Goal: Information Seeking & Learning: Learn about a topic

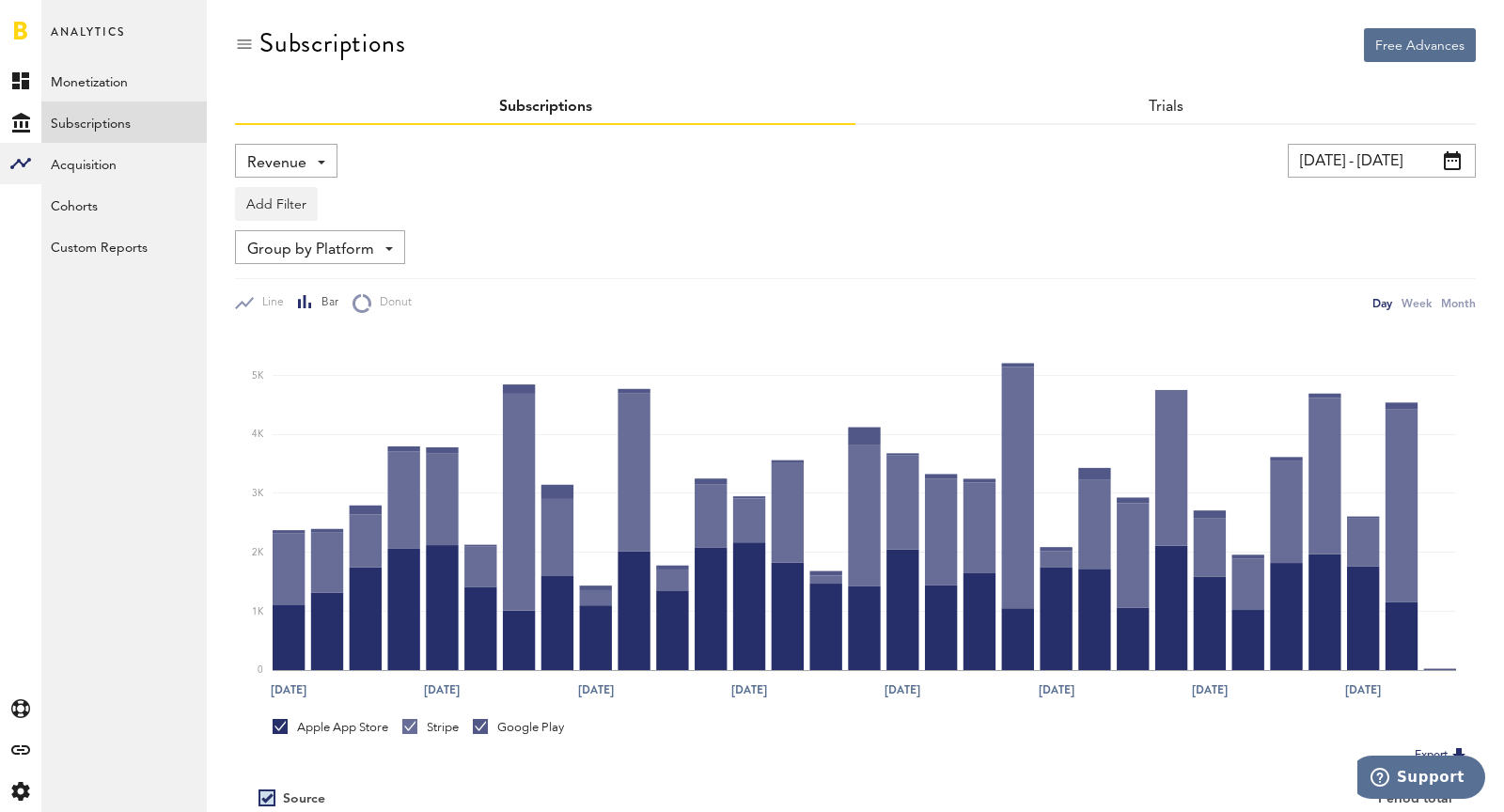
click at [286, 161] on span "Revenue" at bounding box center [276, 163] width 59 height 32
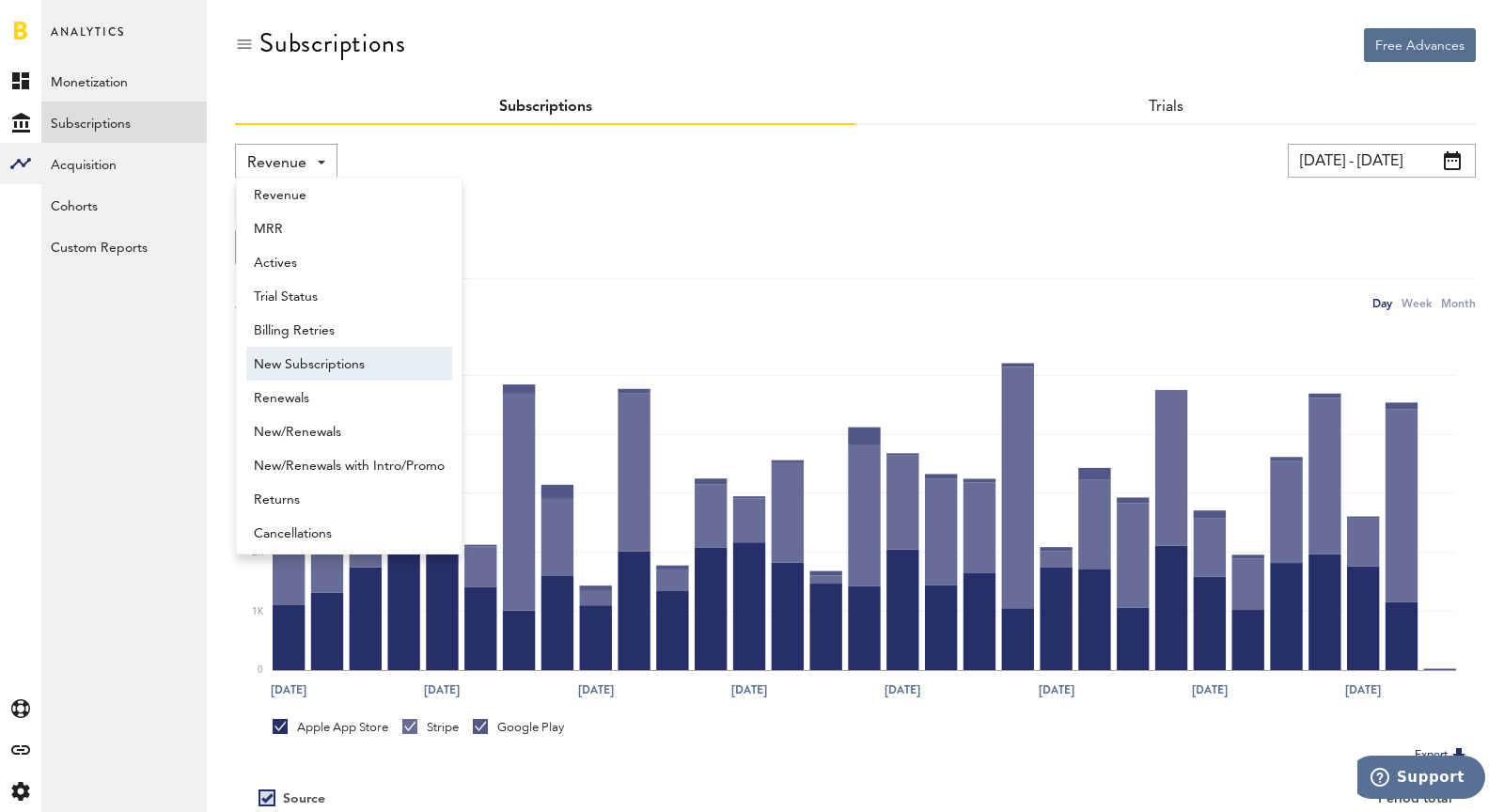
click at [282, 371] on span "New Subscriptions" at bounding box center [349, 365] width 191 height 32
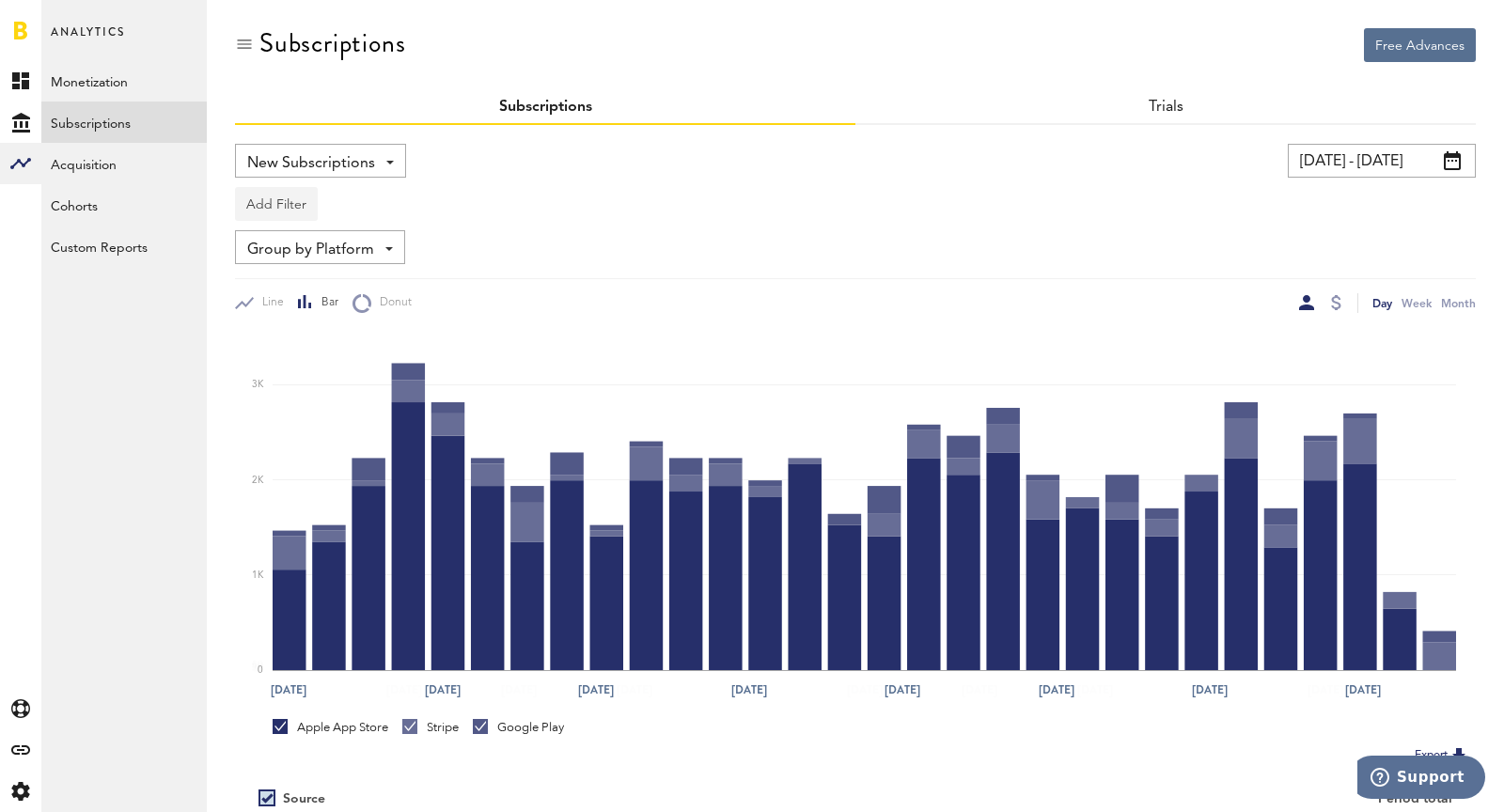
click at [283, 202] on button "Add Filter" at bounding box center [277, 203] width 83 height 34
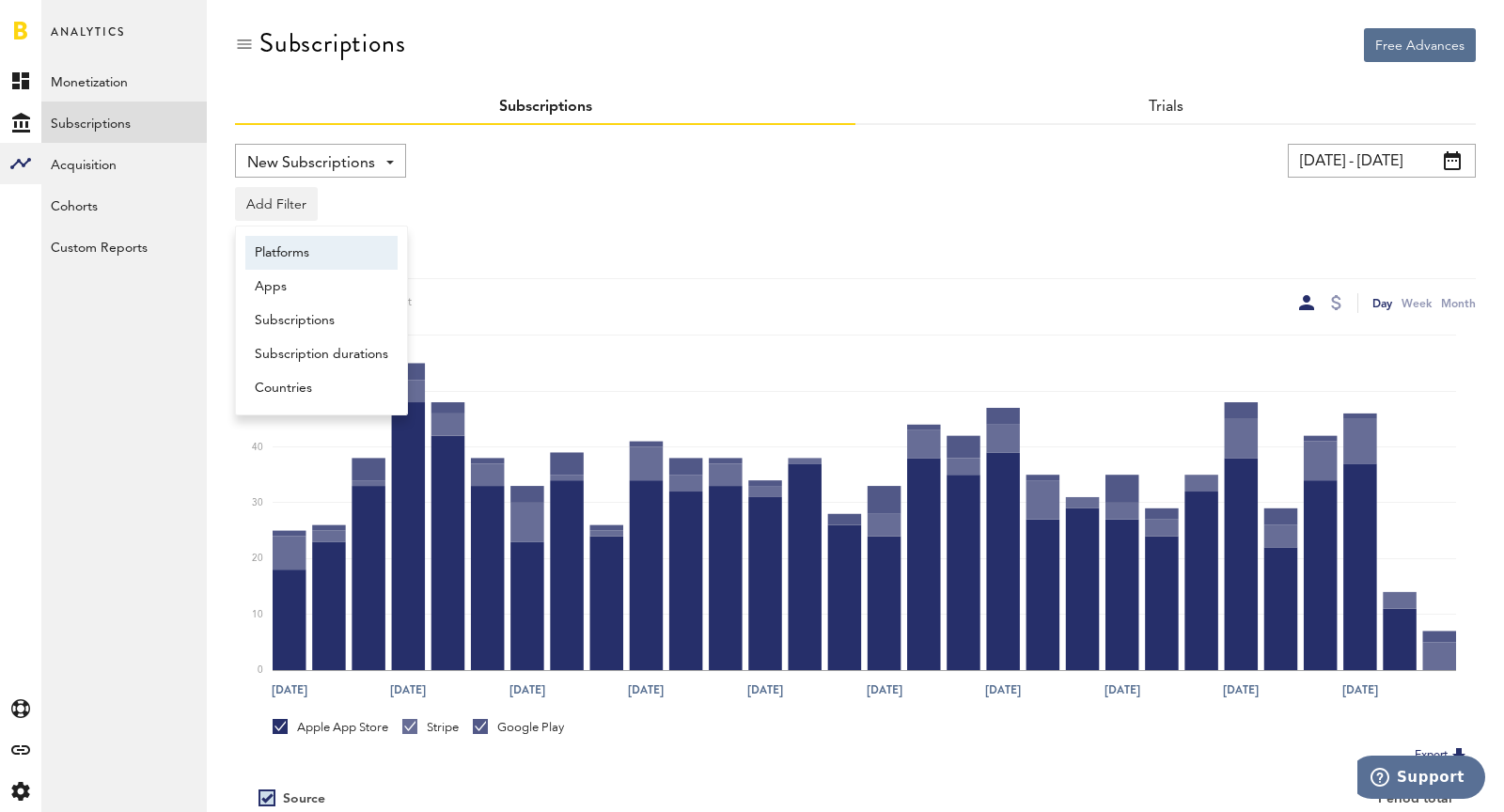
click at [309, 260] on li "Platforms" at bounding box center [321, 253] width 152 height 34
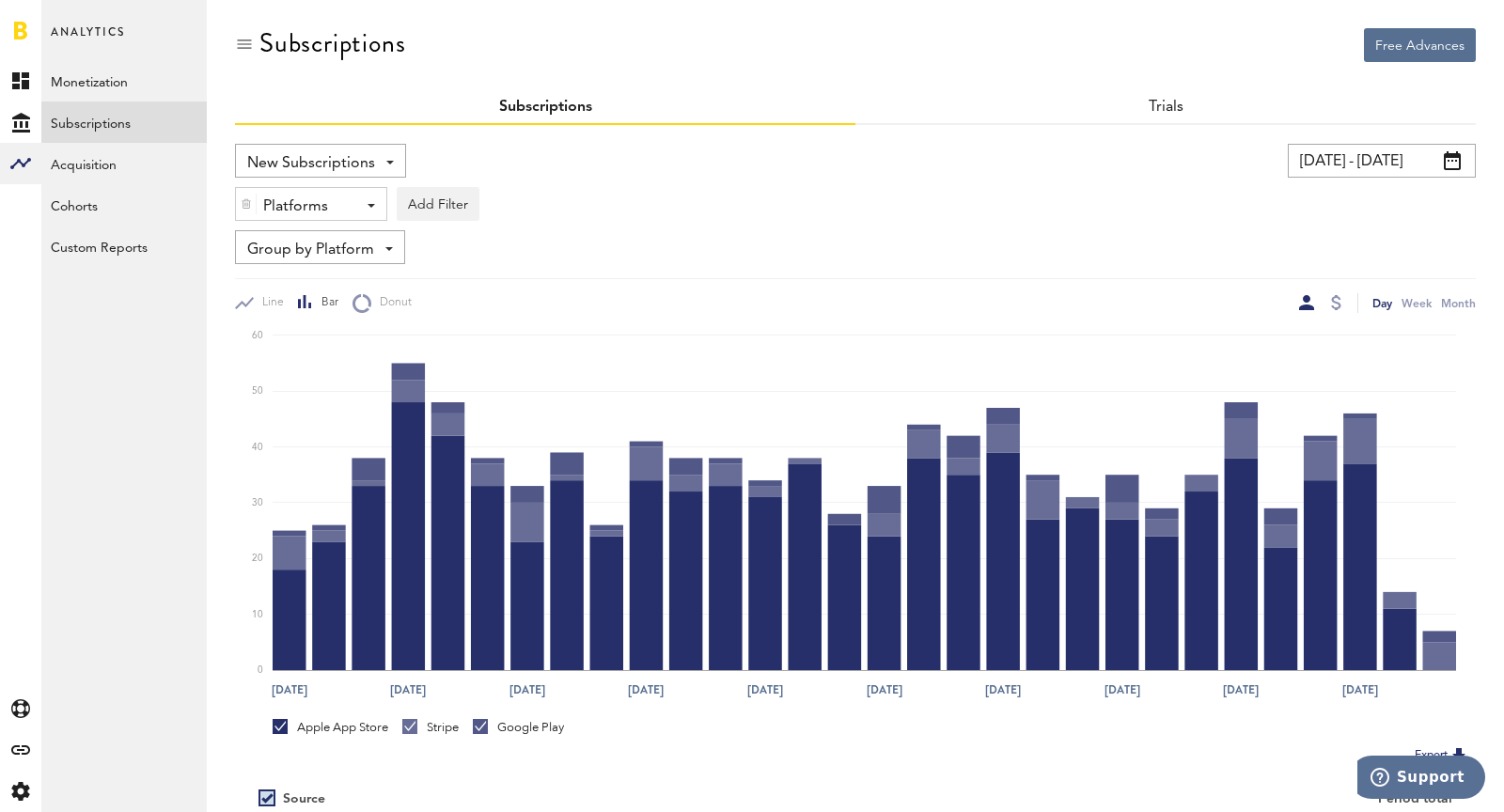
click at [309, 204] on div "Platforms" at bounding box center [304, 206] width 82 height 32
click at [328, 311] on span "Stripe" at bounding box center [325, 317] width 144 height 32
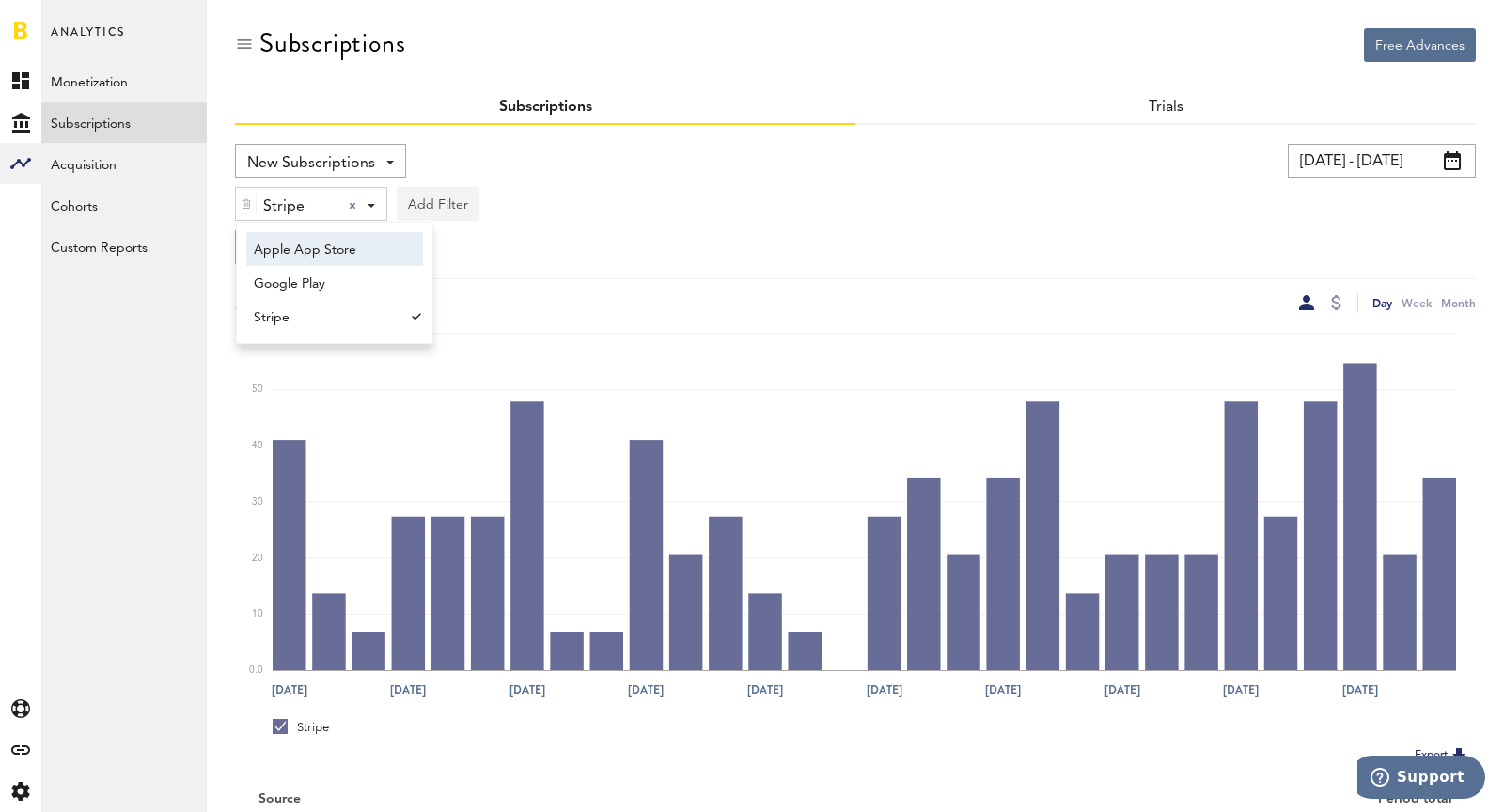
click at [424, 203] on button "Add Filter" at bounding box center [438, 203] width 83 height 34
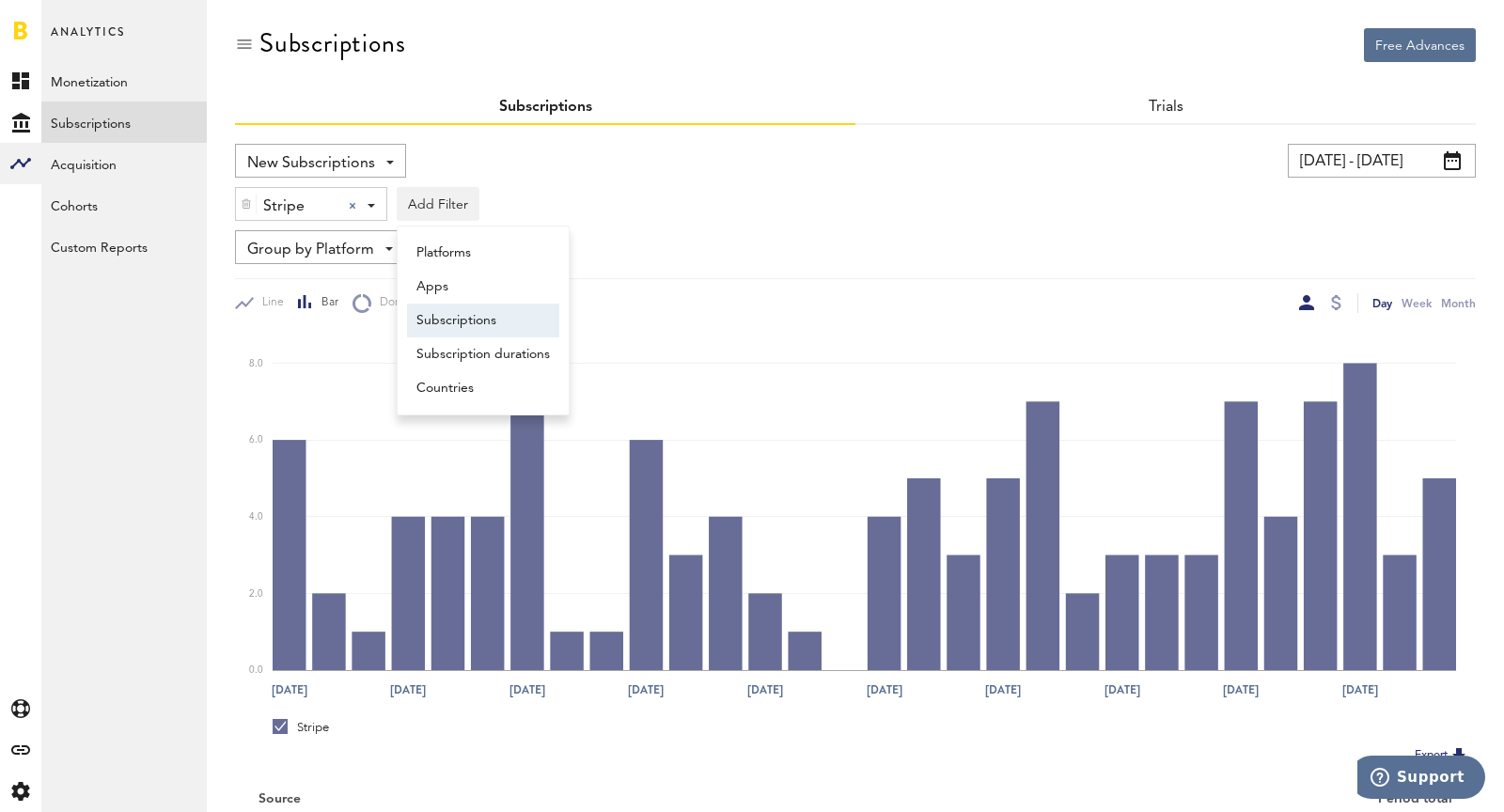
click at [468, 313] on li "Subscriptions" at bounding box center [483, 320] width 152 height 34
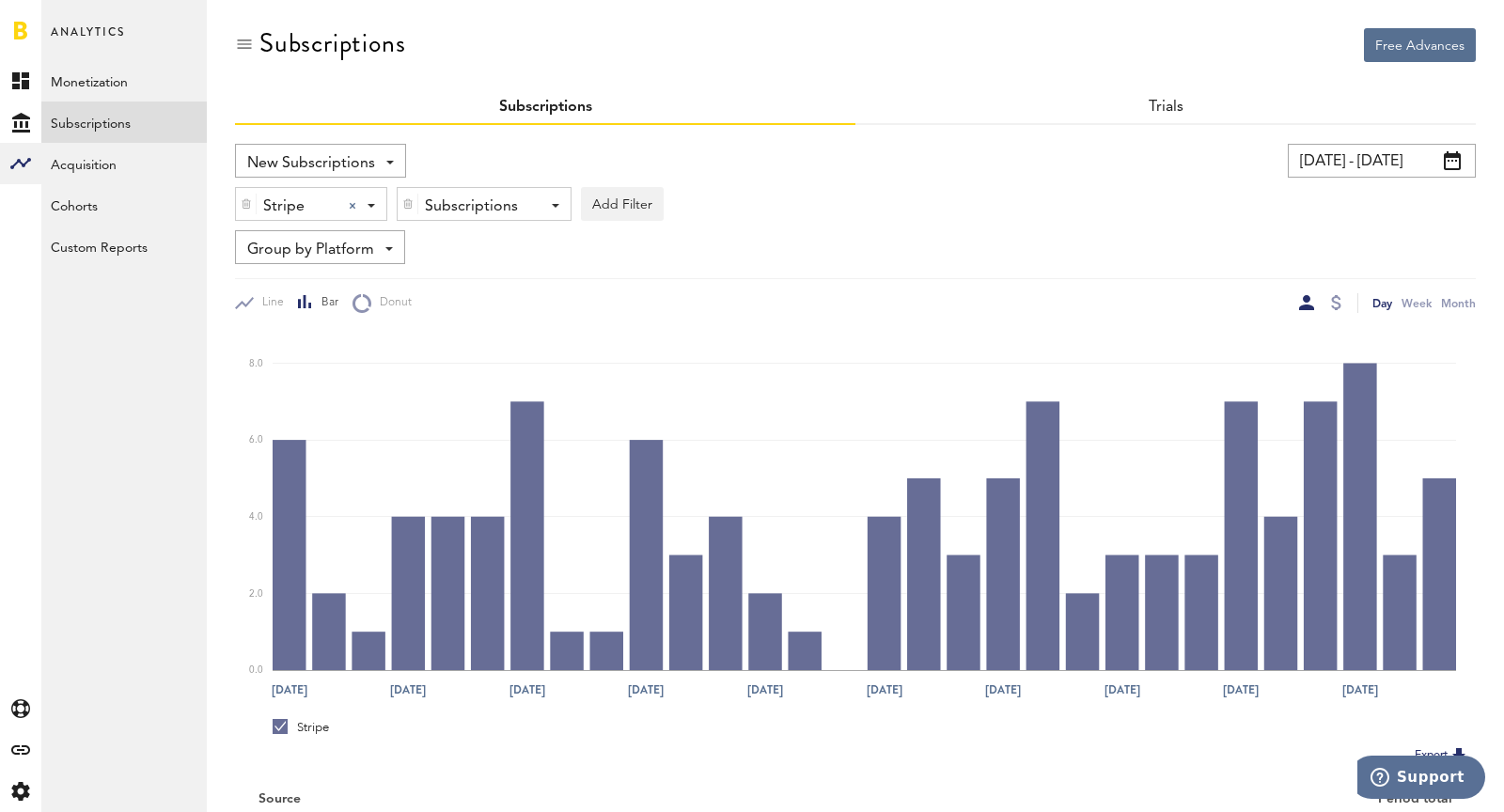
click at [473, 180] on div "Stripe Stripe Apple App Store Google Play Stripe Subscriptions - Nüli Subscript…" at bounding box center [856, 199] width 1241 height 43
click at [484, 202] on div "Subscriptions" at bounding box center [477, 206] width 104 height 32
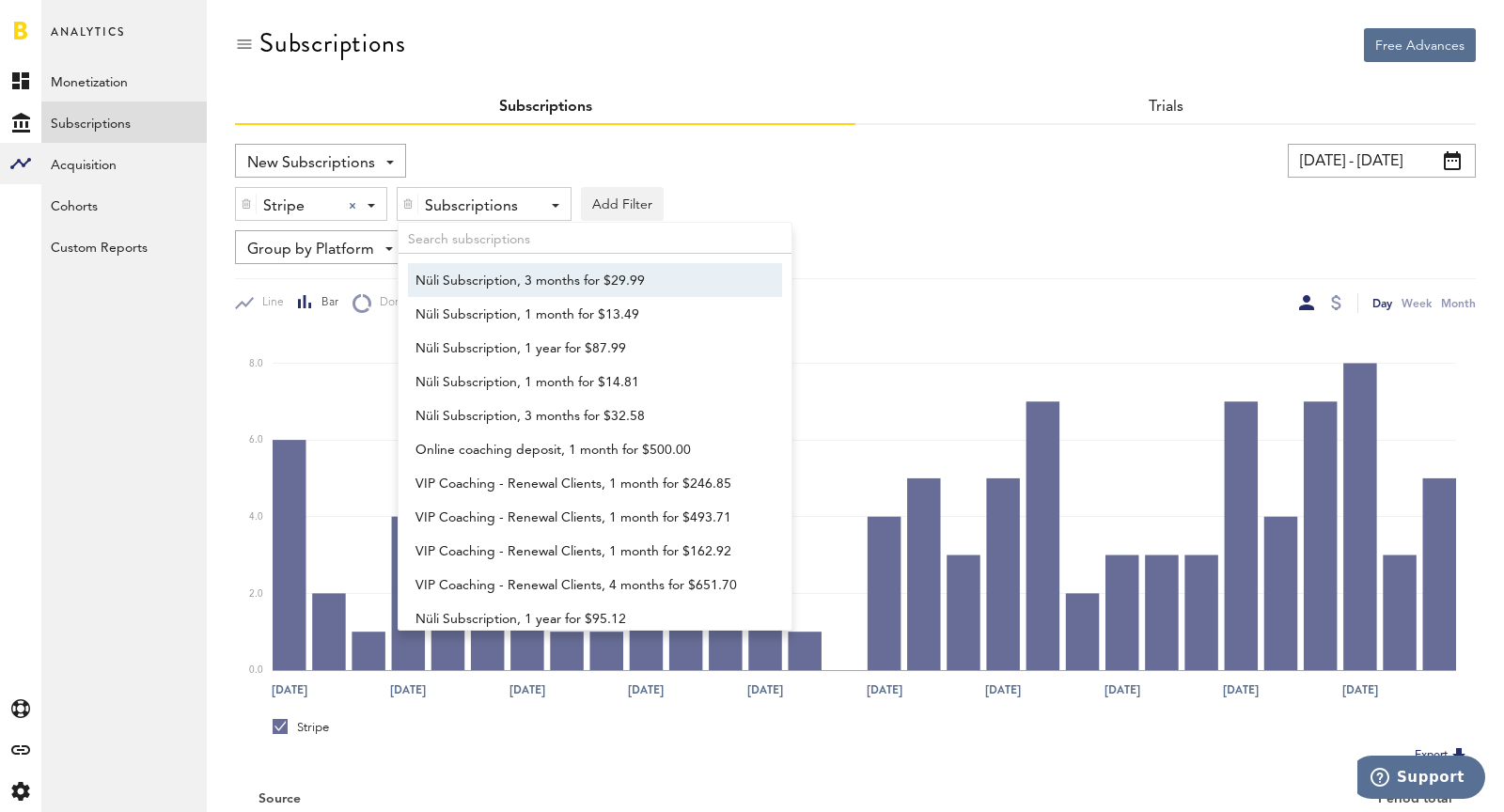
click at [487, 279] on span "Nüli Subscription, 3 months for $29.99" at bounding box center [587, 281] width 342 height 32
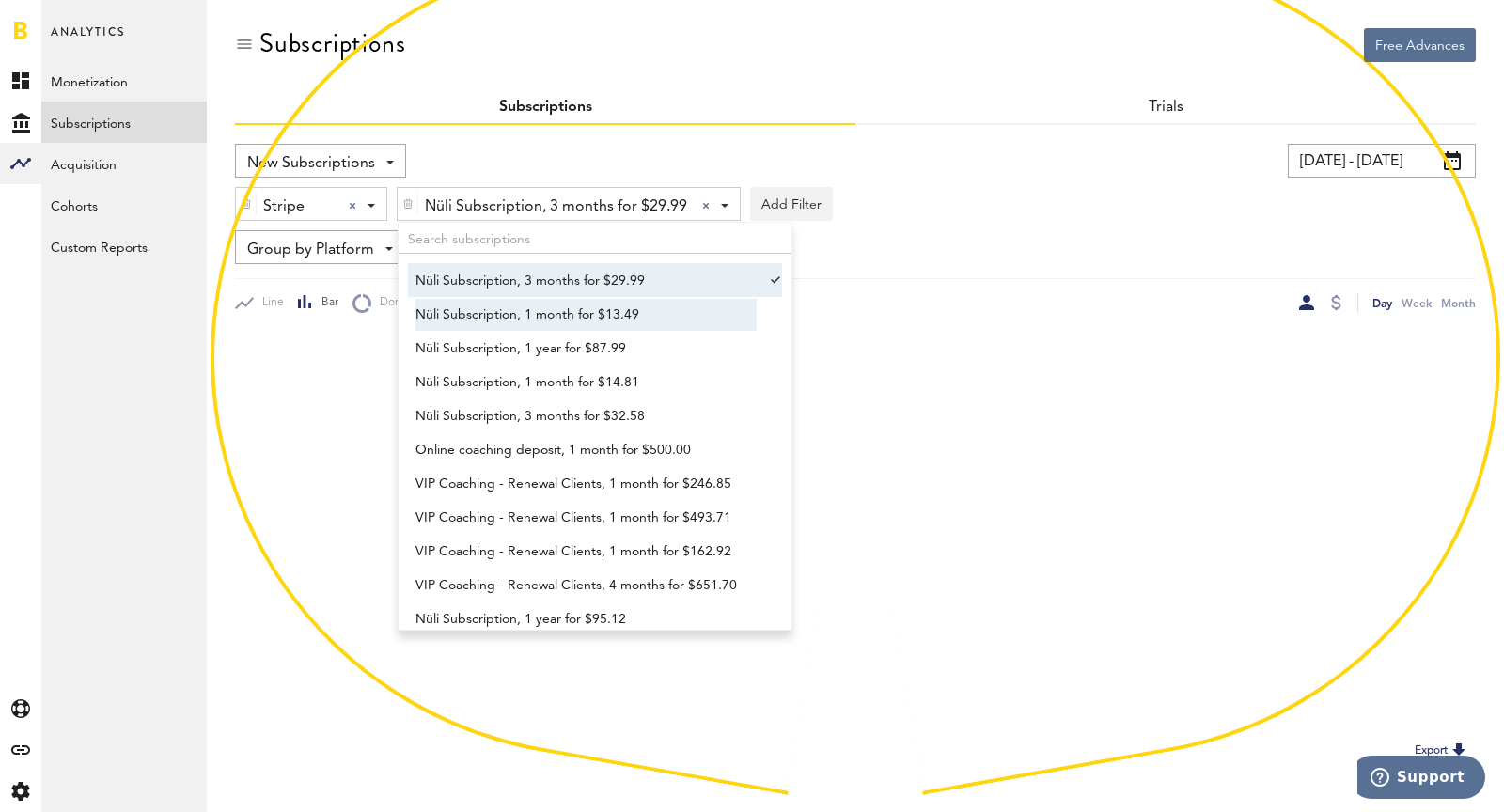
click at [515, 310] on span "Nüli Subscription, 1 month for $13.49" at bounding box center [587, 314] width 342 height 32
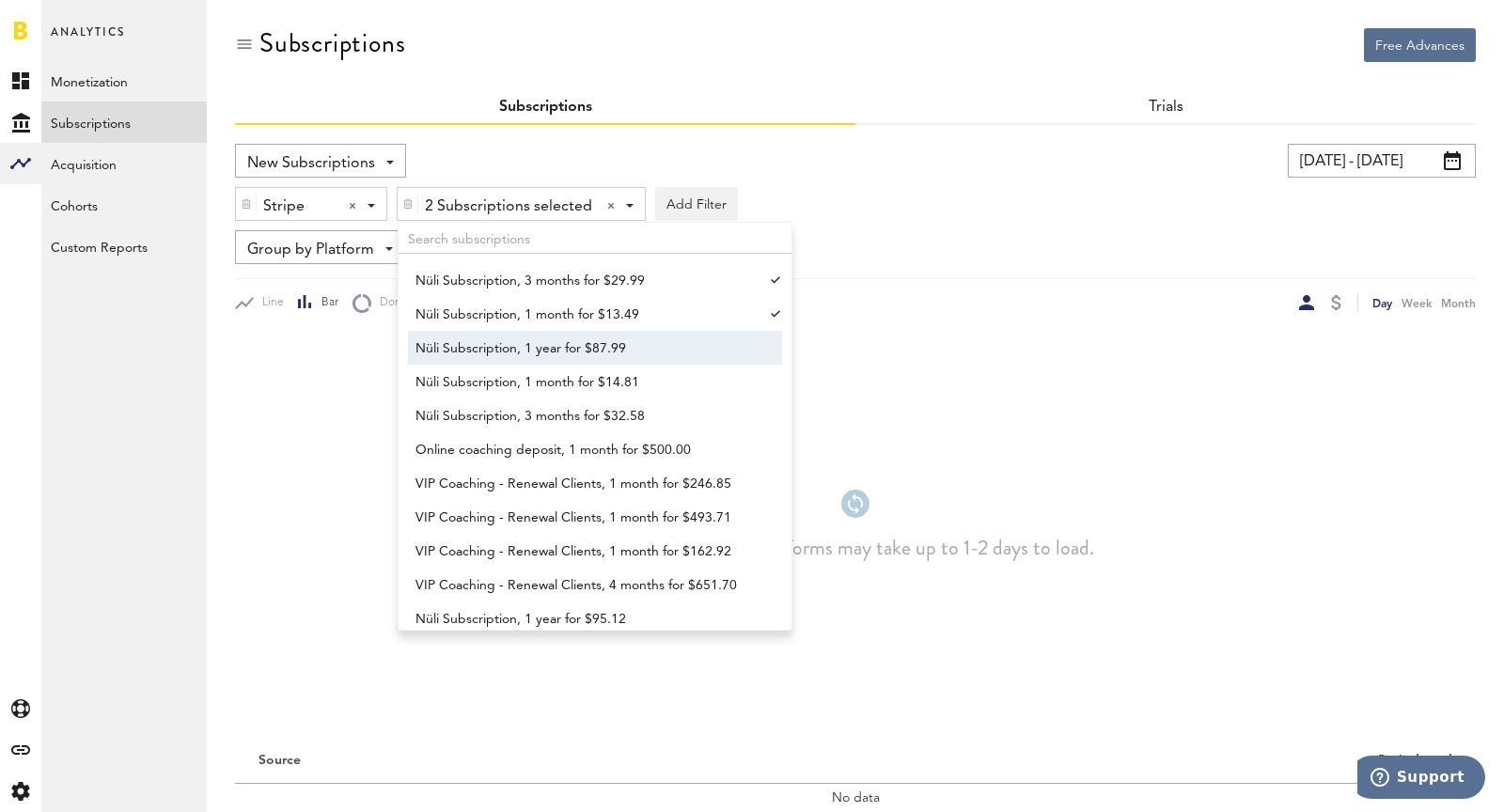
click at [531, 349] on span "Nüli Subscription, 1 year for $87.99" at bounding box center [587, 348] width 342 height 32
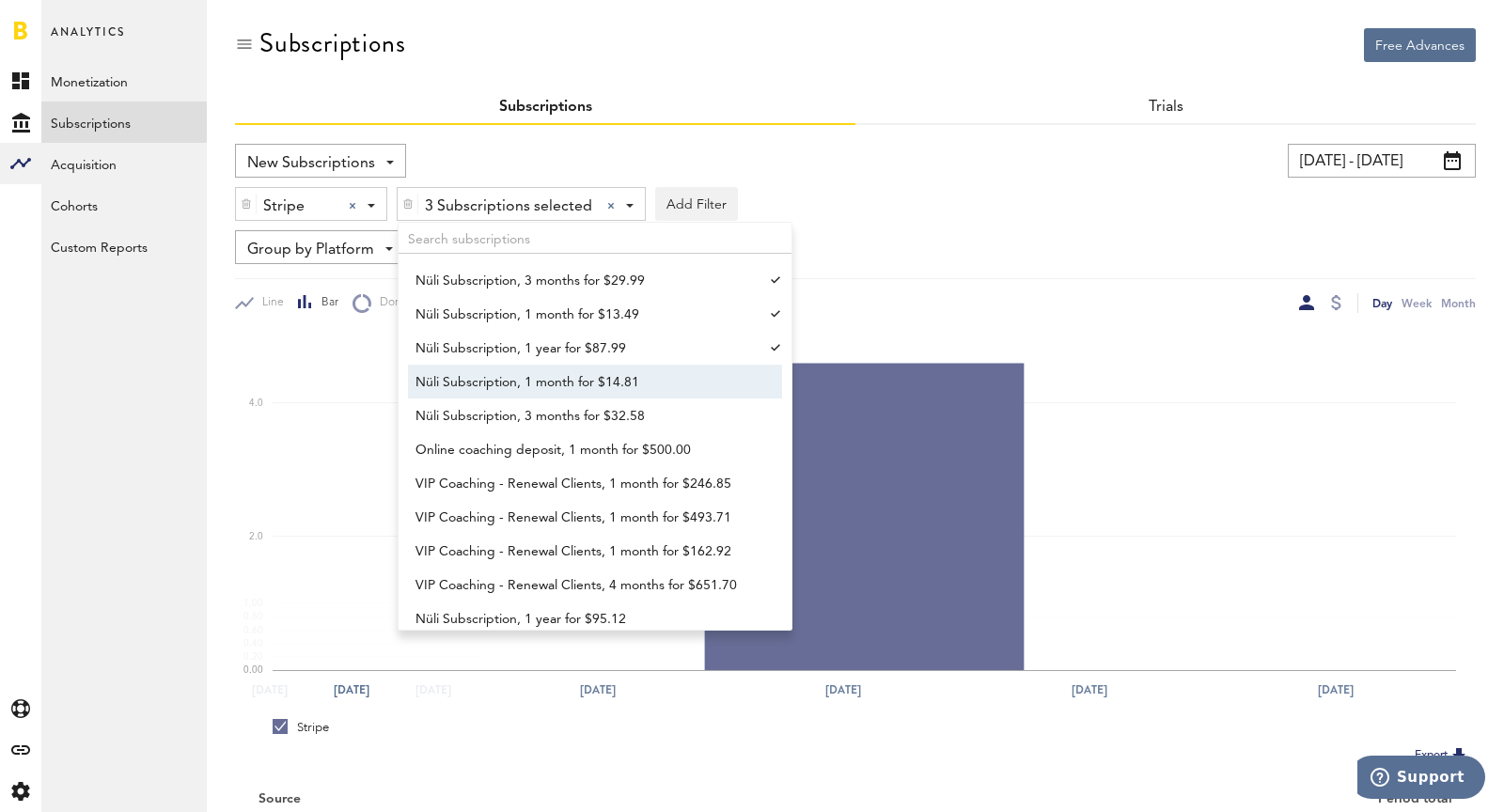
click at [547, 381] on span "Nüli Subscription, 1 month for $14.81" at bounding box center [587, 382] width 342 height 32
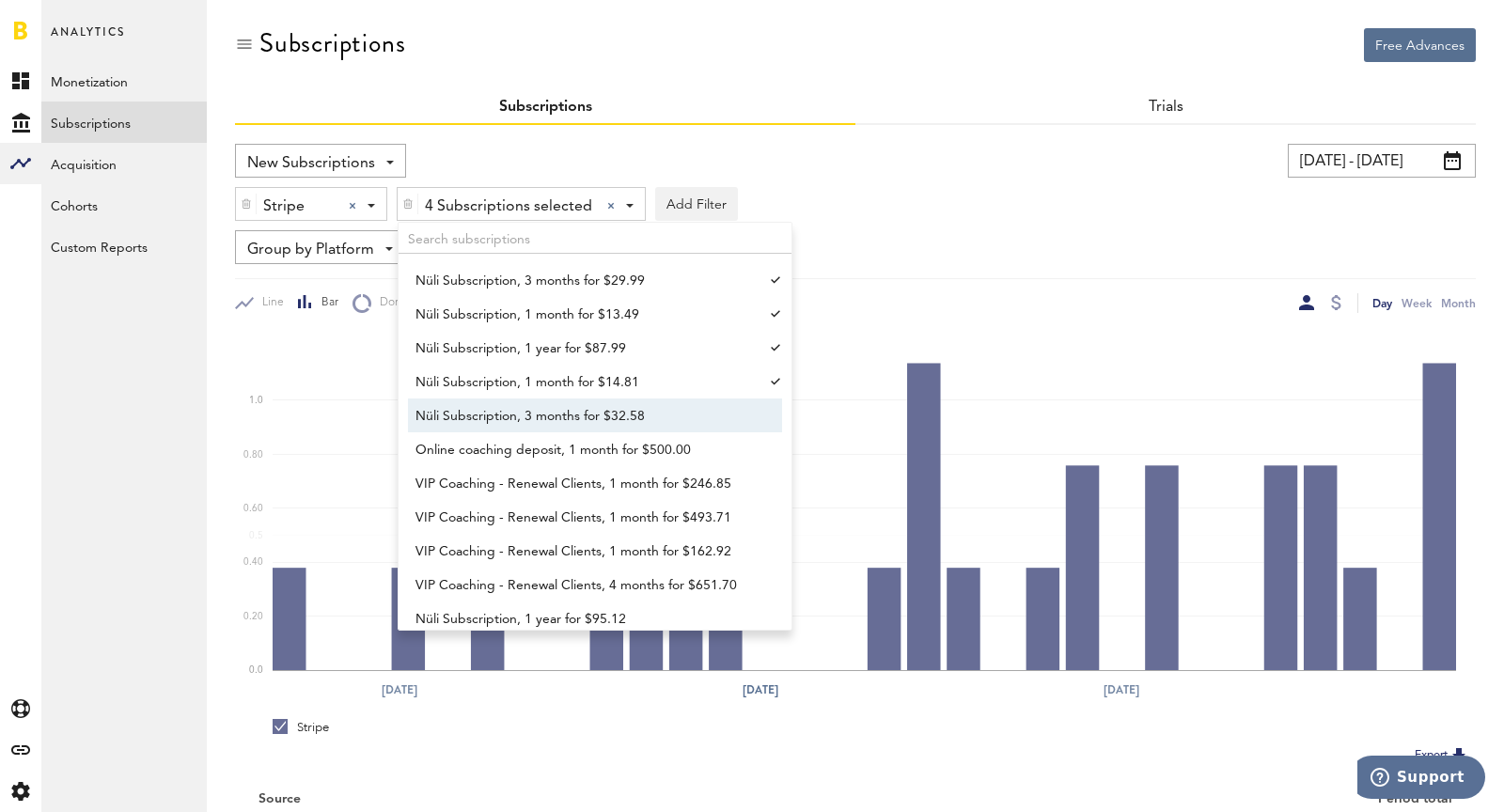
click at [568, 420] on span "Nüli Subscription, 3 months for $32.58" at bounding box center [587, 416] width 342 height 32
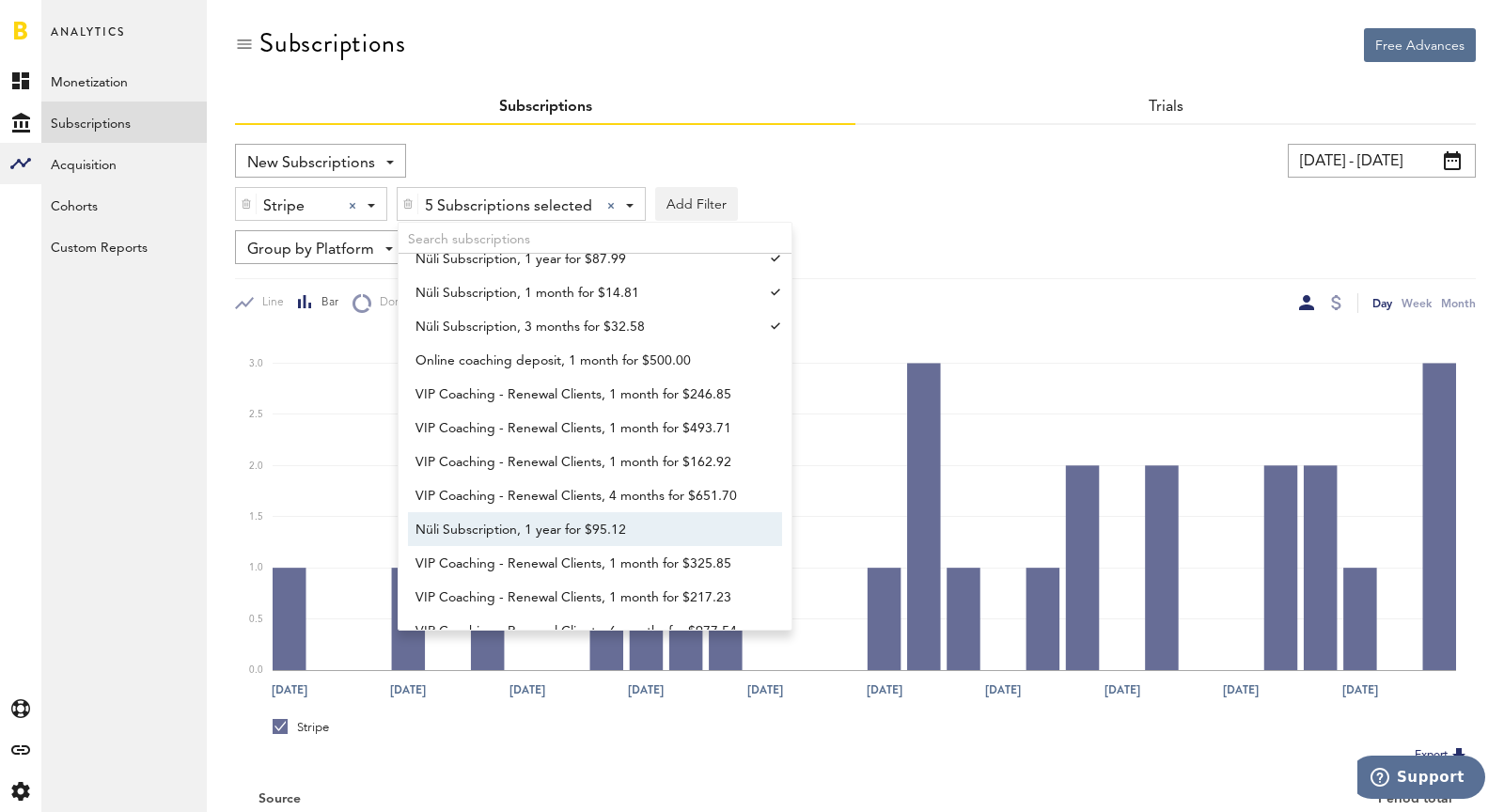
click at [618, 536] on span "Nüli Subscription, 1 year for $95.12" at bounding box center [587, 529] width 342 height 32
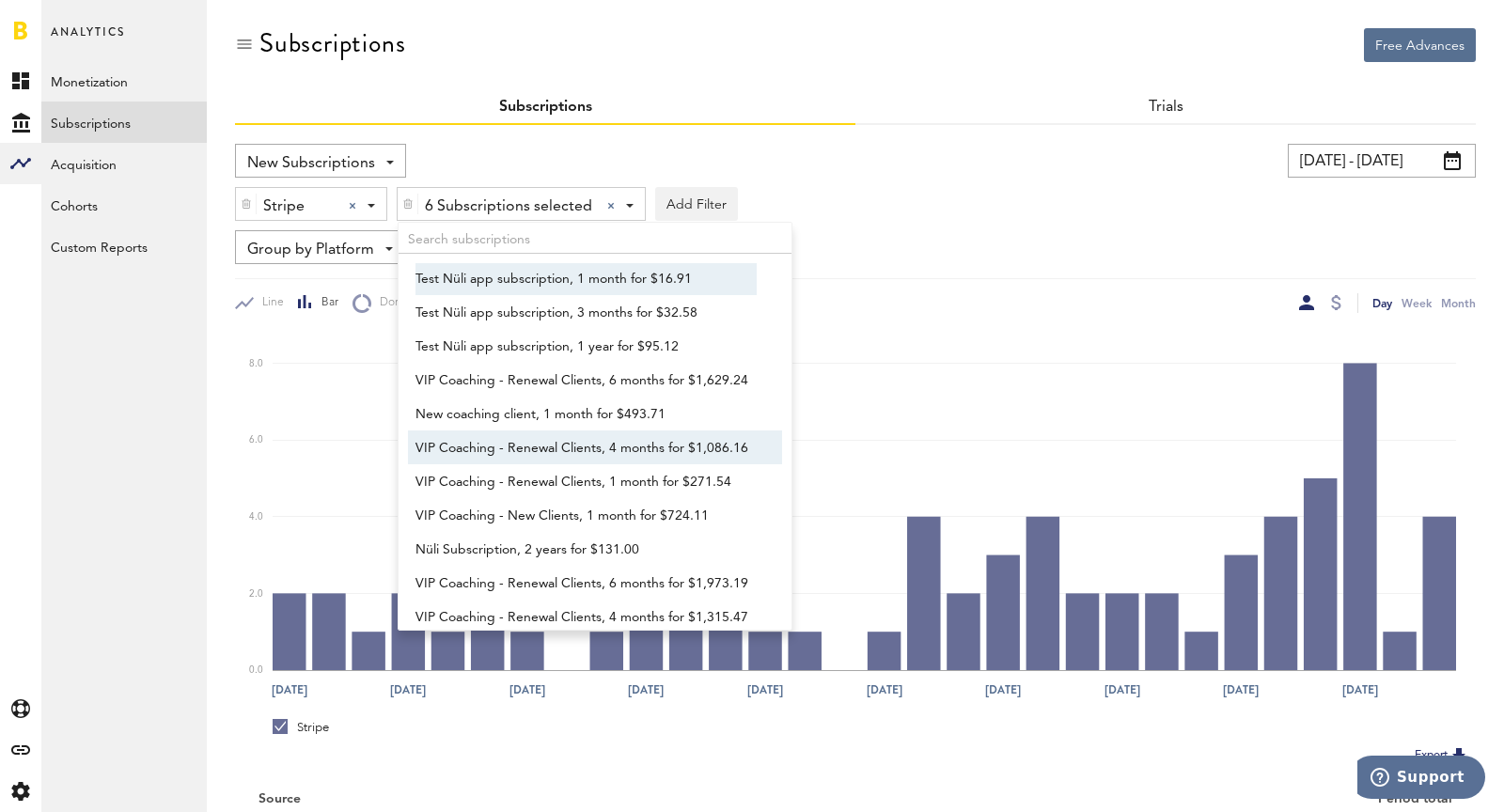
scroll to position [615, 0]
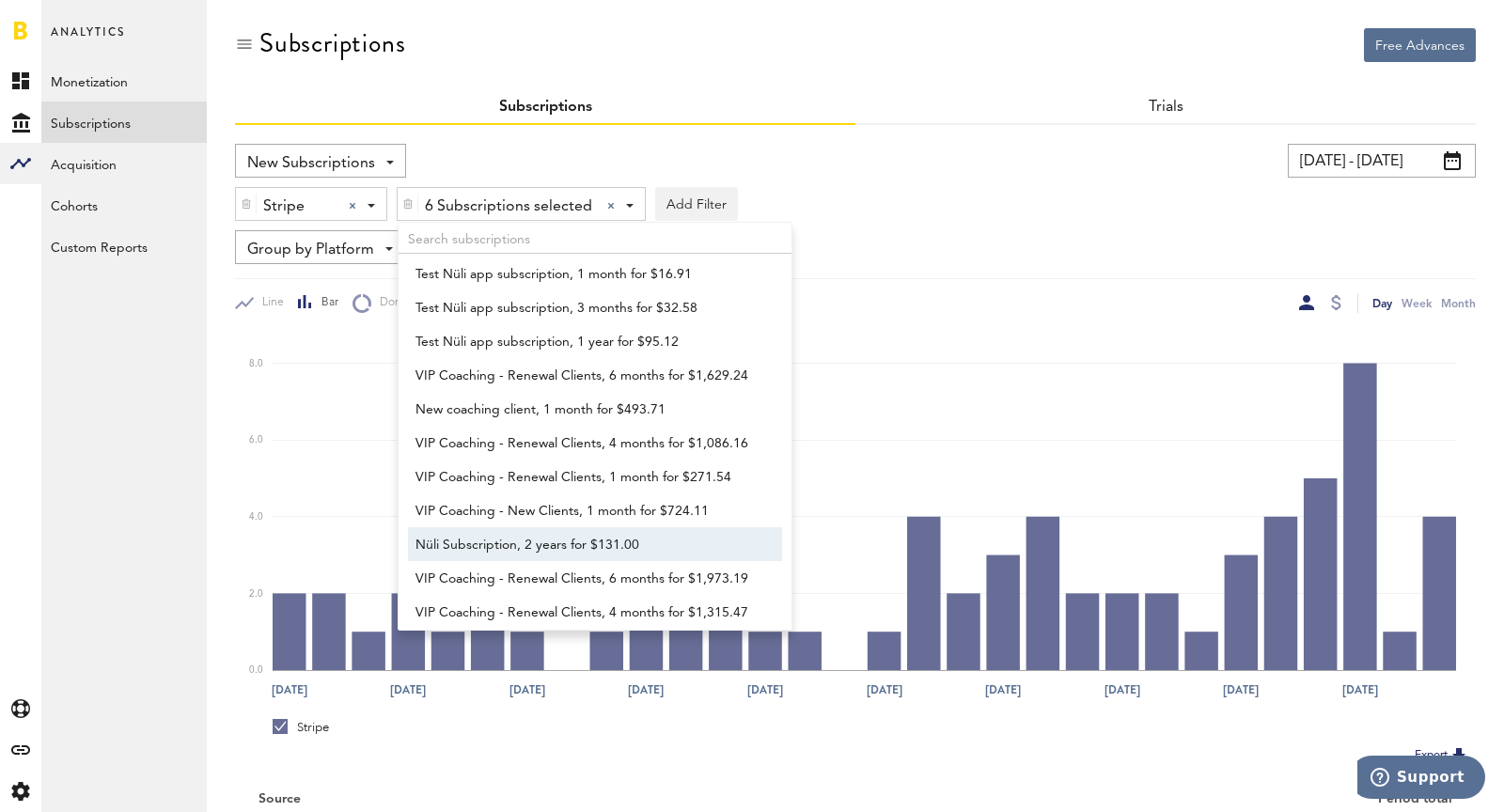
click at [590, 533] on span "Nüli Subscription, 2 years for $131.00" at bounding box center [587, 545] width 342 height 32
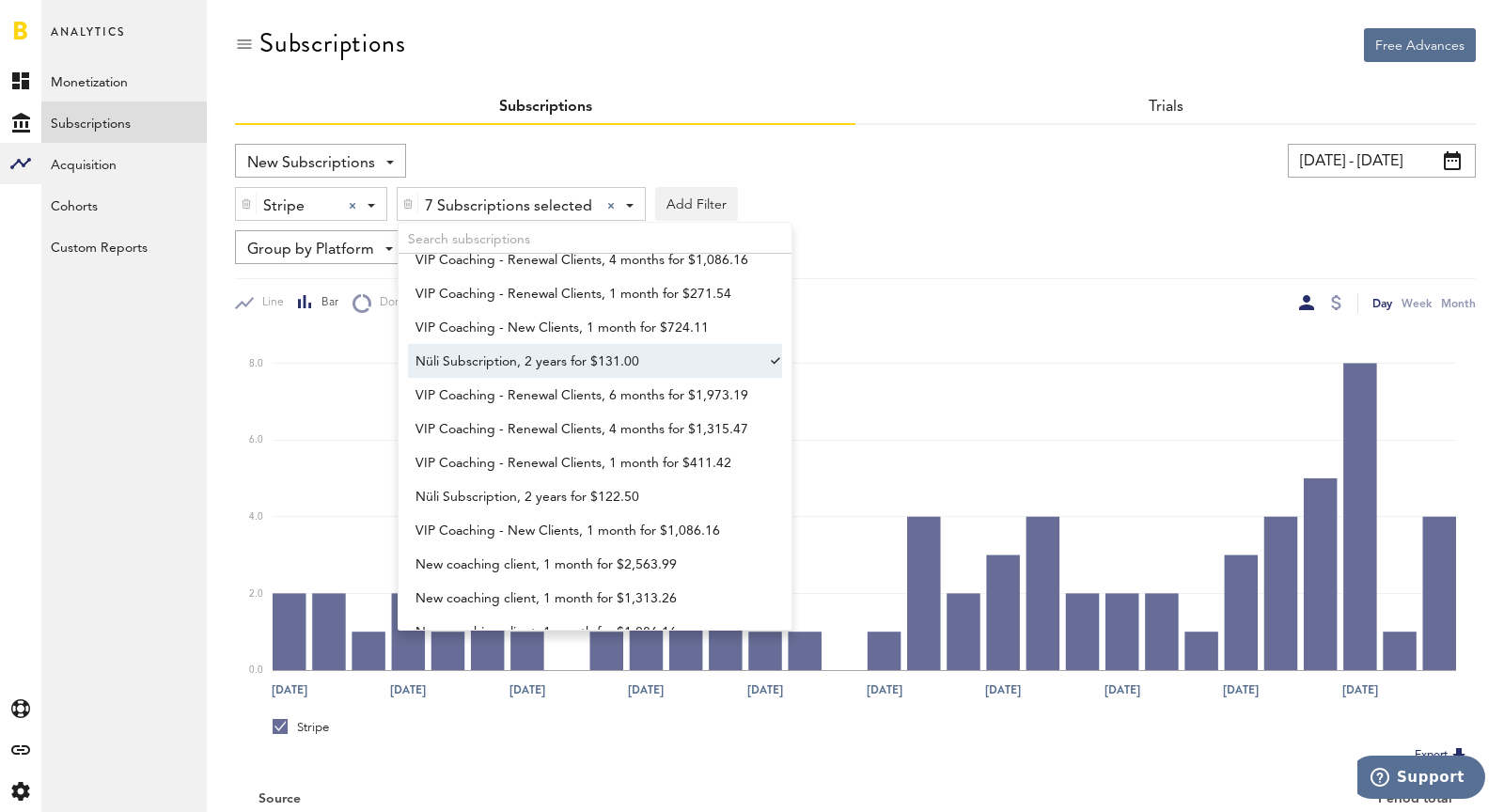
scroll to position [799, 0]
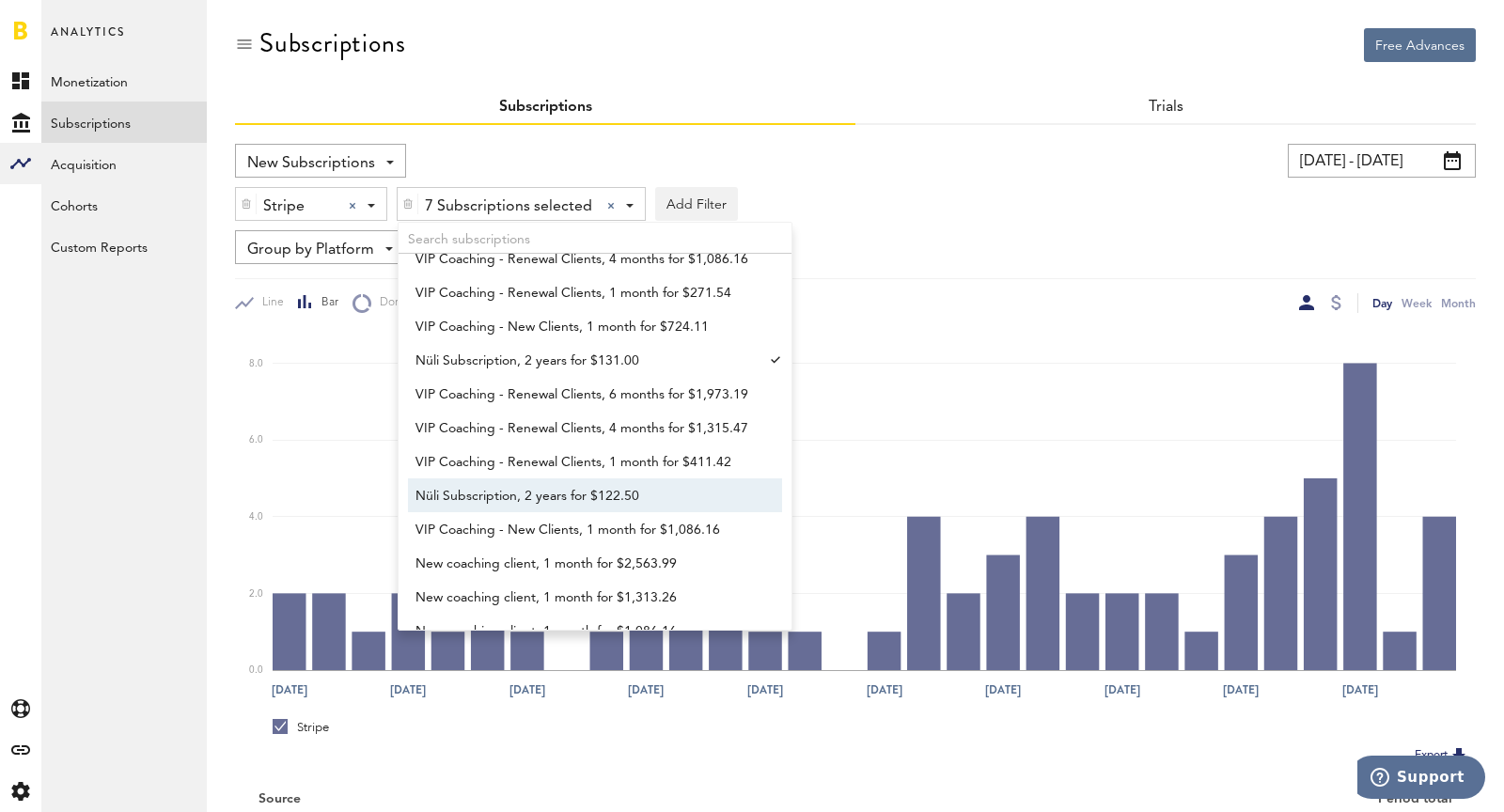
click at [567, 502] on span "Nüli Subscription, 2 years for $122.50" at bounding box center [587, 496] width 342 height 32
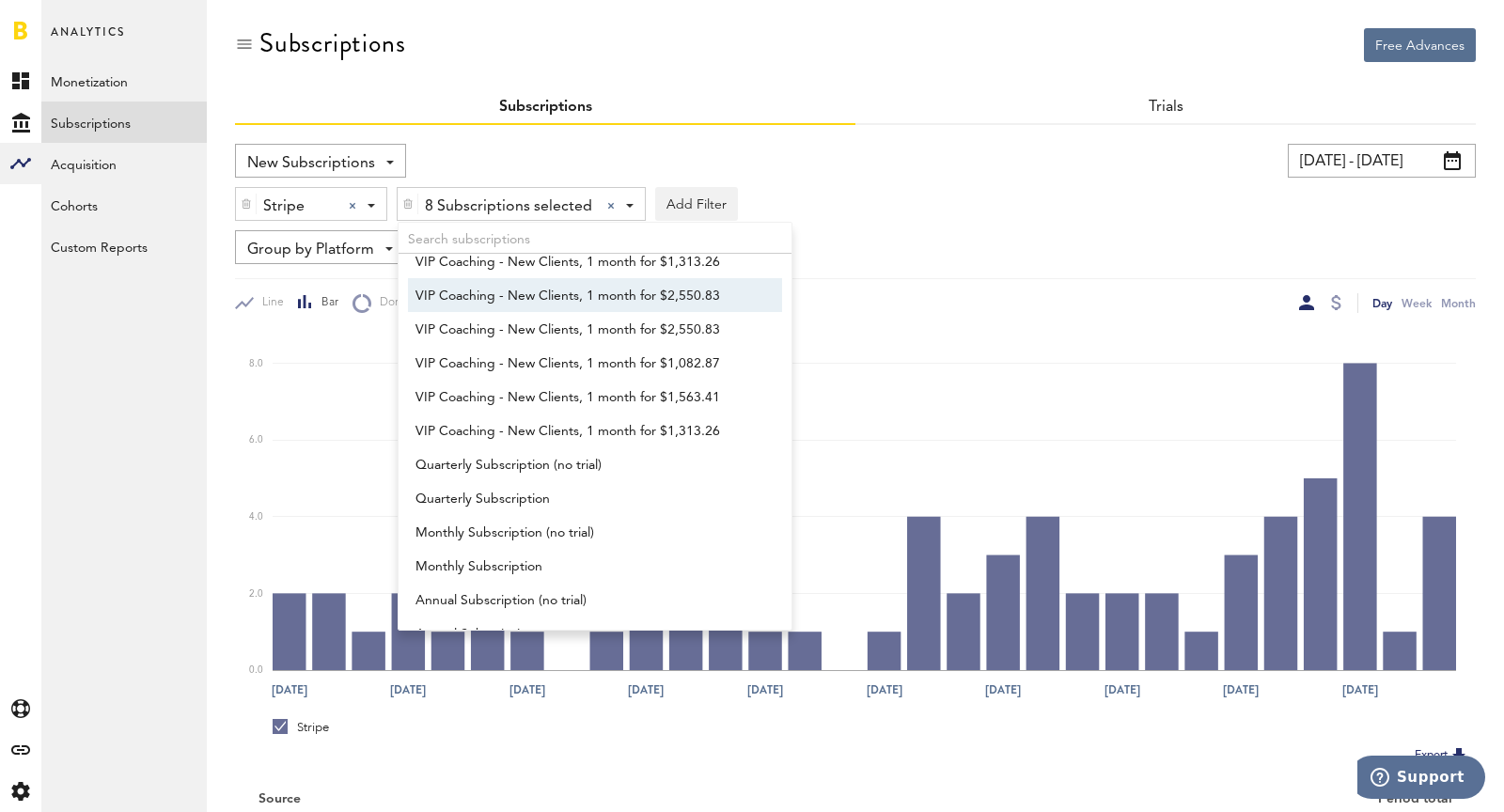
scroll to position [1413, 0]
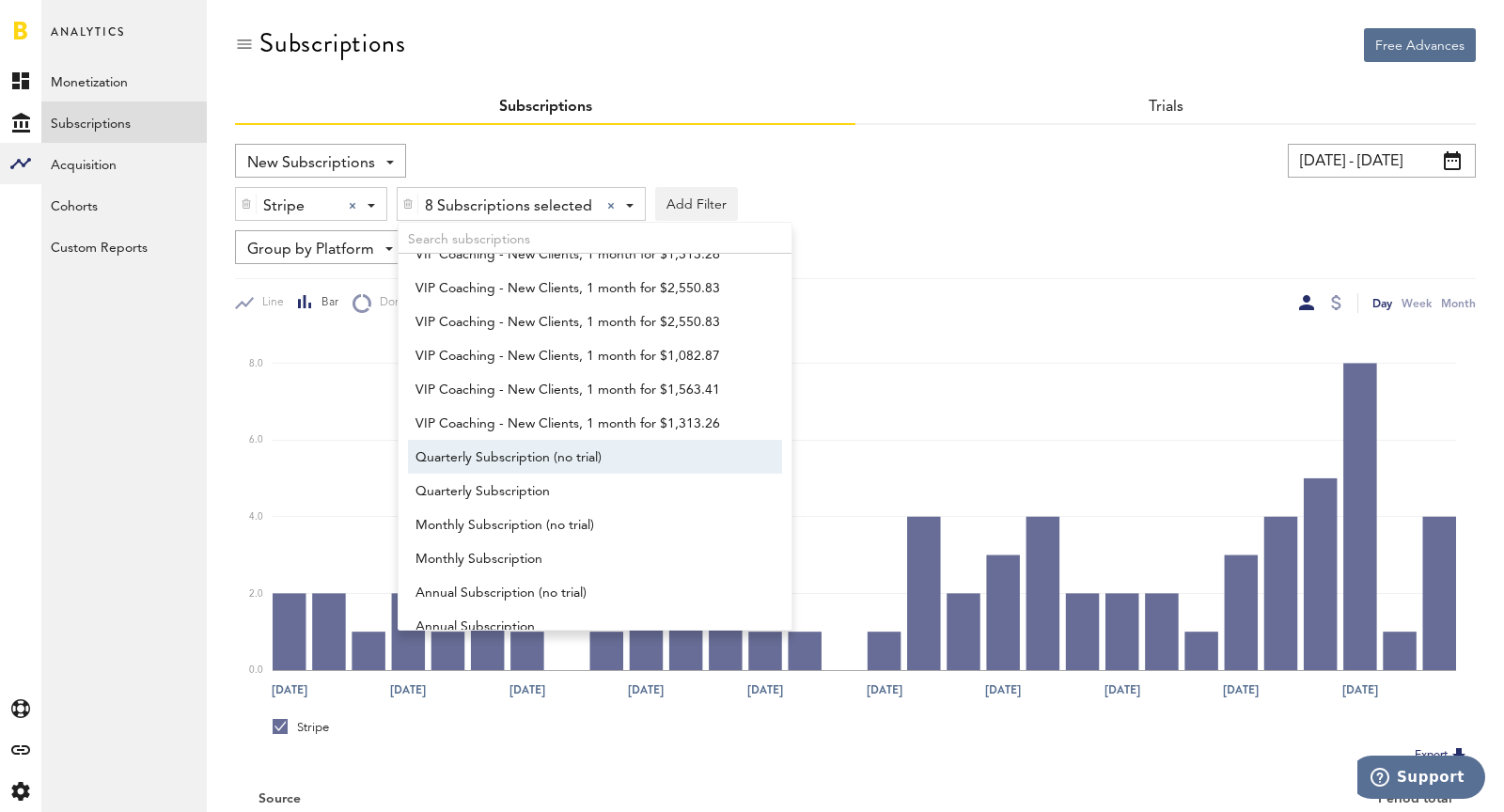
click at [529, 460] on span "Quarterly Subscription (no trial)" at bounding box center [587, 457] width 342 height 32
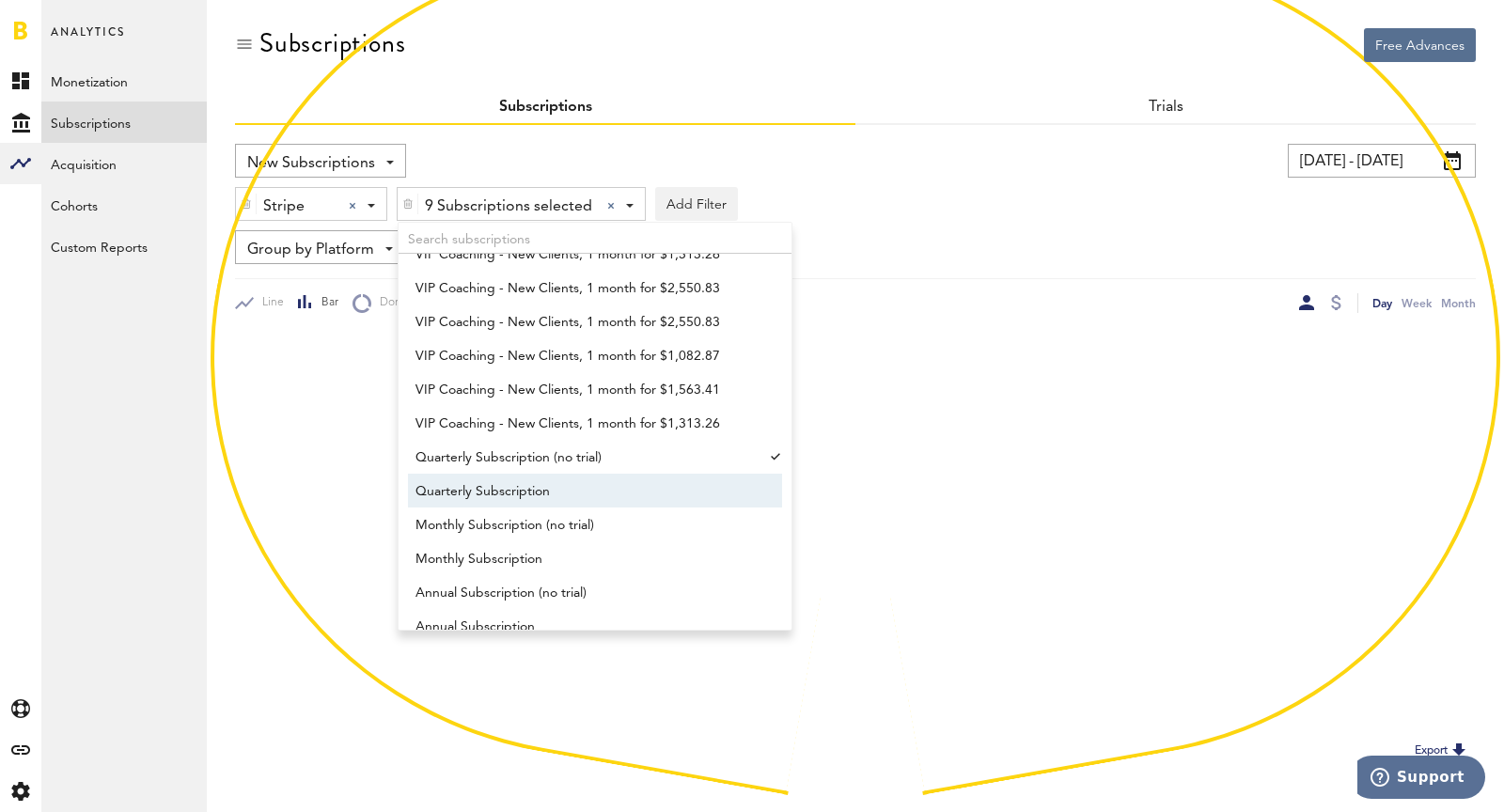
click at [550, 499] on span "Quarterly Subscription" at bounding box center [587, 491] width 342 height 32
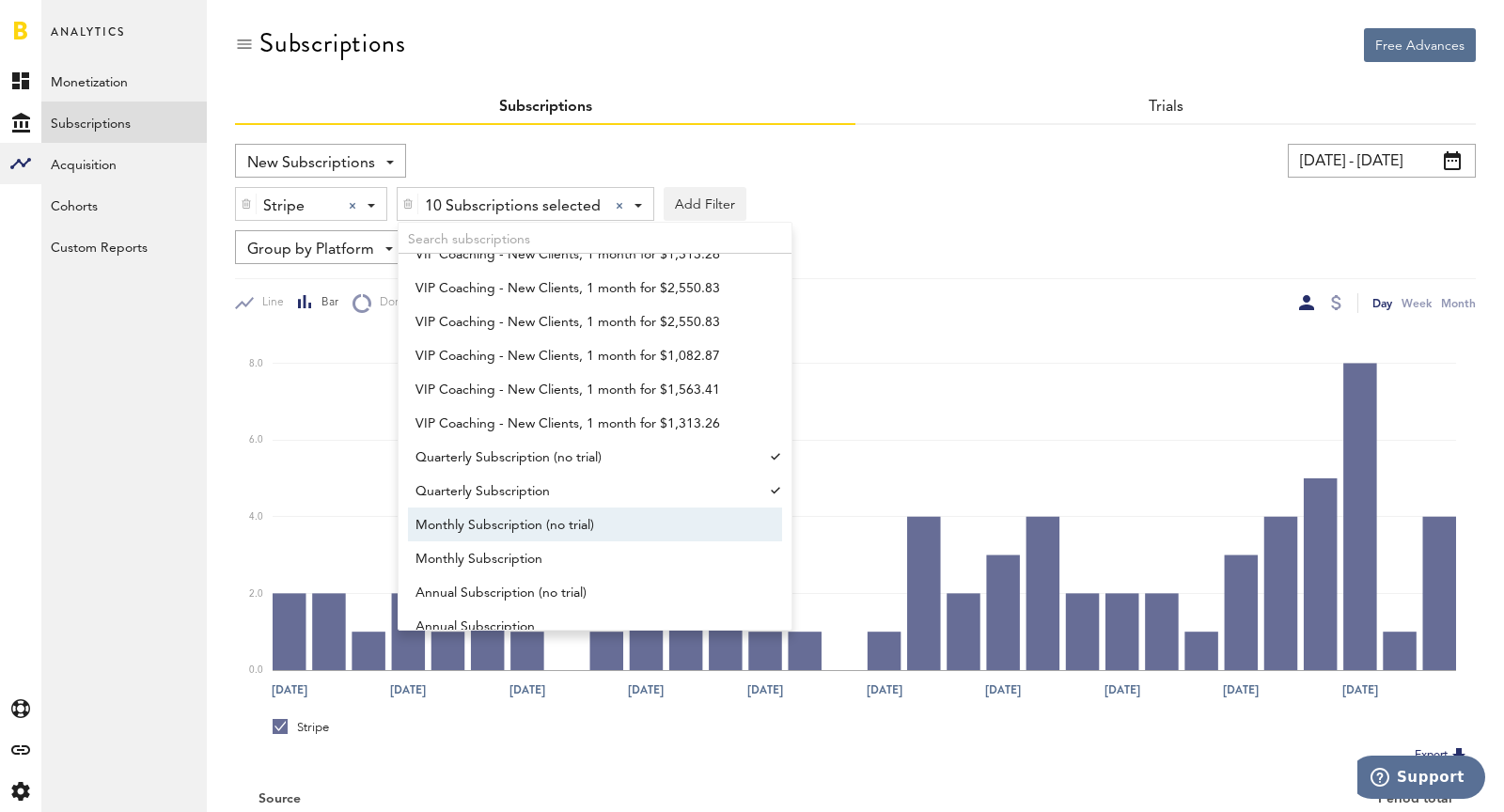
click at [562, 514] on span "Monthly Subscription (no trial)" at bounding box center [587, 525] width 342 height 32
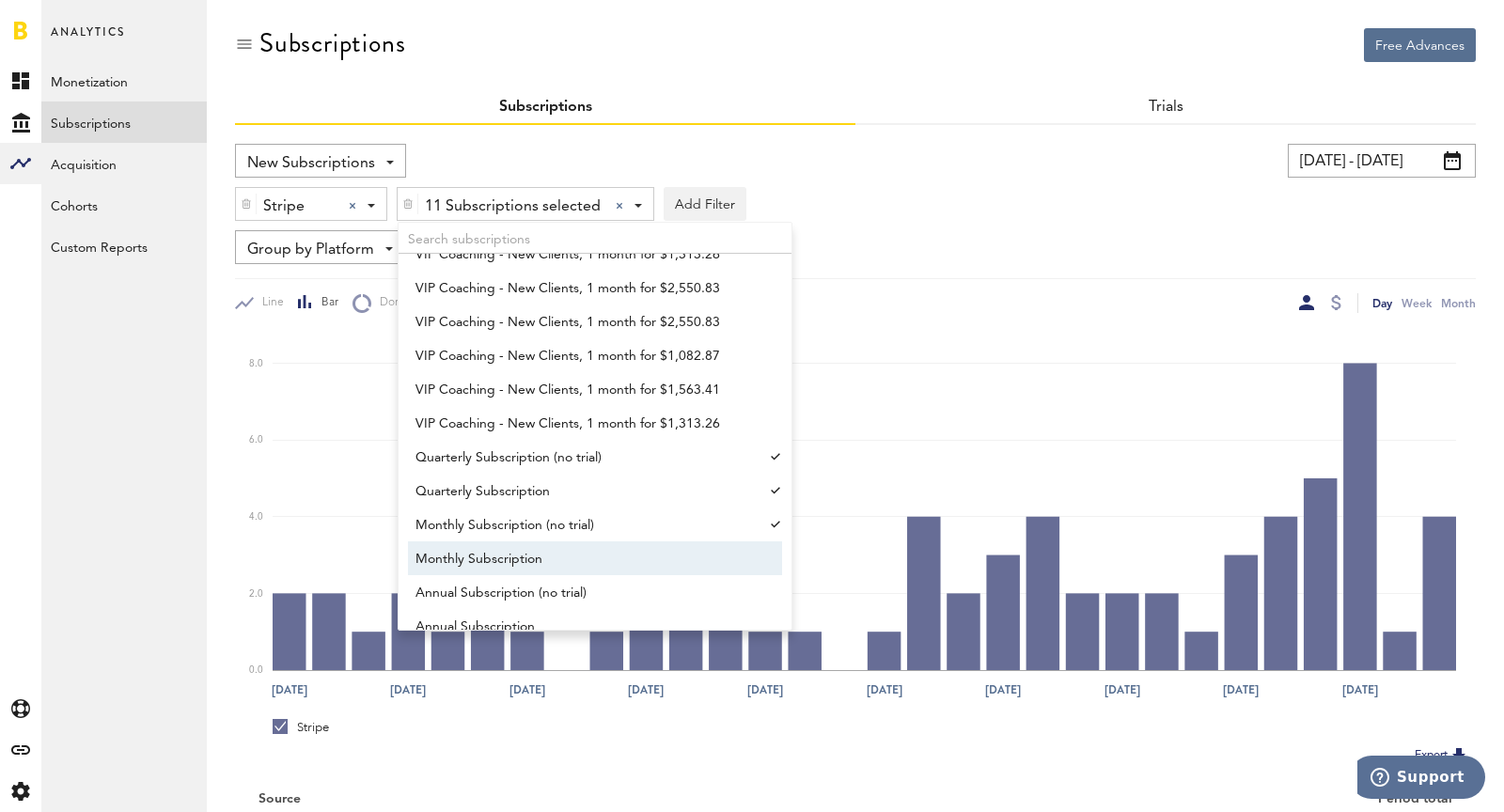
click at [585, 555] on span "Monthly Subscription" at bounding box center [587, 558] width 342 height 32
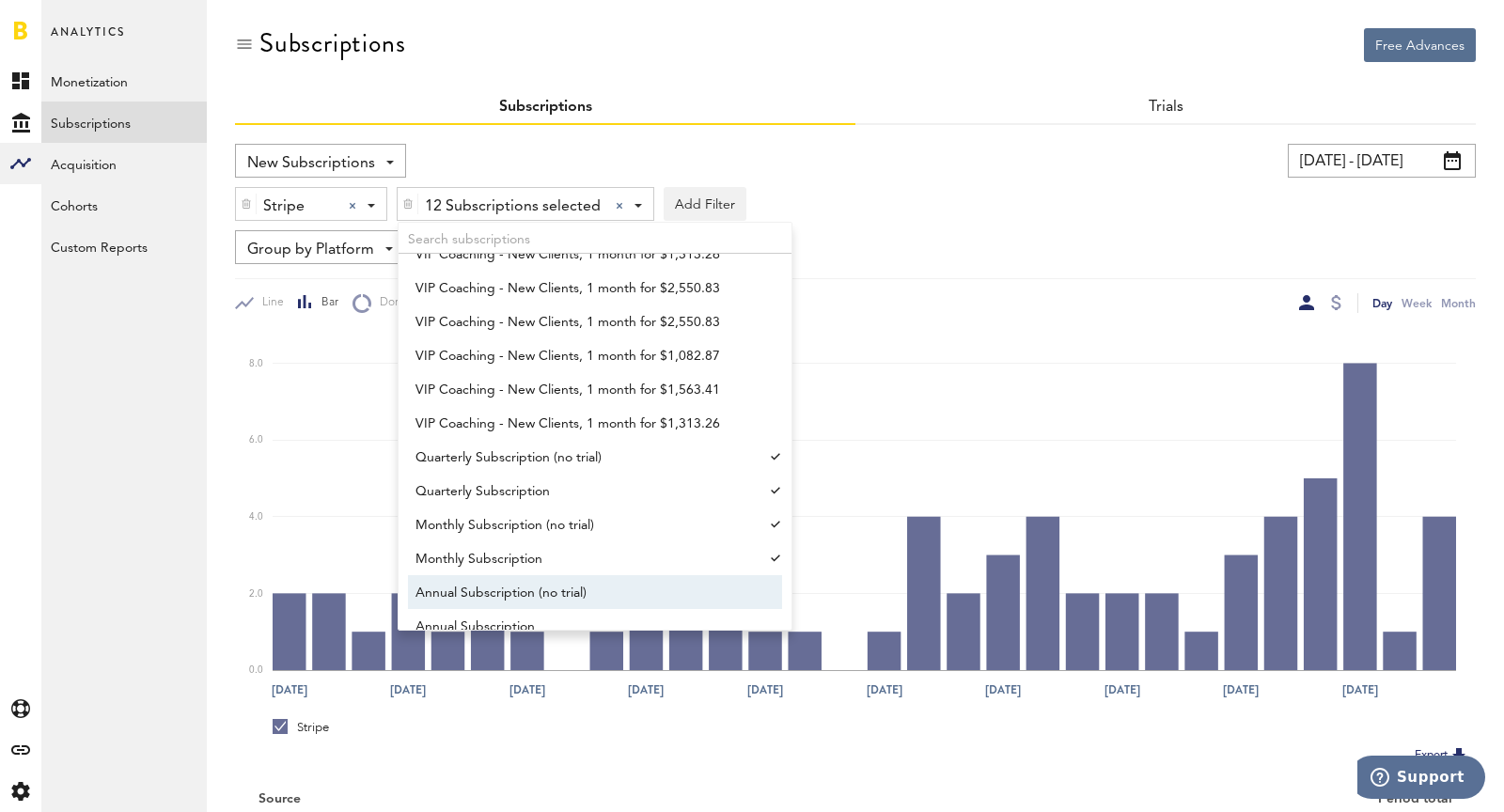
click at [603, 582] on span "Annual Subscription (no trial)" at bounding box center [587, 592] width 342 height 32
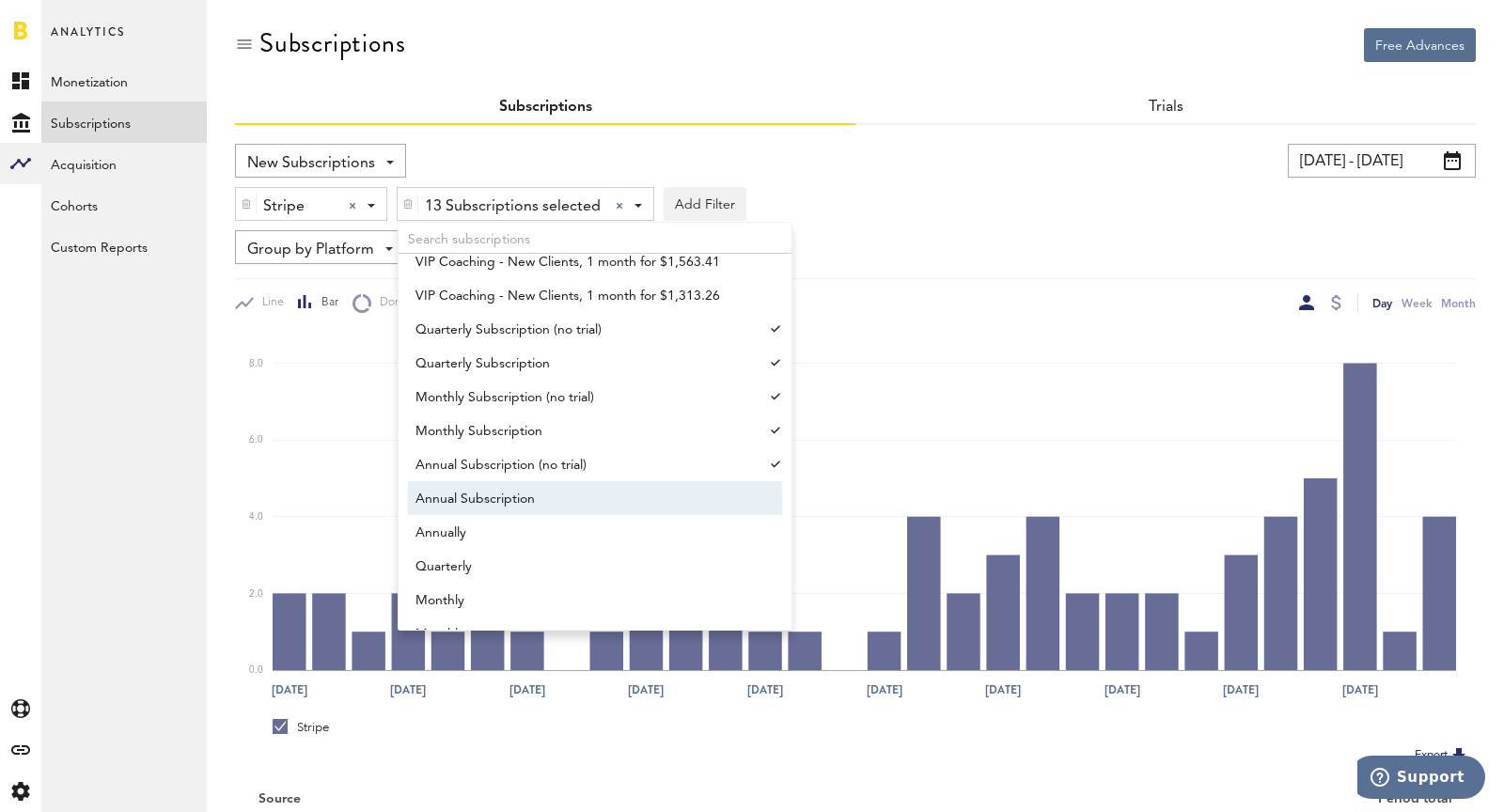
click at [600, 509] on span "Annual Subscription" at bounding box center [587, 499] width 342 height 32
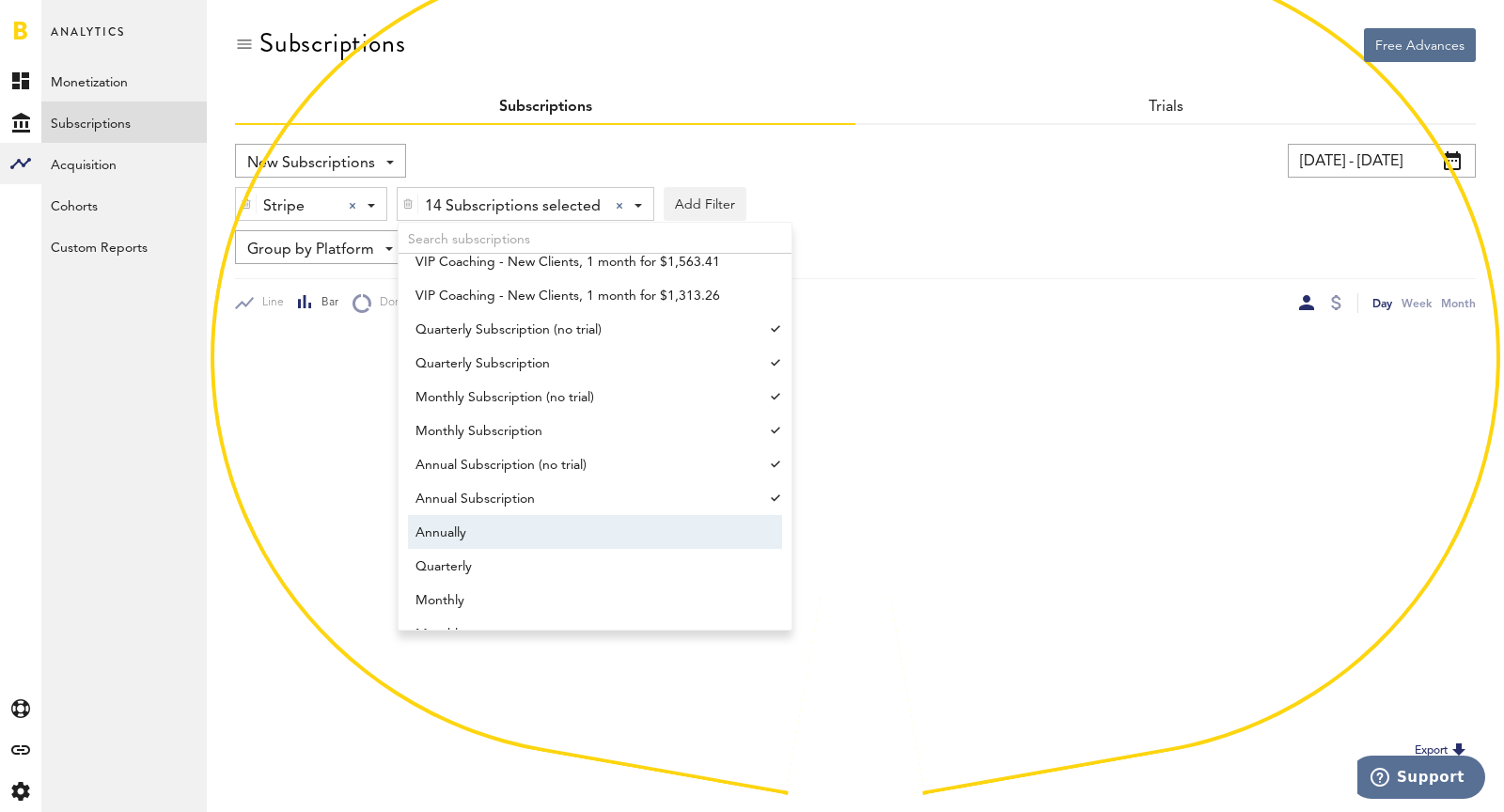
click at [606, 531] on span "Annually" at bounding box center [587, 532] width 342 height 32
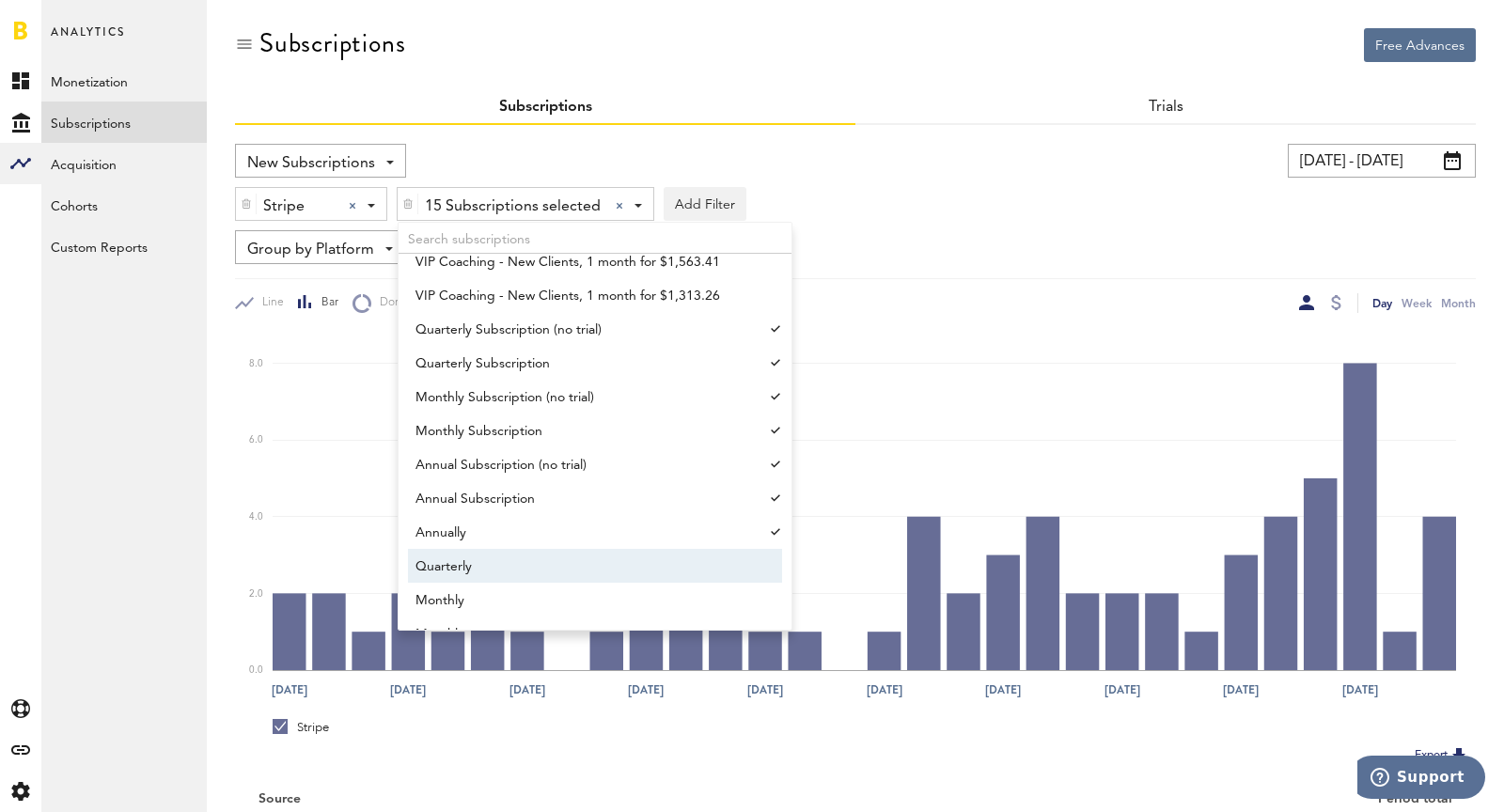
click at [625, 582] on link "Monthly" at bounding box center [586, 599] width 356 height 34
click at [607, 561] on span "Quarterly" at bounding box center [587, 566] width 342 height 32
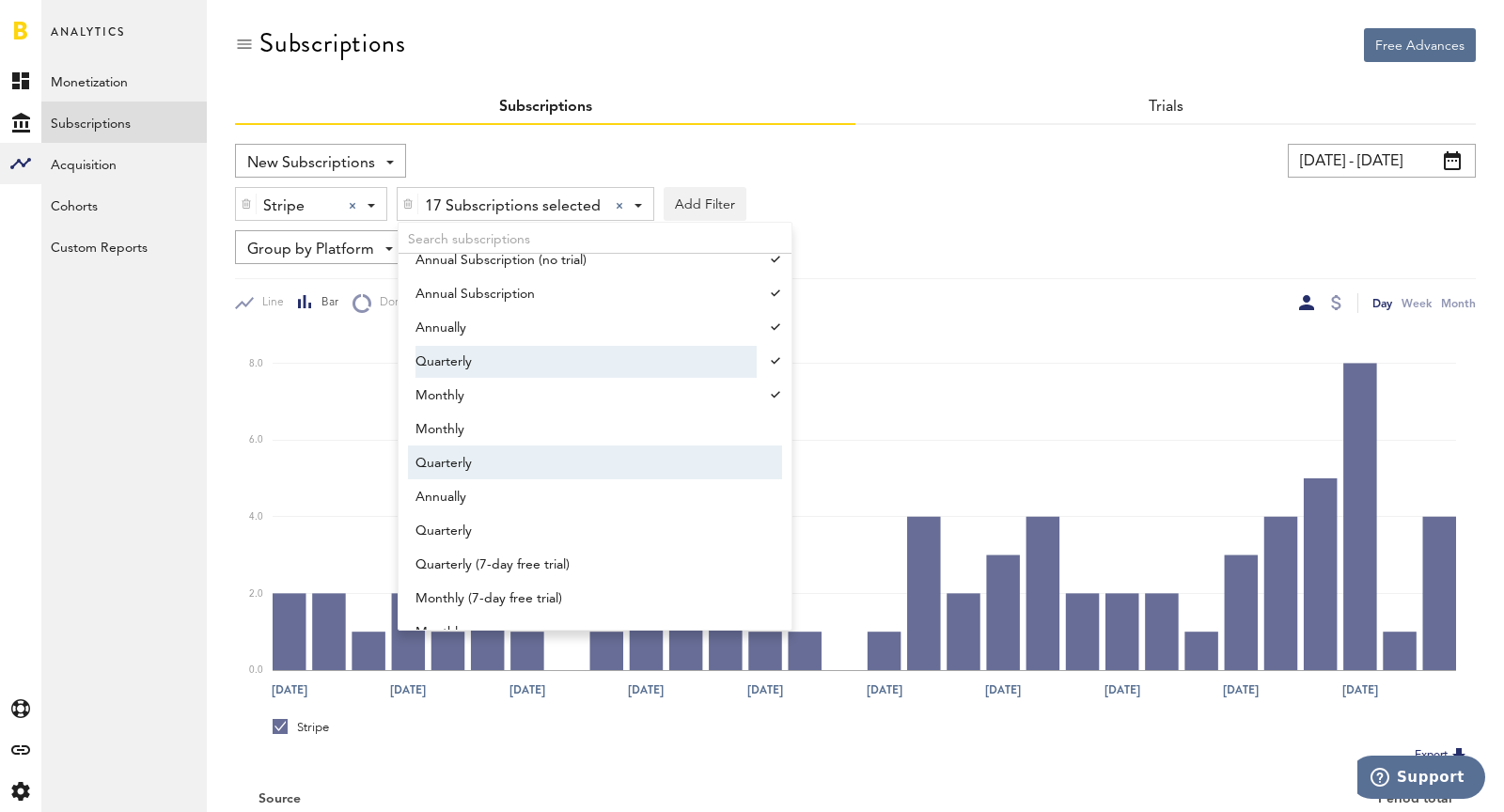
scroll to position [1825, 0]
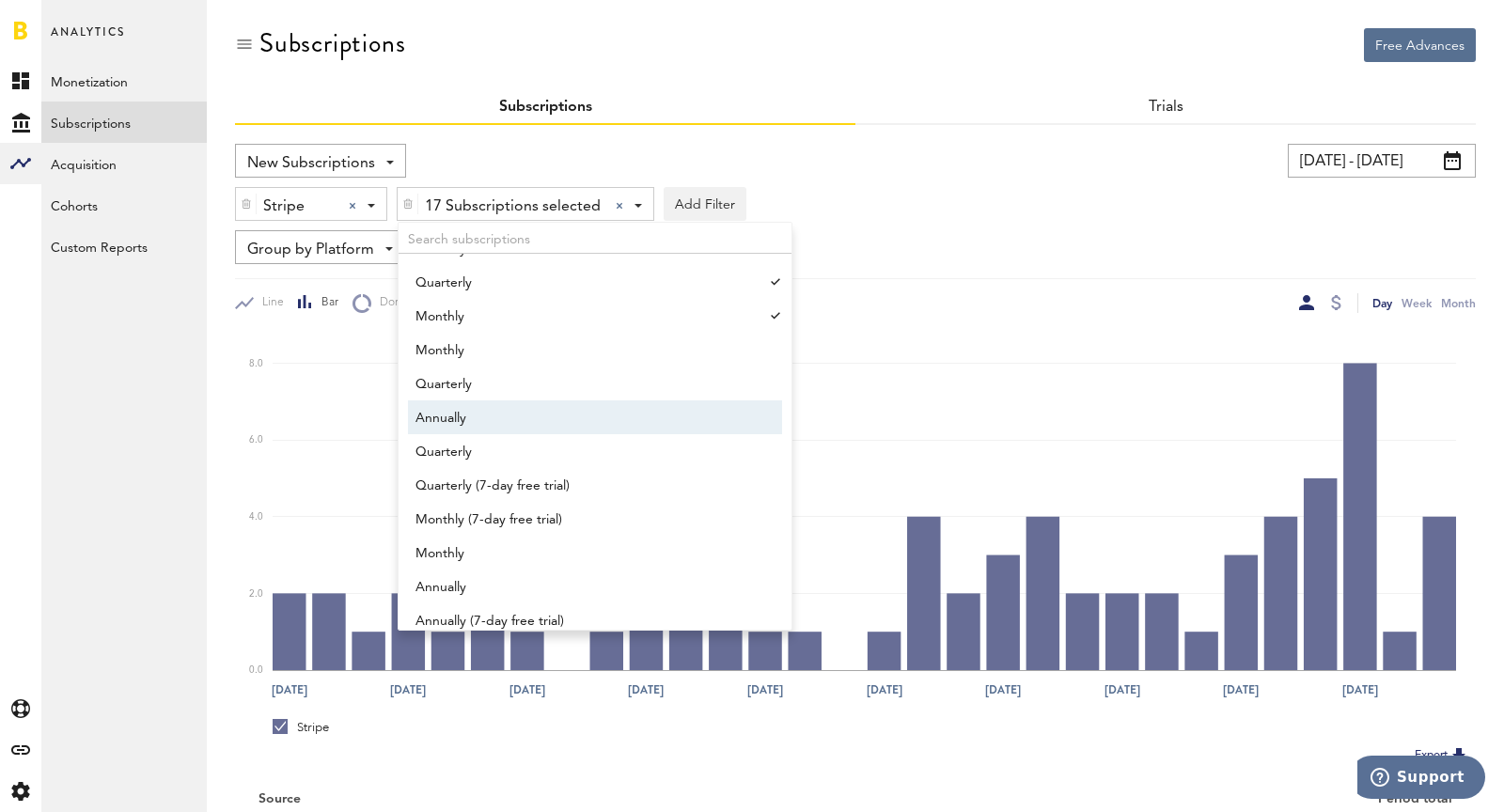
click at [547, 427] on span "Annually" at bounding box center [587, 418] width 342 height 32
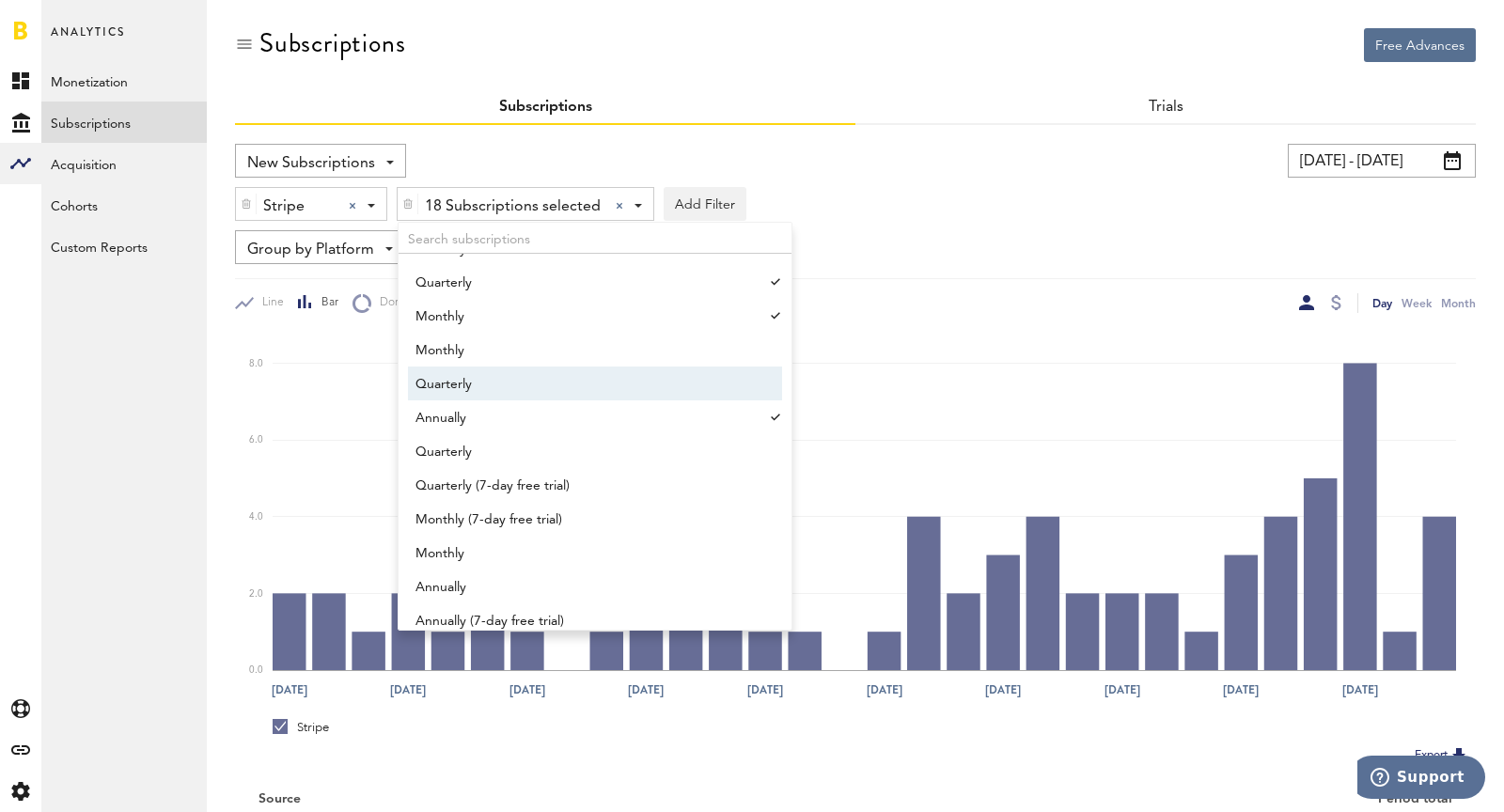
click at [526, 396] on span "Quarterly" at bounding box center [587, 384] width 342 height 32
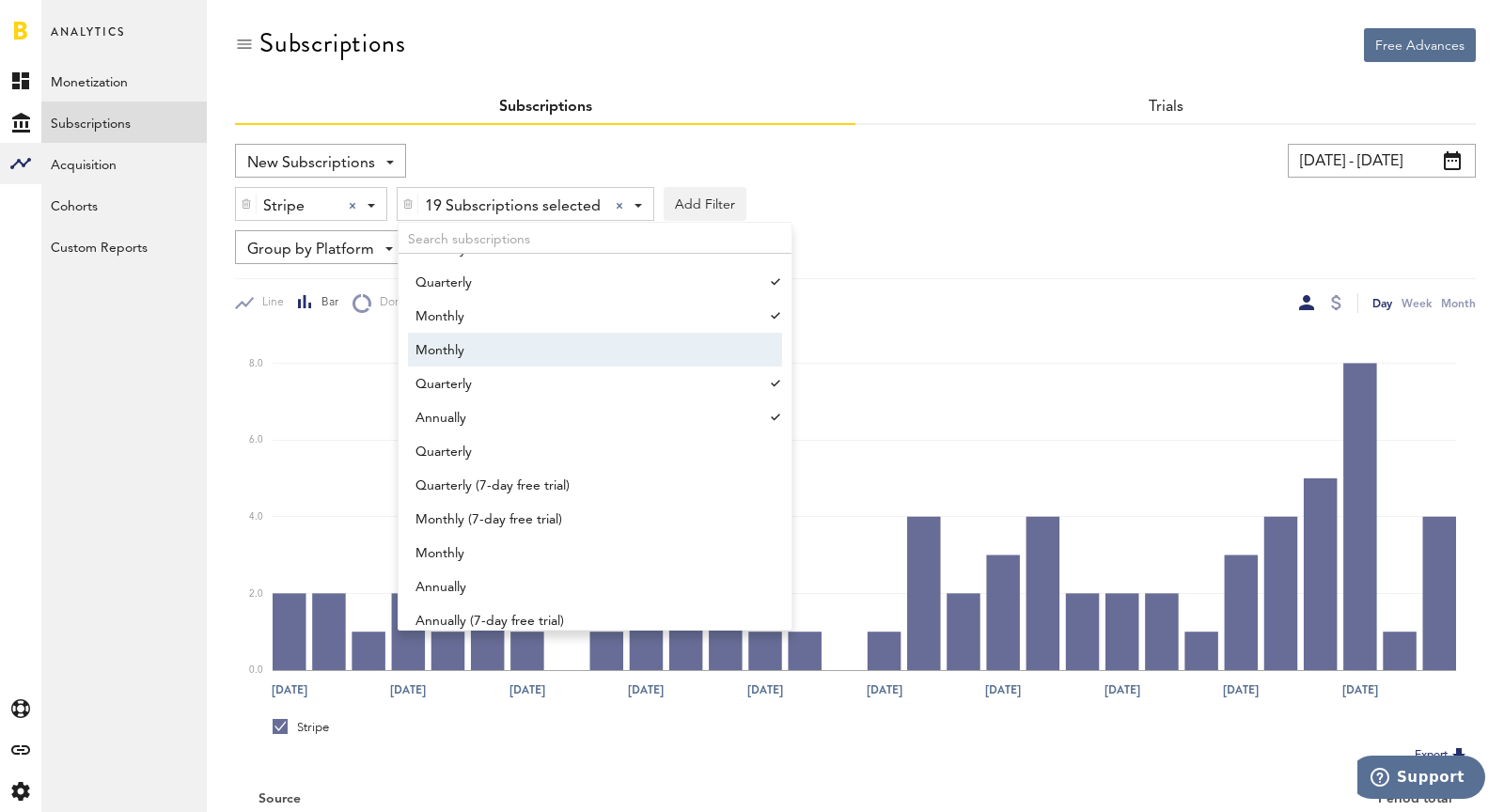
click at [498, 343] on span "Monthly" at bounding box center [587, 350] width 342 height 32
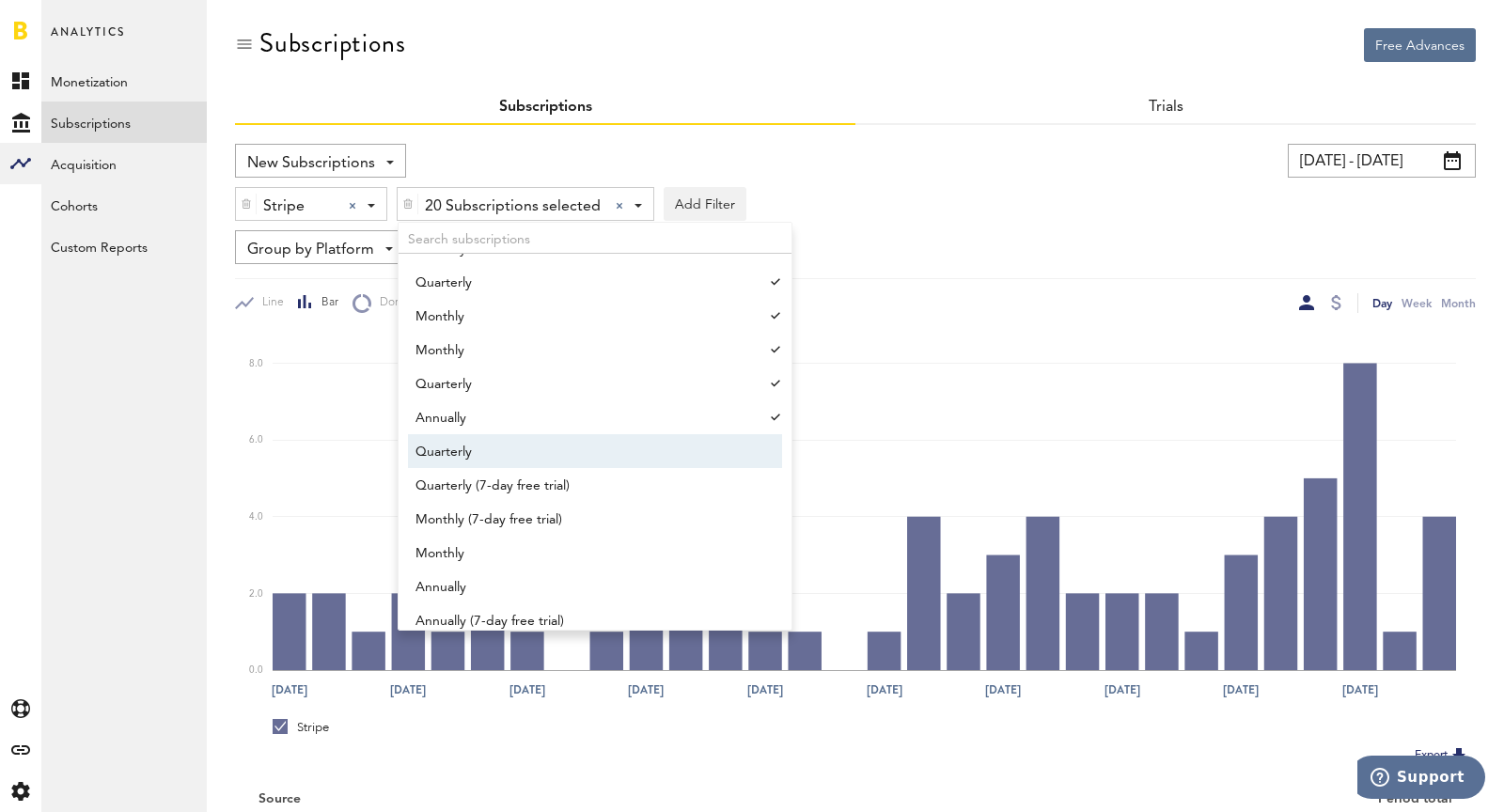
click at [543, 465] on span "Quarterly" at bounding box center [587, 451] width 342 height 32
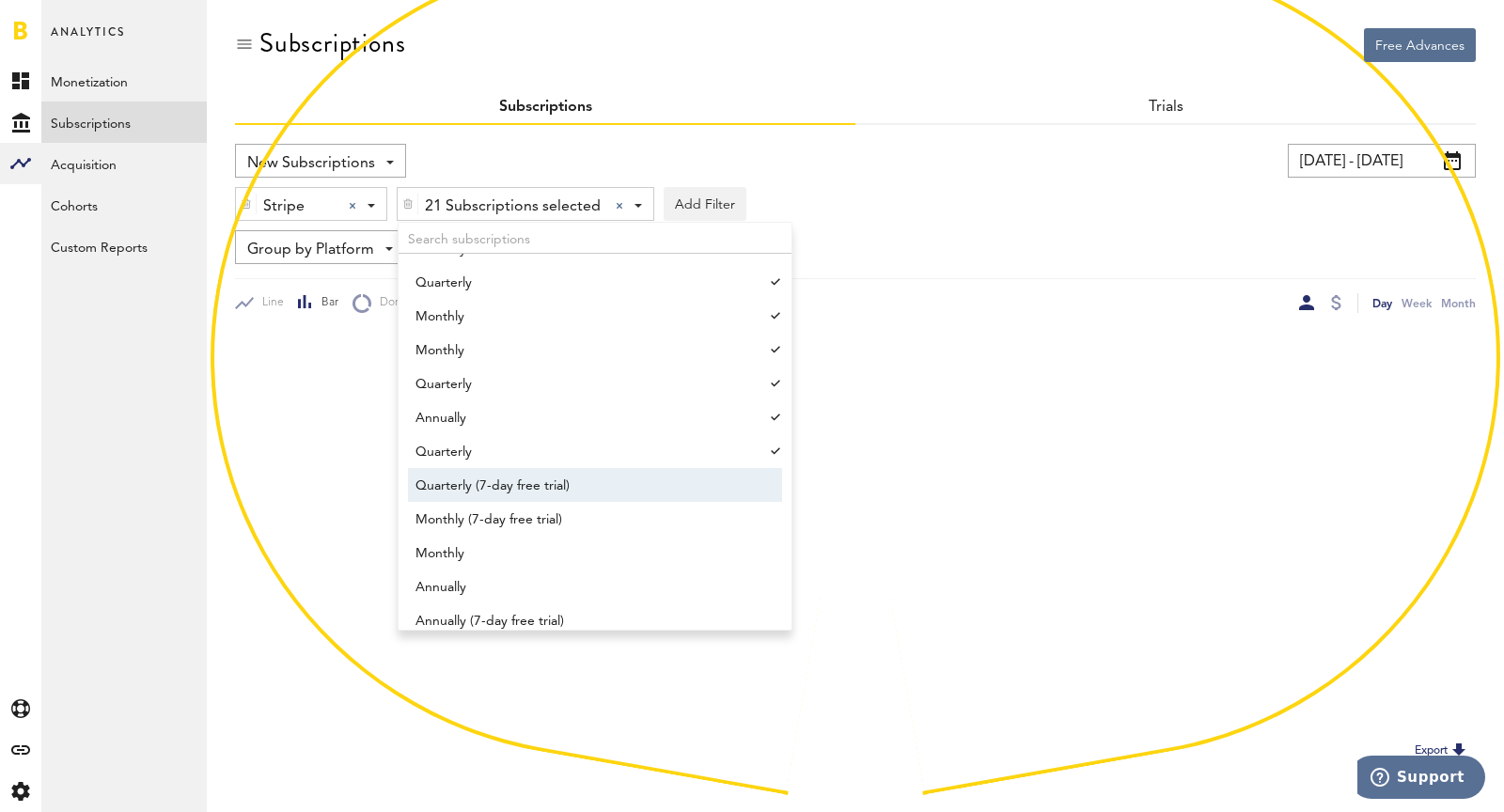
click at [552, 489] on span "Quarterly (7-day free trial)" at bounding box center [587, 485] width 342 height 32
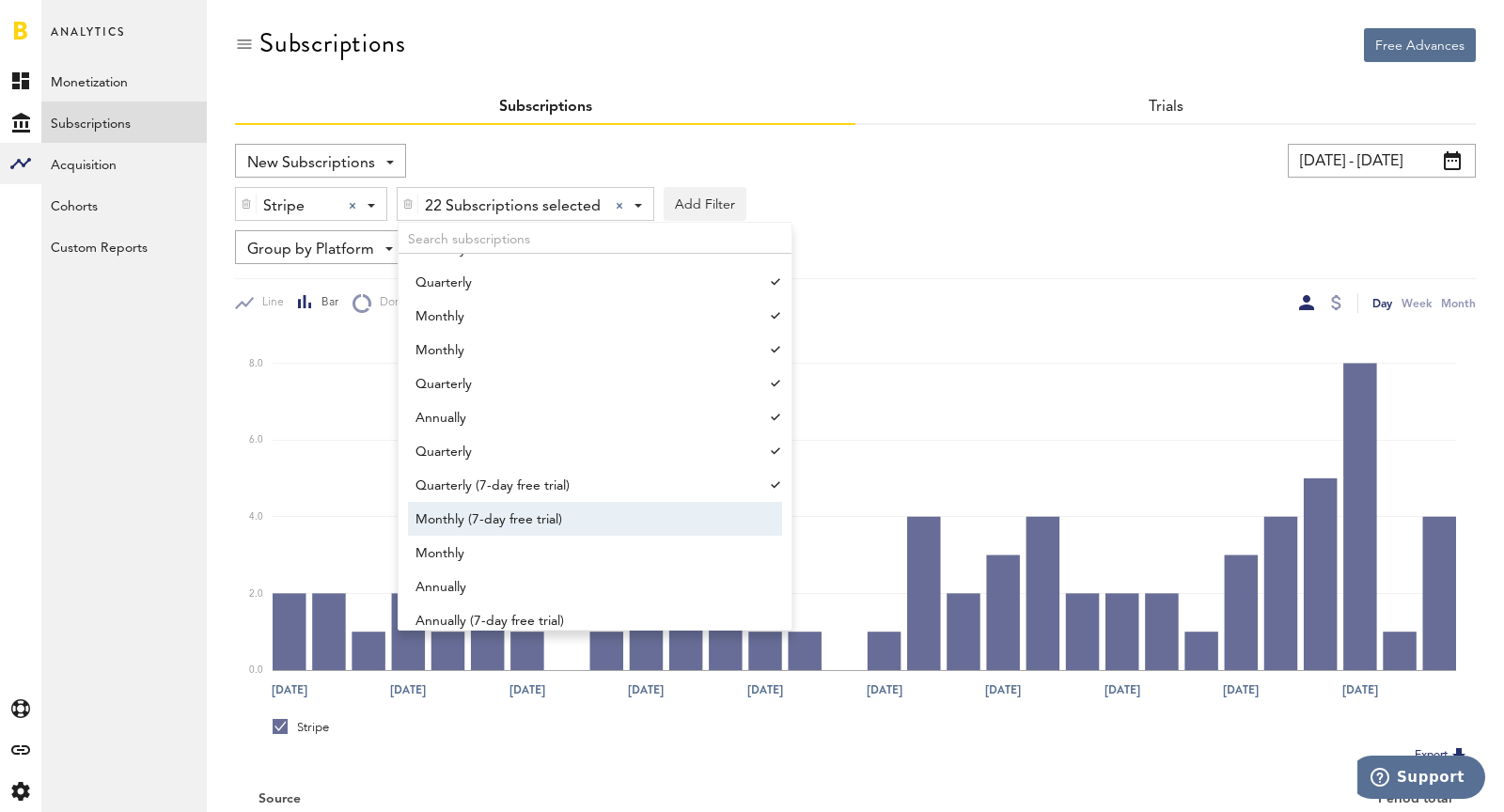
click at [567, 517] on span "Monthly (7-day free trial)" at bounding box center [587, 519] width 342 height 32
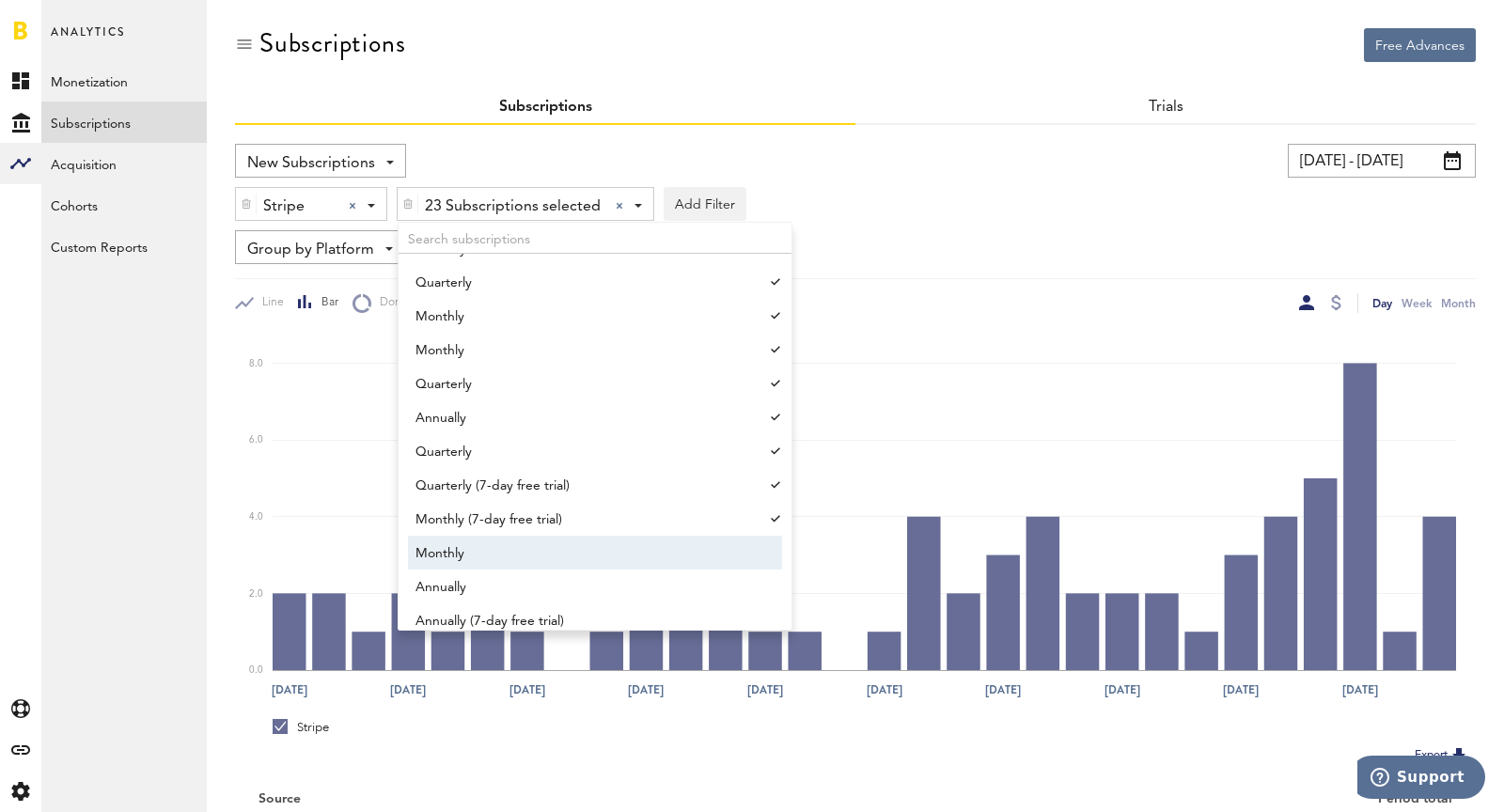
click at [586, 569] on link "Annually" at bounding box center [586, 585] width 356 height 34
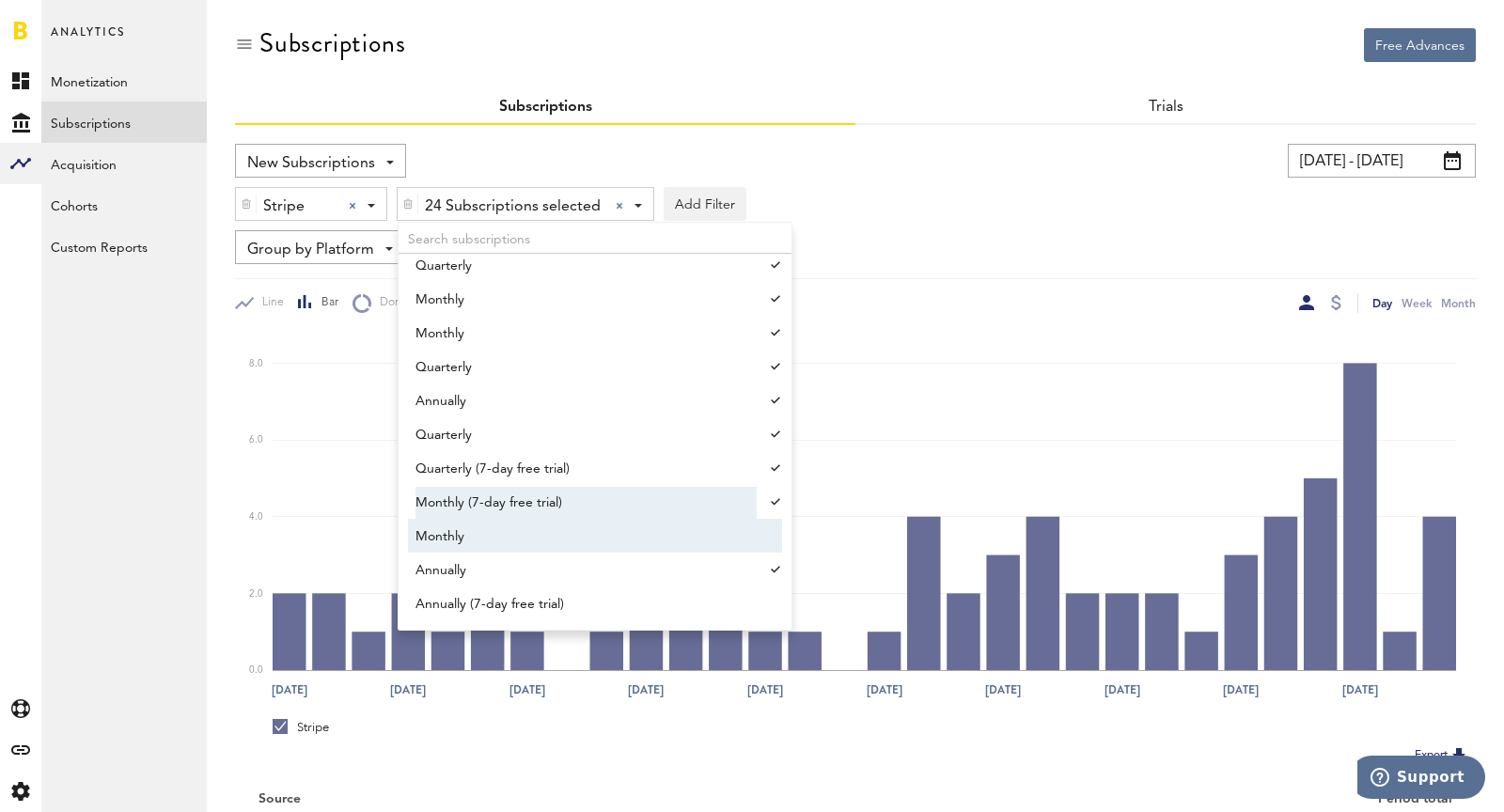
click at [585, 526] on span "Monthly" at bounding box center [587, 536] width 342 height 32
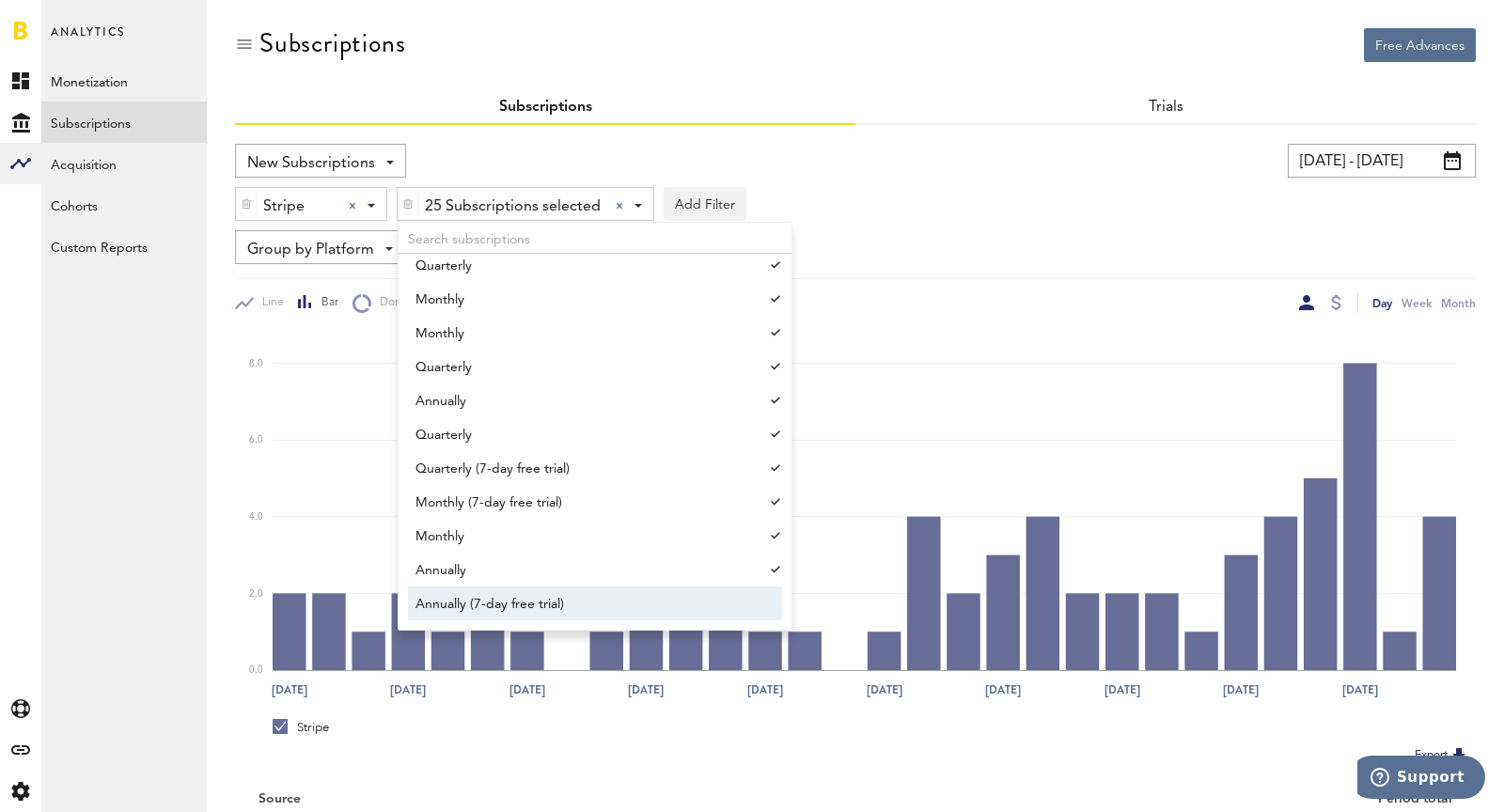
click at [606, 594] on span "Annually (7-day free trial)" at bounding box center [587, 604] width 342 height 32
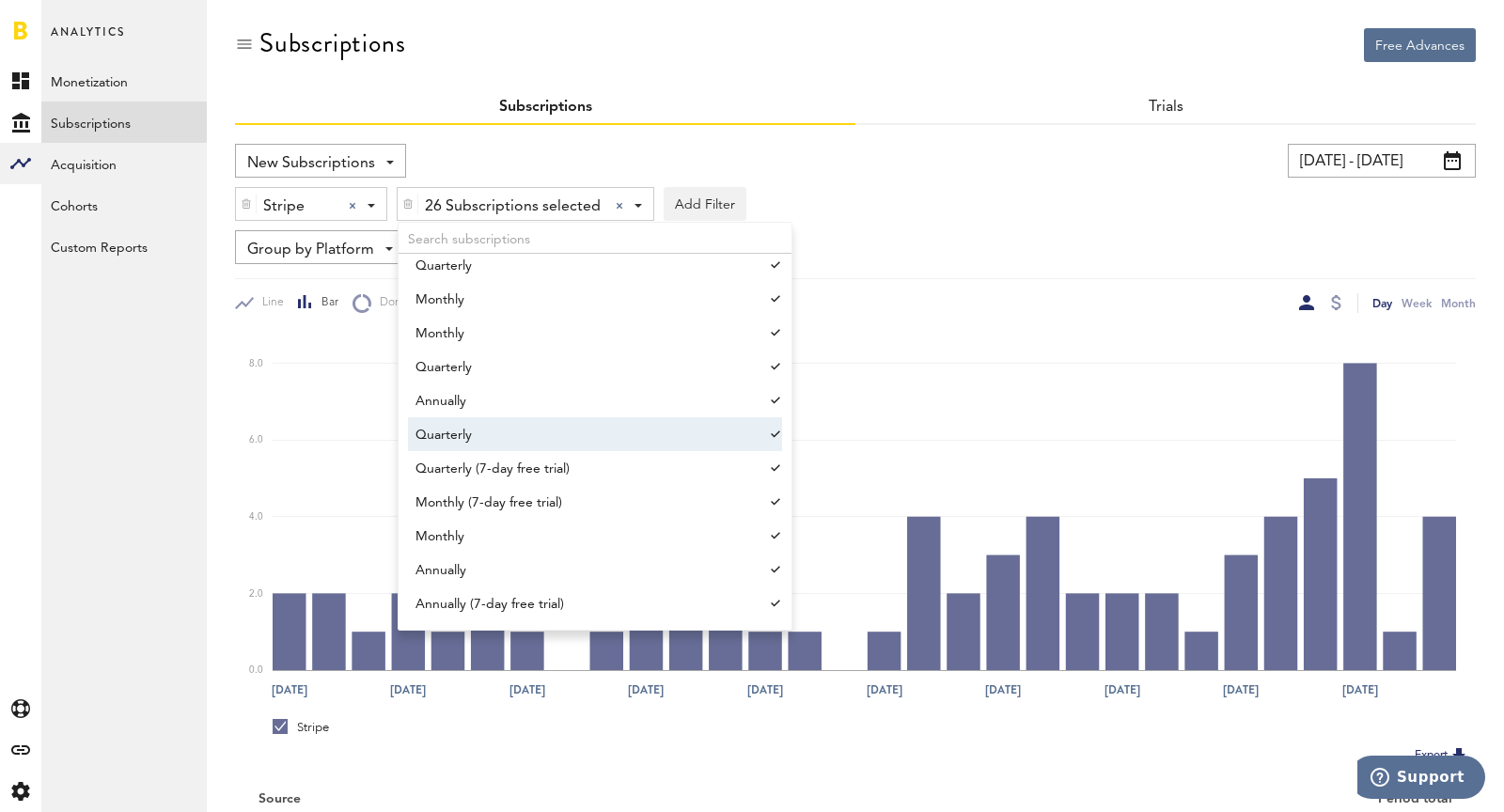
click at [1096, 253] on div "Group by Platform Group by Platform Group by App Group by Subscription Group by…" at bounding box center [856, 247] width 1241 height 34
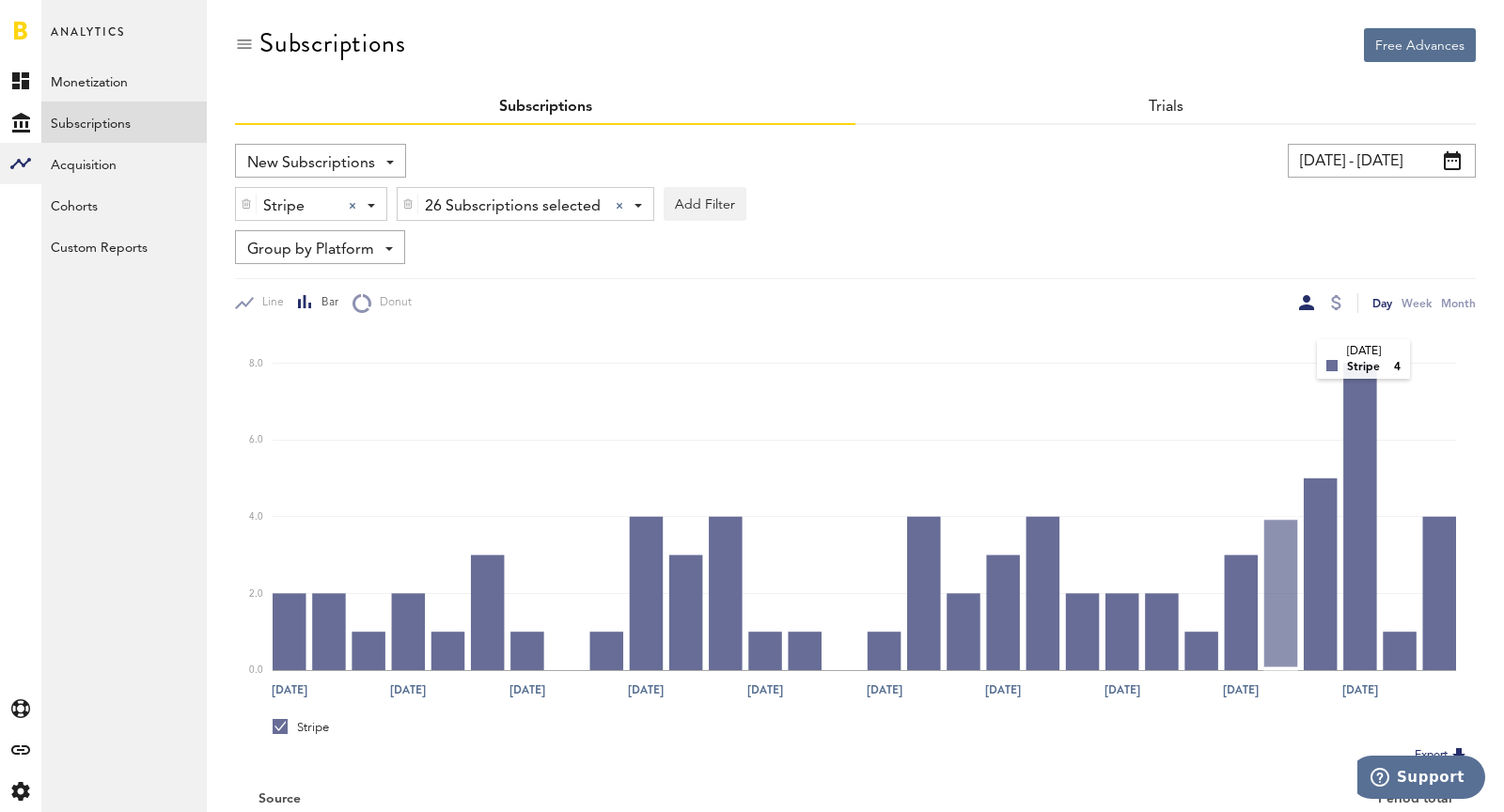
scroll to position [145, 0]
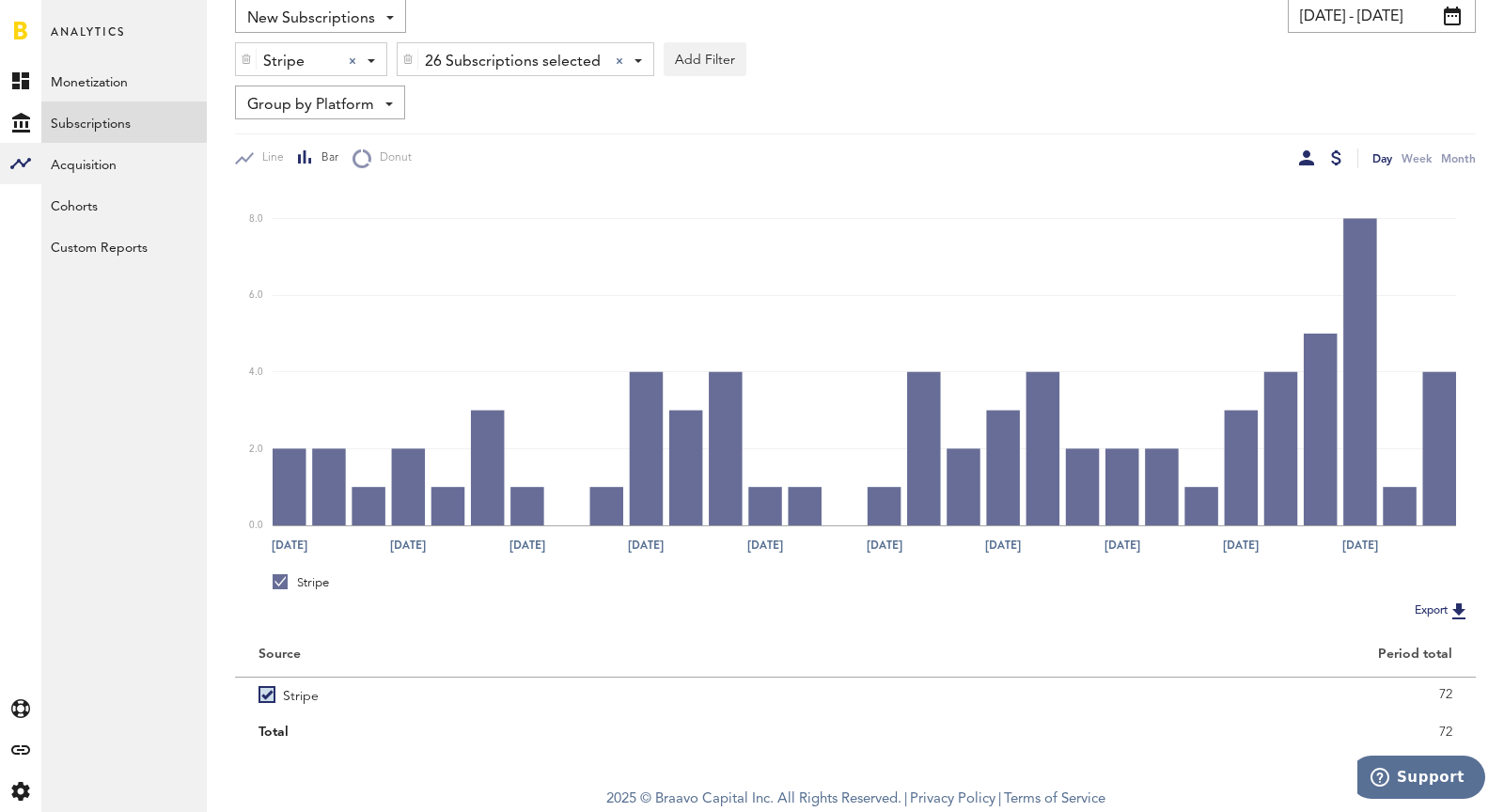
click at [1340, 151] on div at bounding box center [1336, 158] width 11 height 15
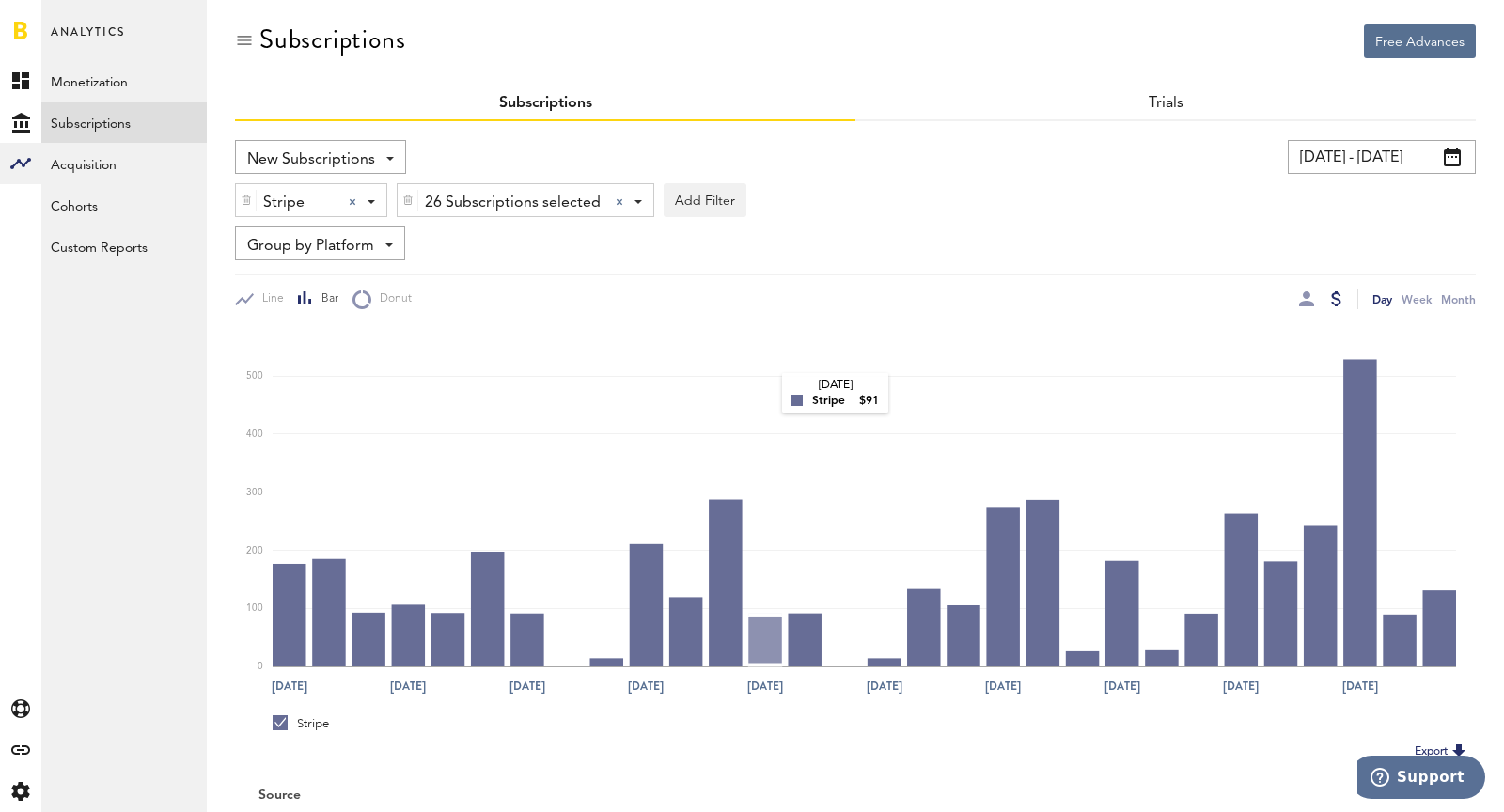
scroll to position [6, 0]
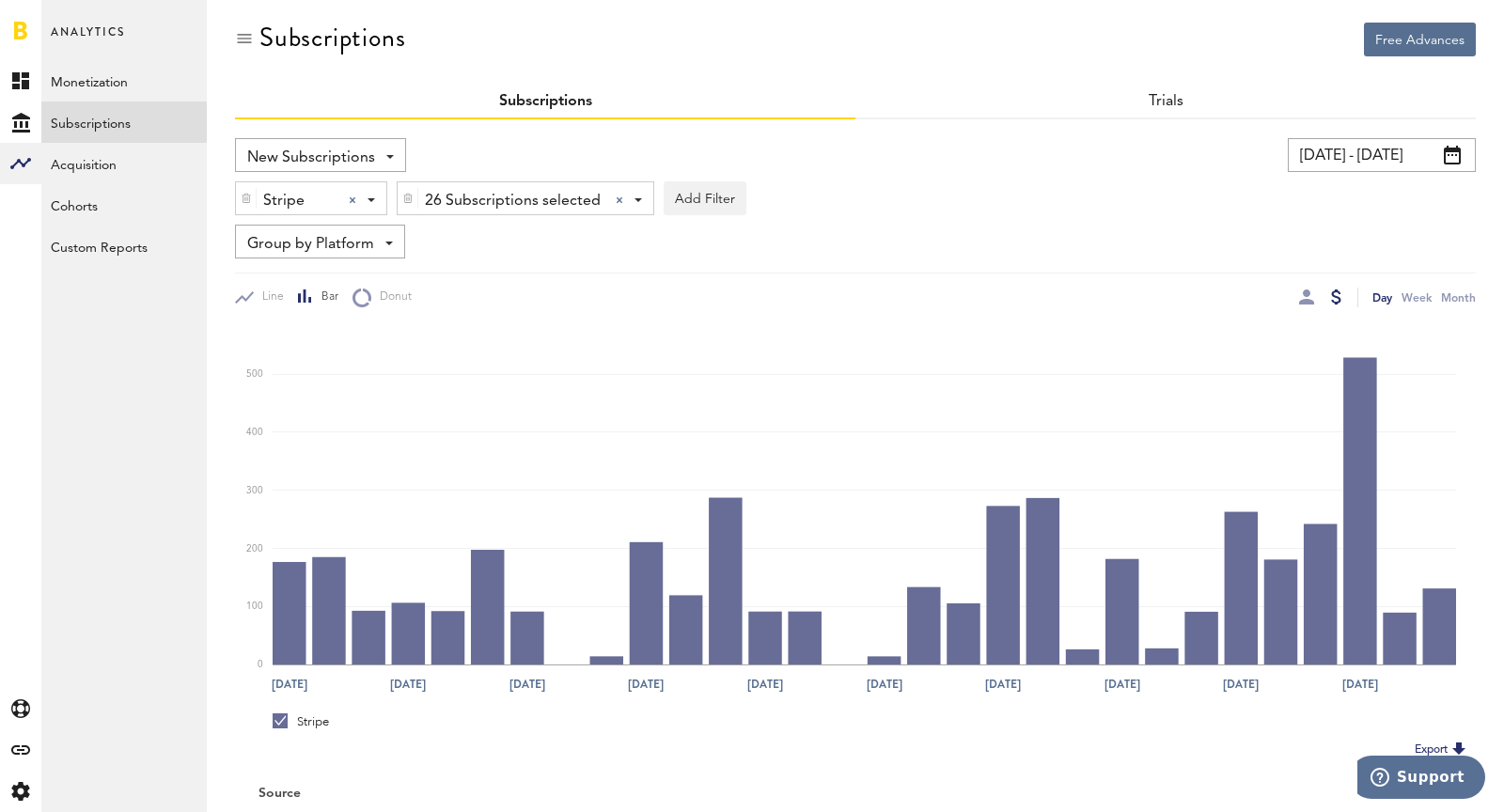
click at [345, 230] on span "Group by Platform" at bounding box center [311, 244] width 127 height 32
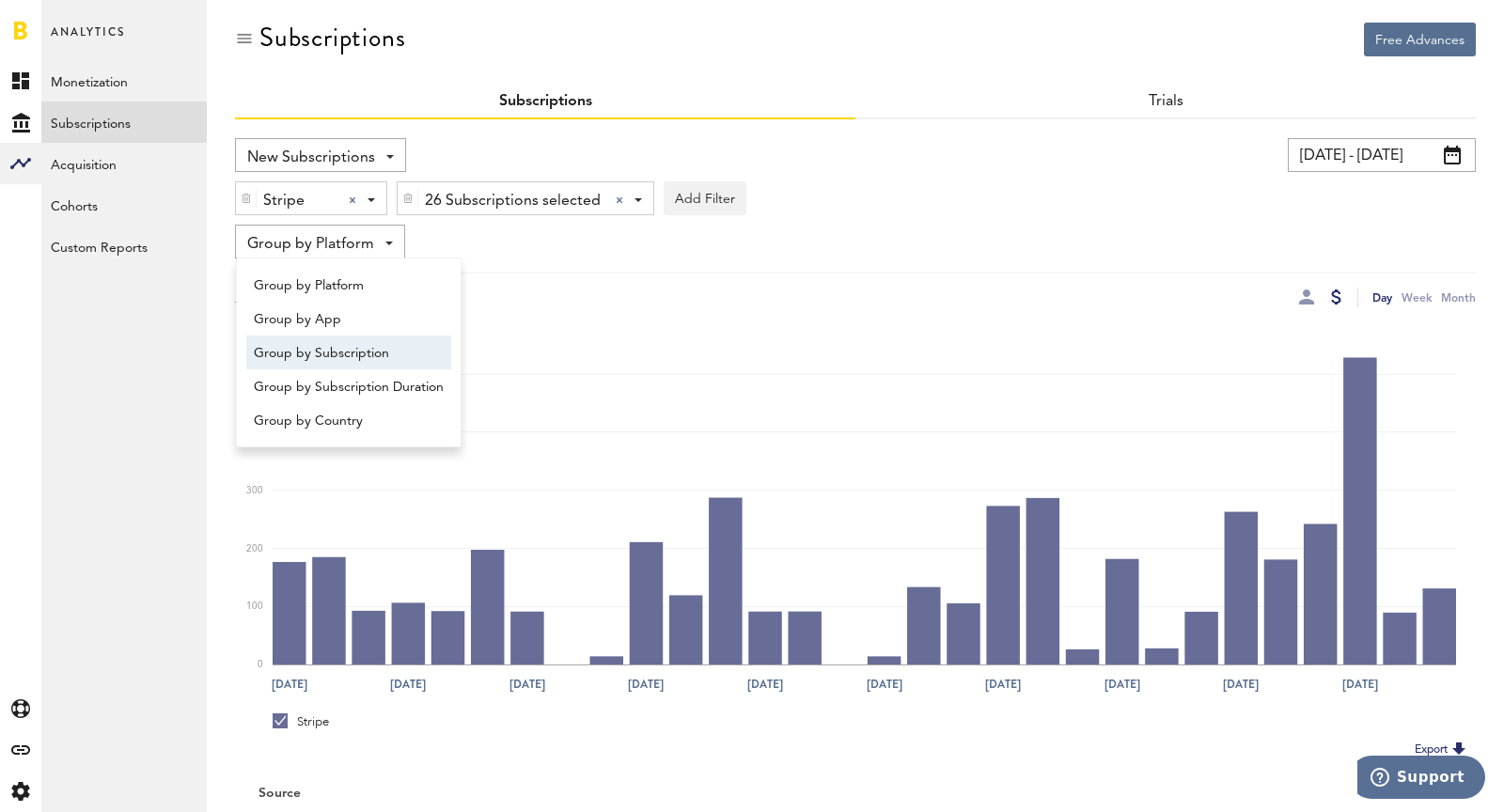
click at [365, 356] on span "Group by Subscription" at bounding box center [348, 353] width 190 height 32
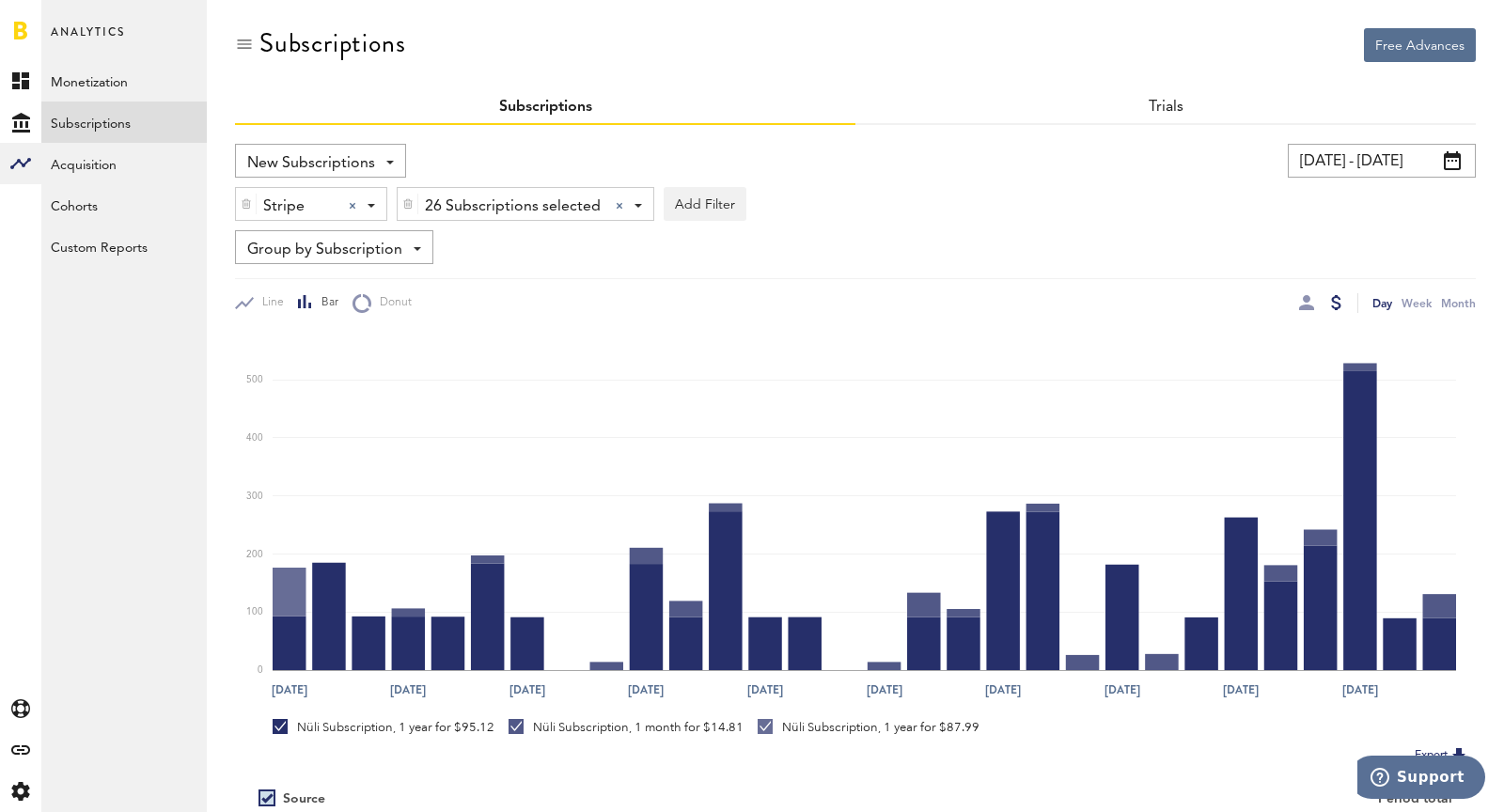
scroll to position [210, 0]
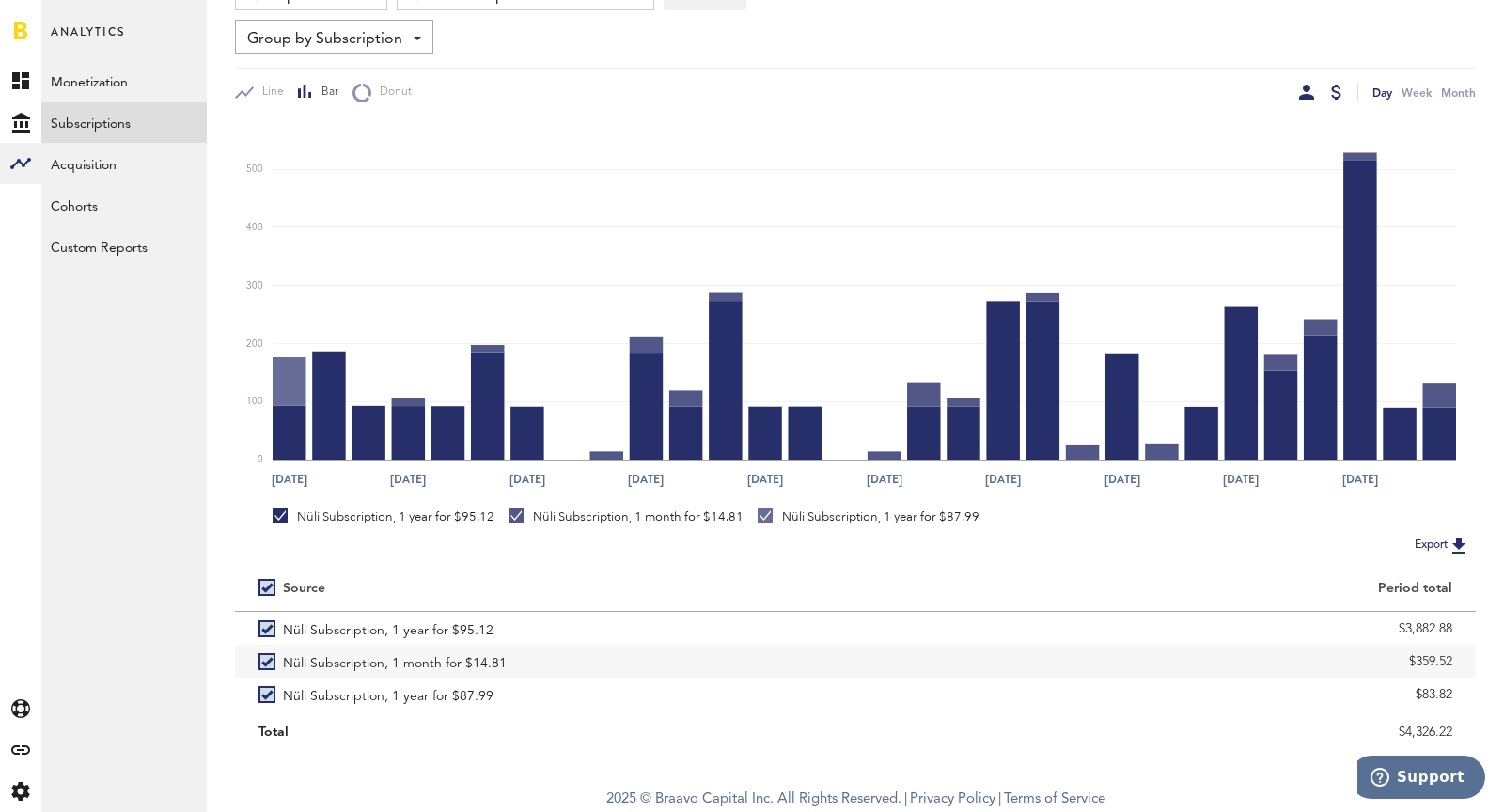
click at [1303, 95] on div at bounding box center [1307, 93] width 15 height 15
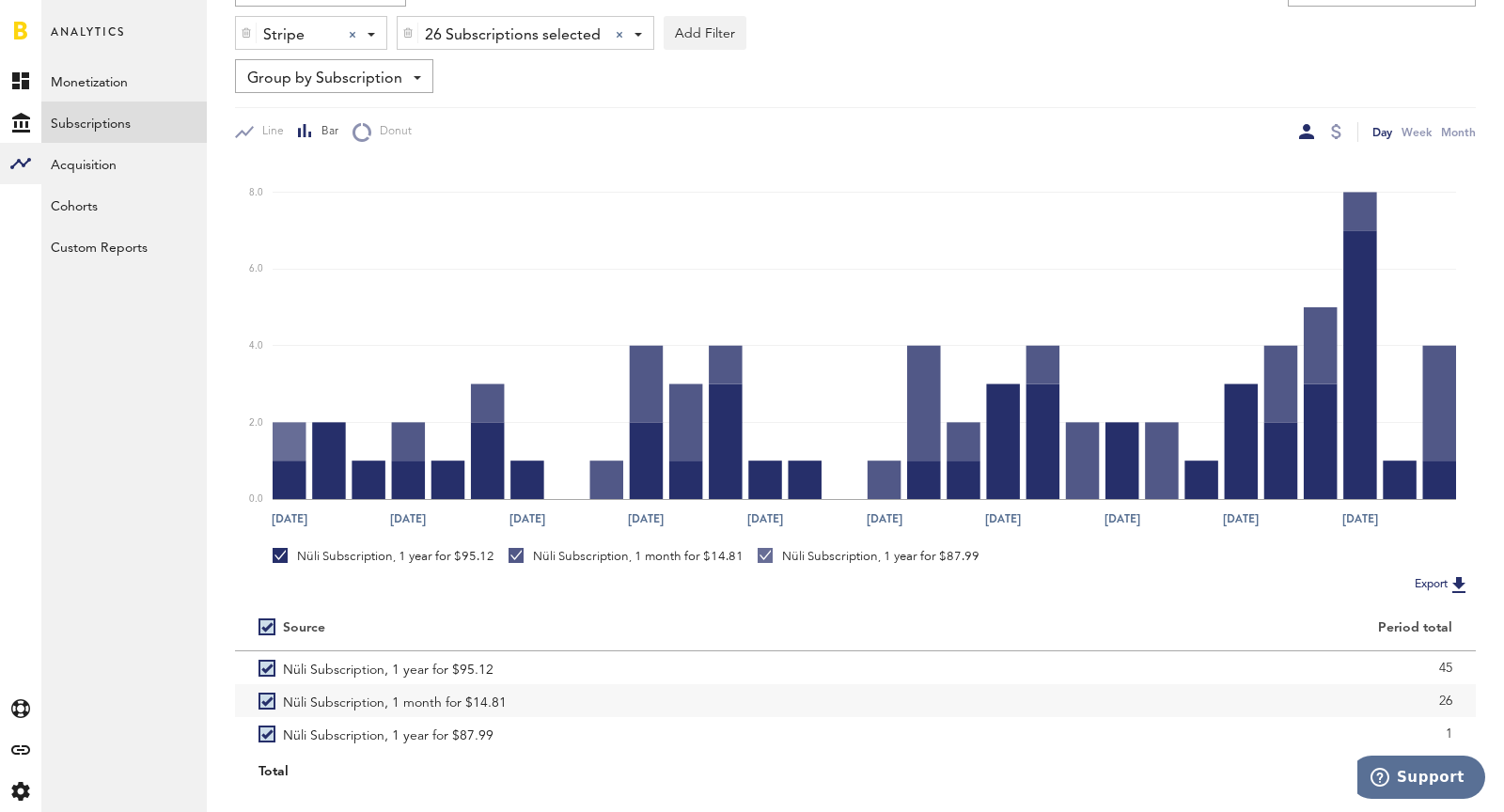
scroll to position [165, 0]
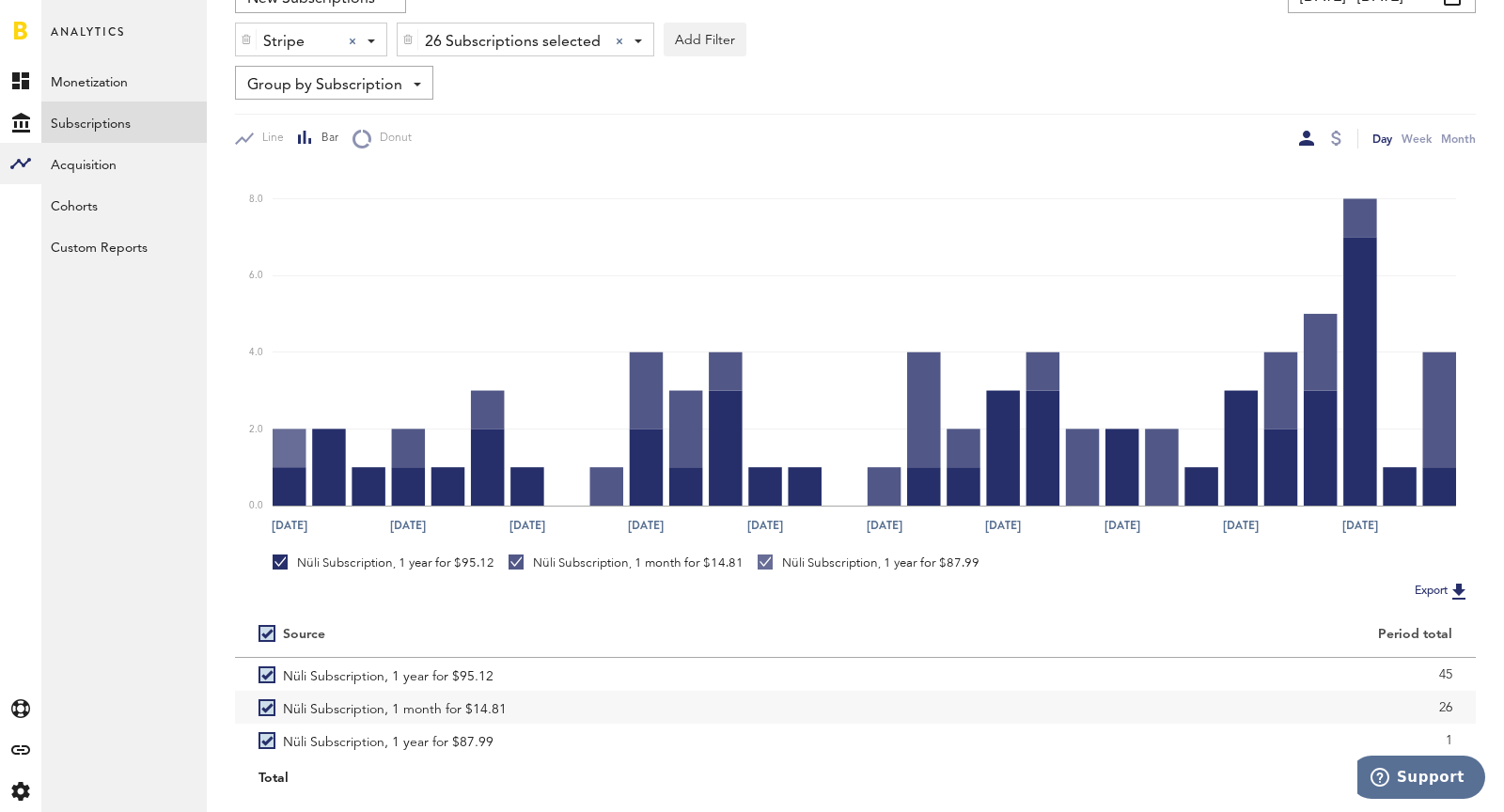
click at [370, 84] on span "Group by Subscription" at bounding box center [324, 85] width 155 height 32
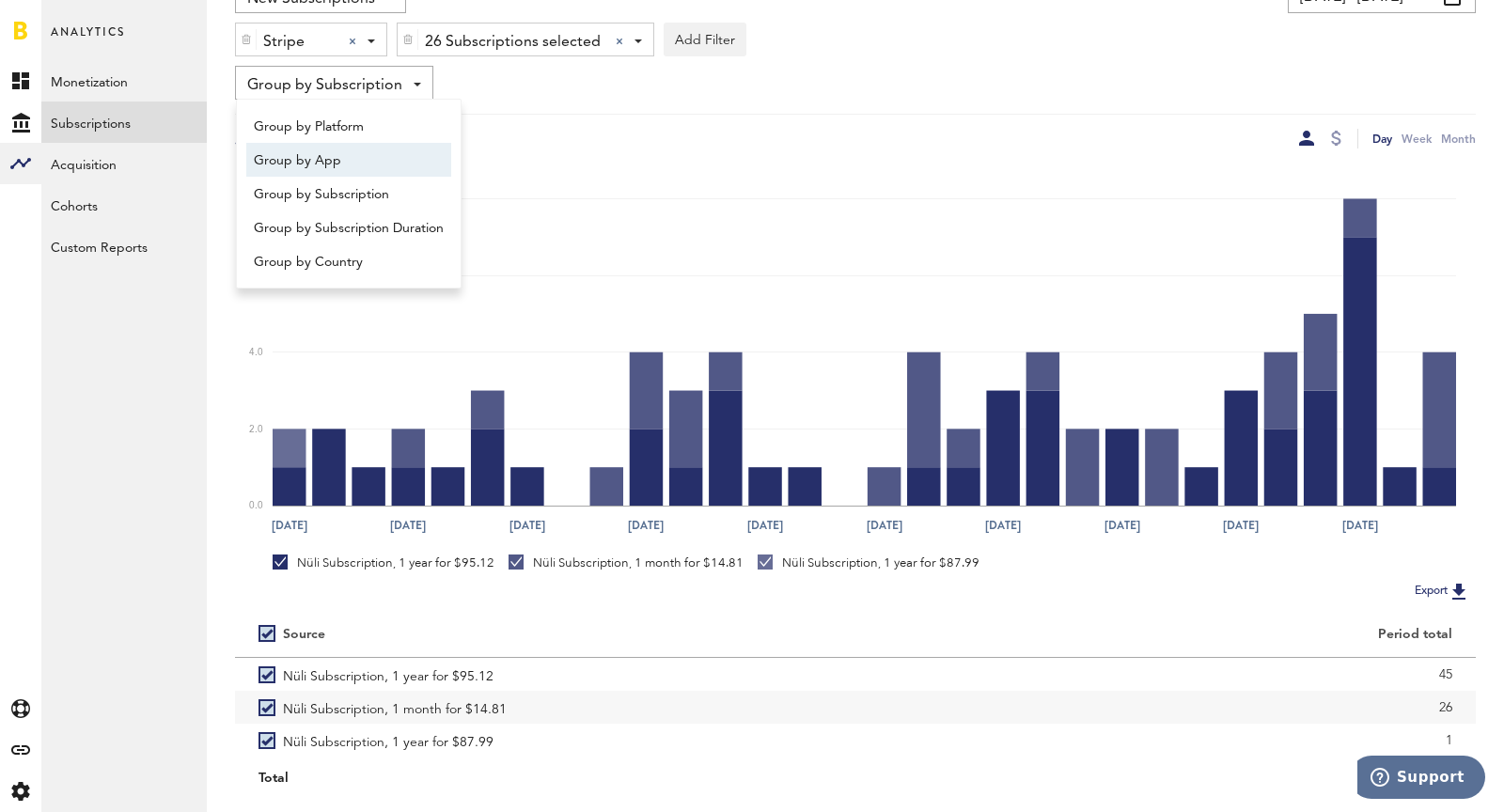
click at [323, 165] on span "Group by App" at bounding box center [348, 160] width 190 height 32
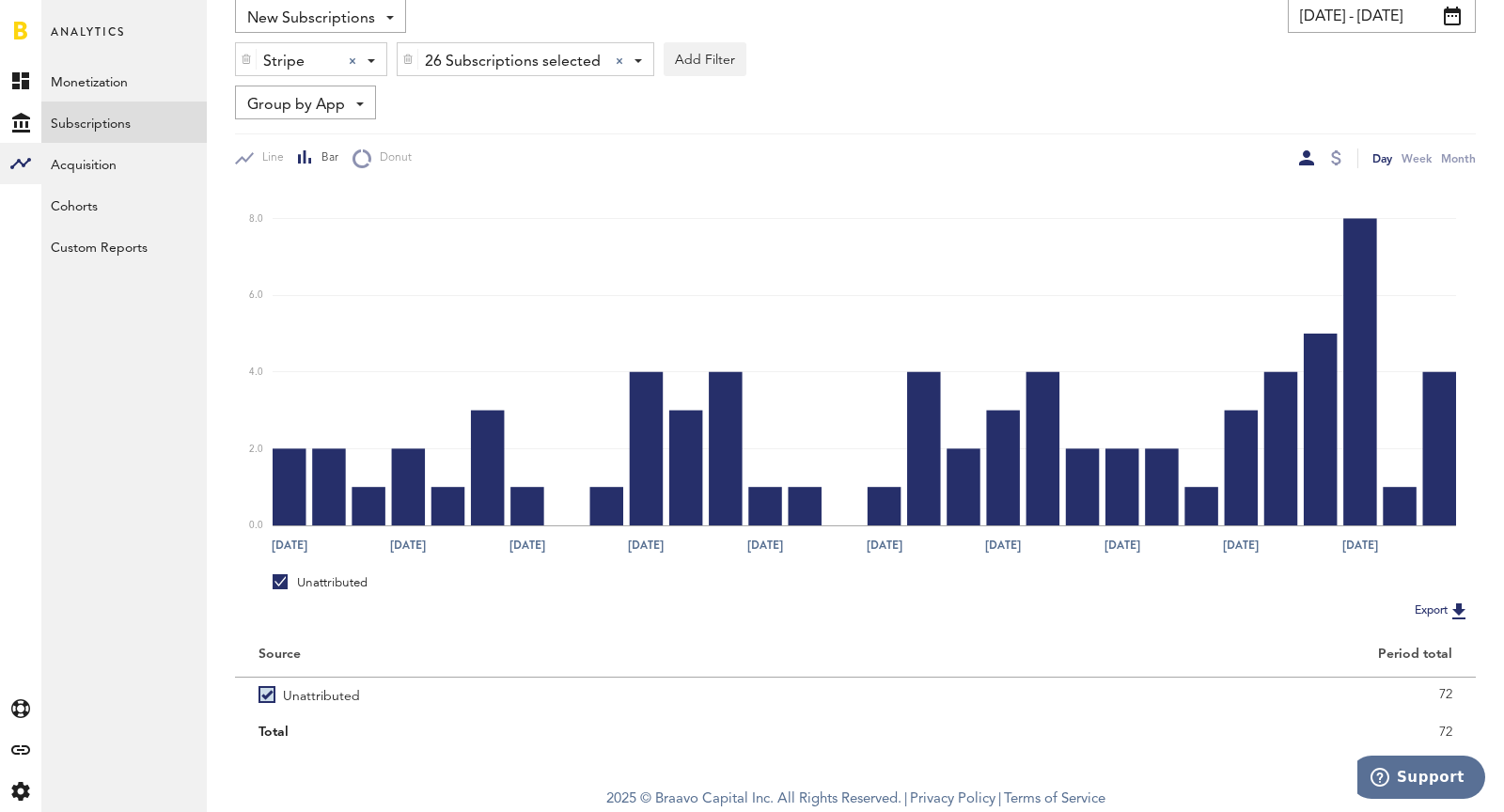
scroll to position [63, 0]
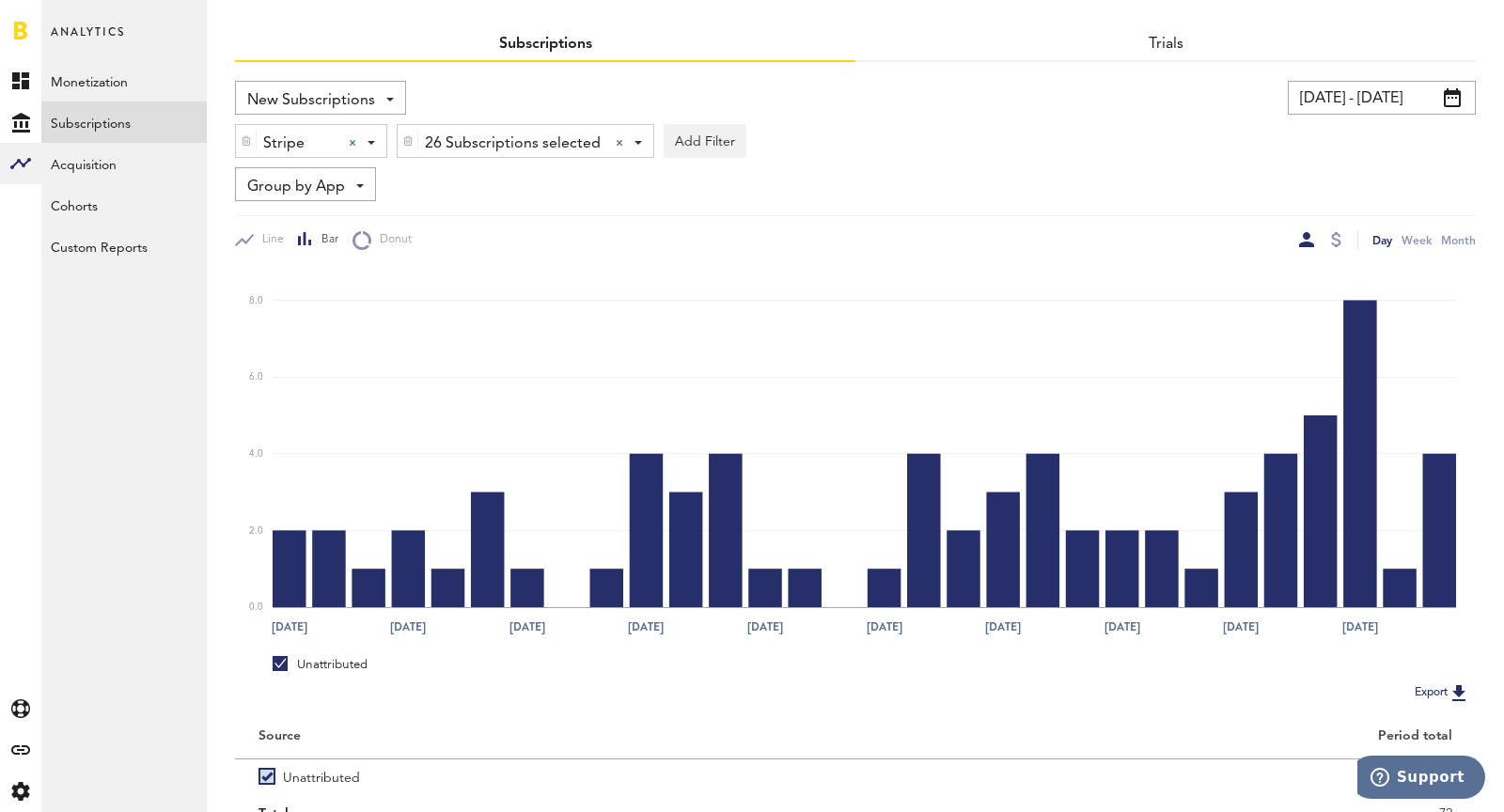
click at [313, 188] on span "Group by App" at bounding box center [295, 186] width 97 height 32
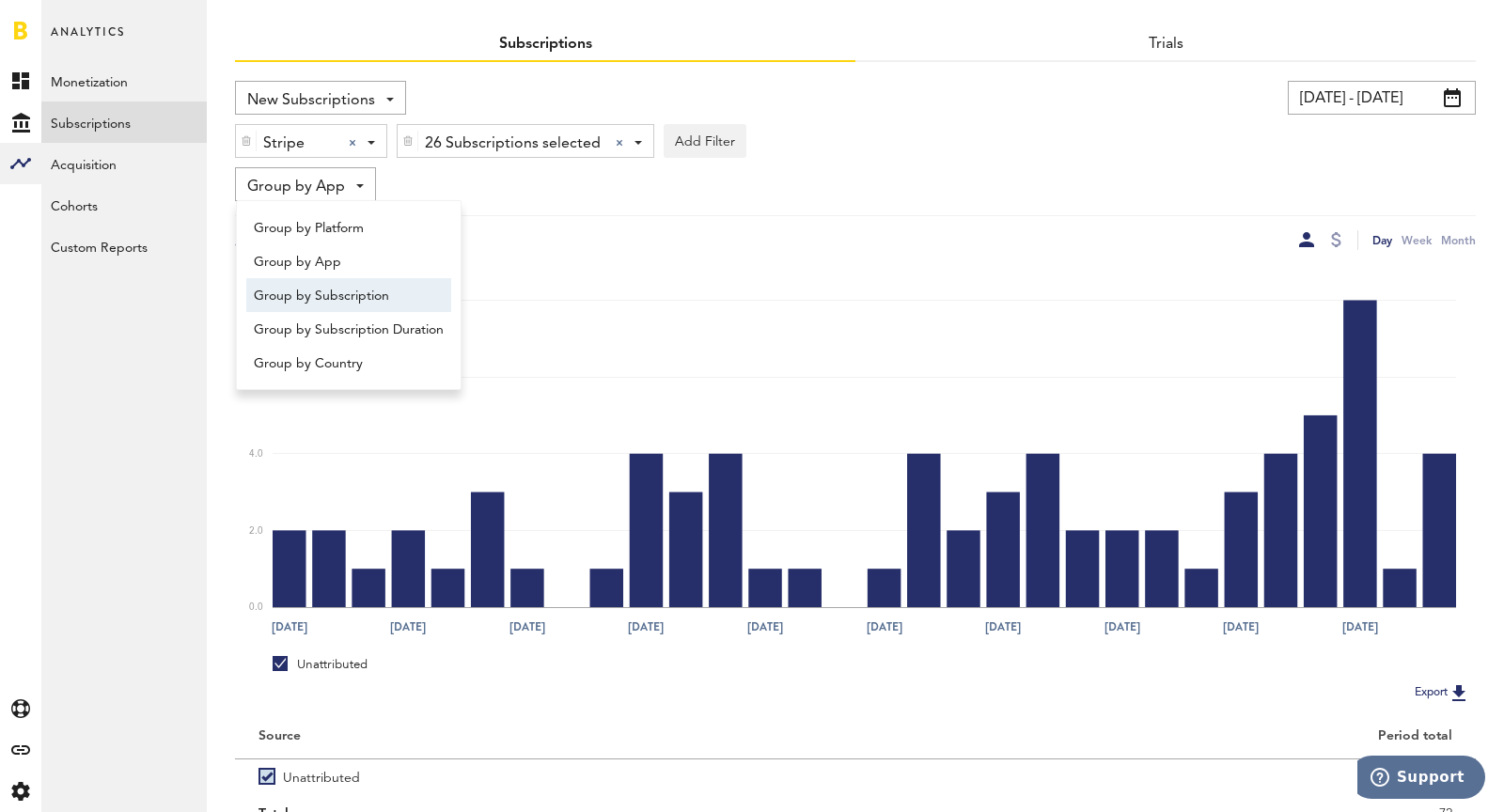
click at [354, 305] on span "Group by Subscription" at bounding box center [348, 295] width 190 height 32
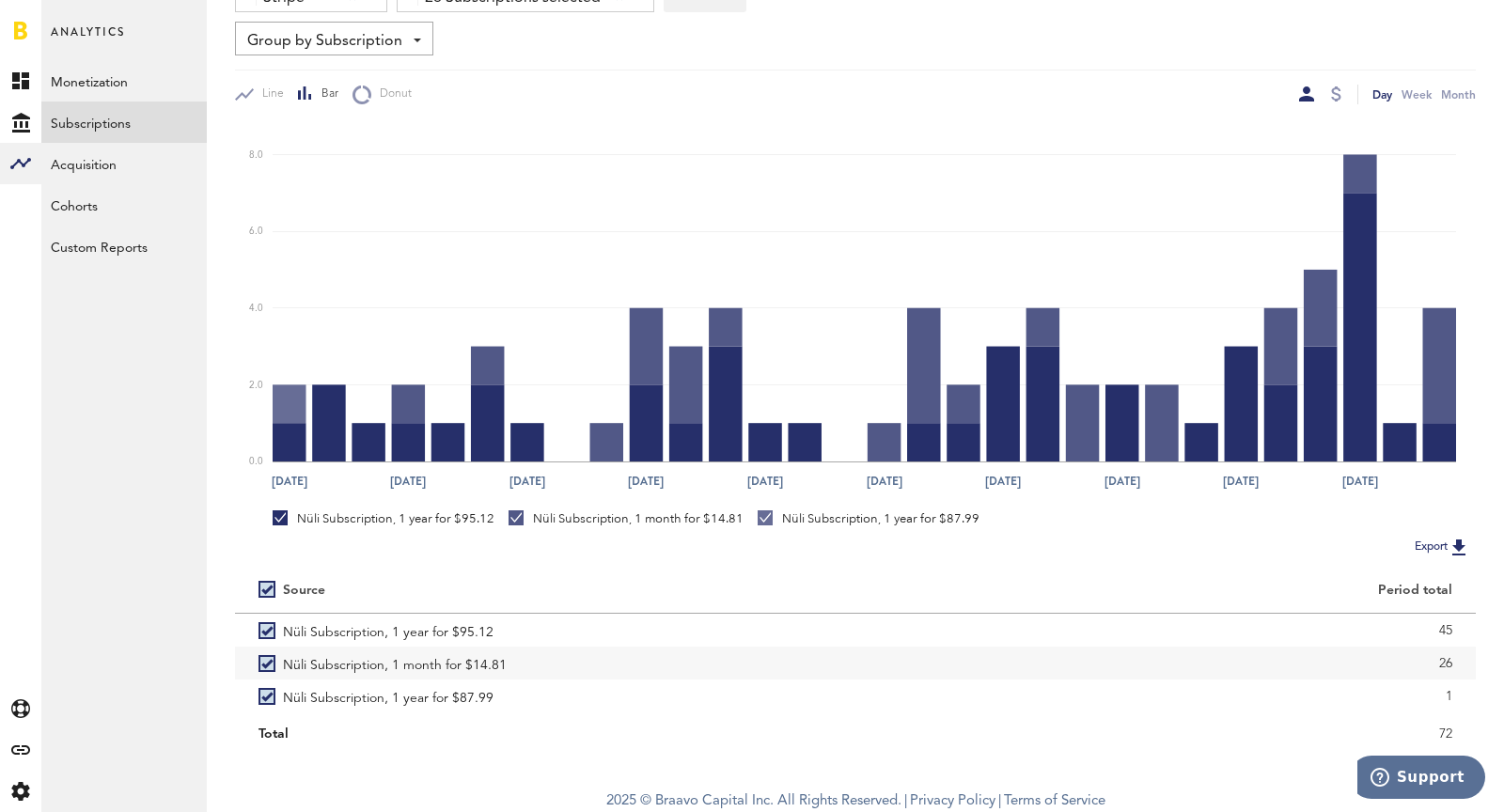
scroll to position [210, 0]
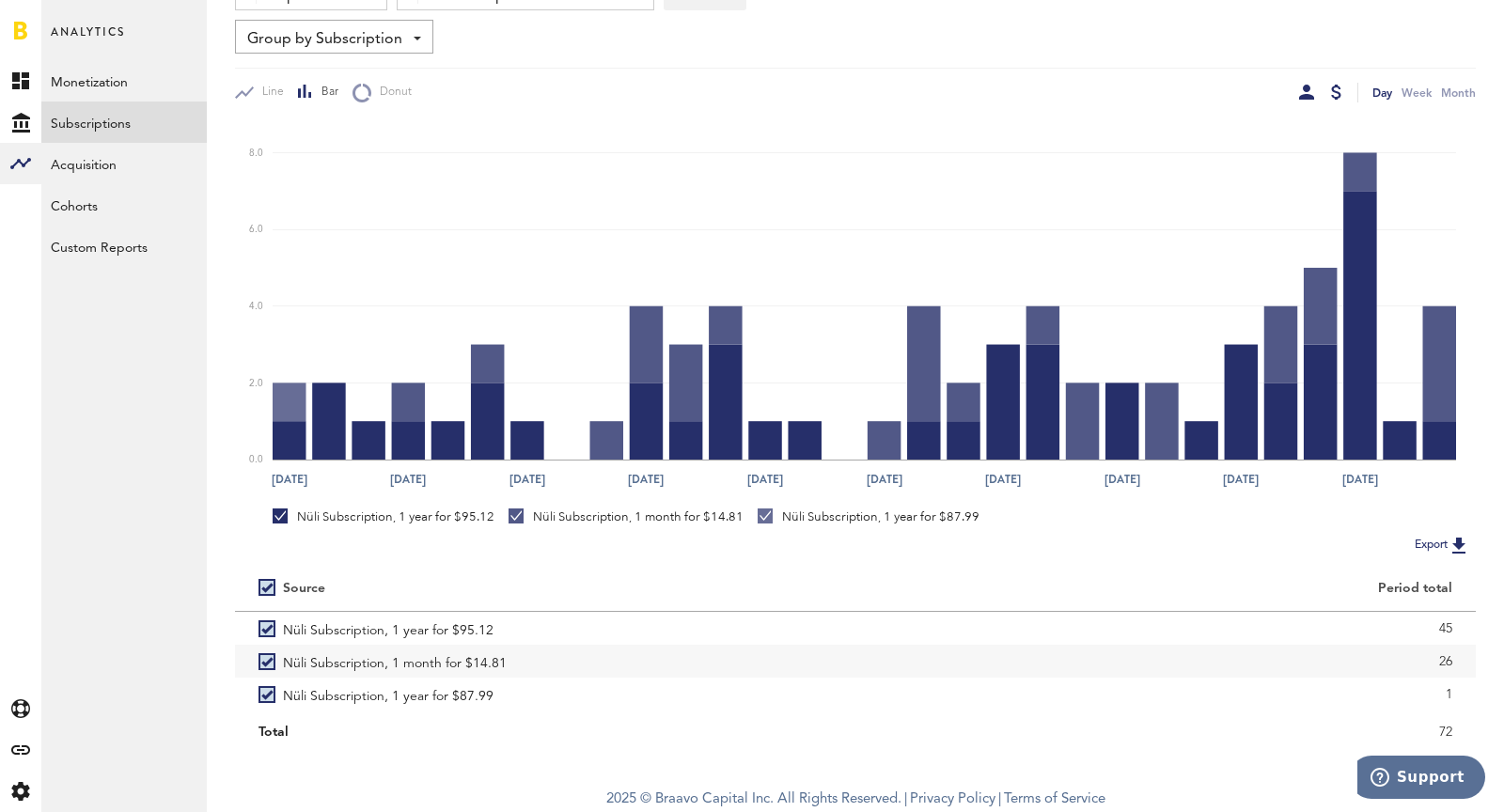
click at [1336, 93] on div at bounding box center [1336, 93] width 11 height 15
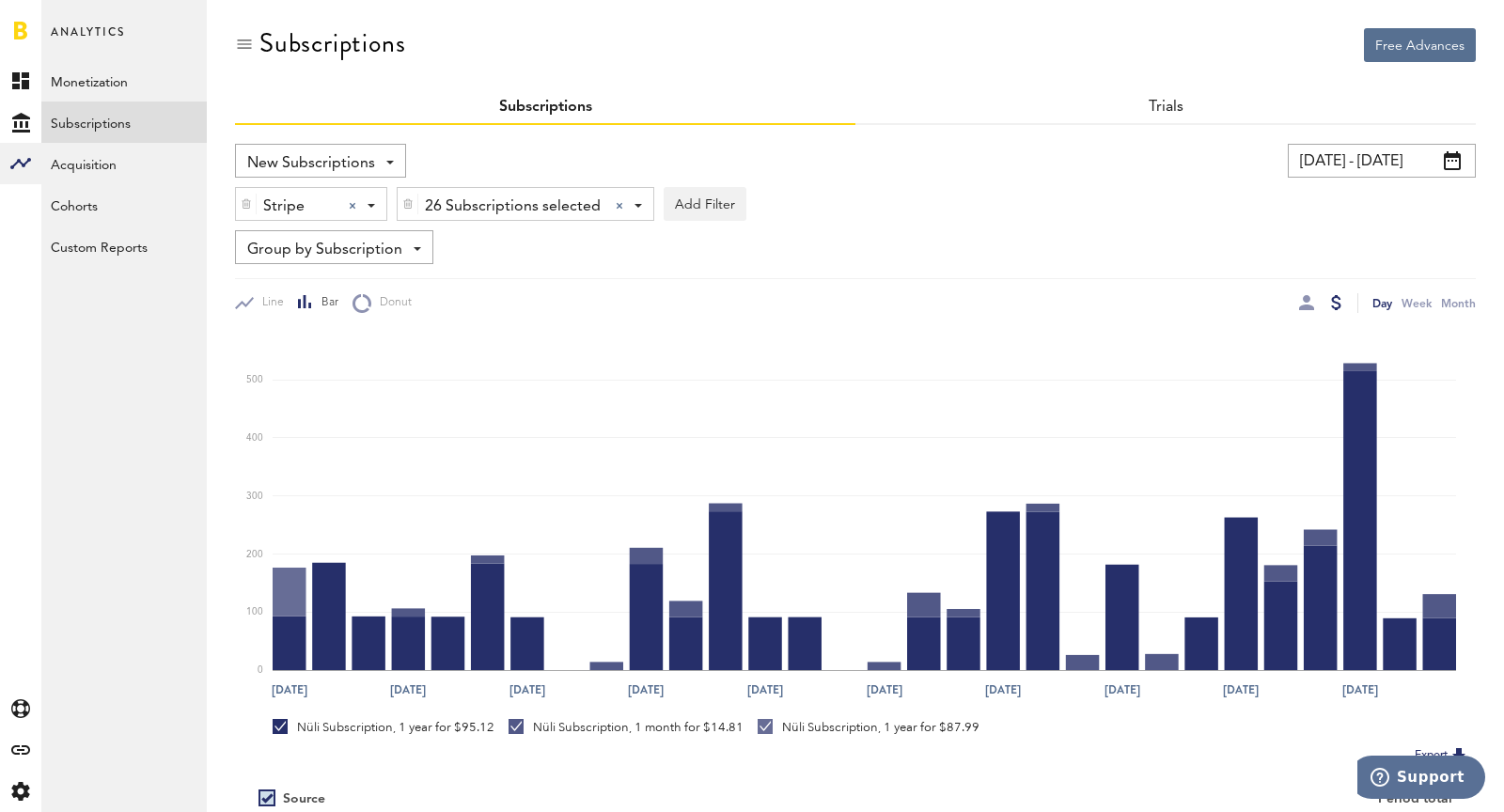
click at [1377, 162] on input "[DATE] - [DATE]" at bounding box center [1381, 160] width 188 height 34
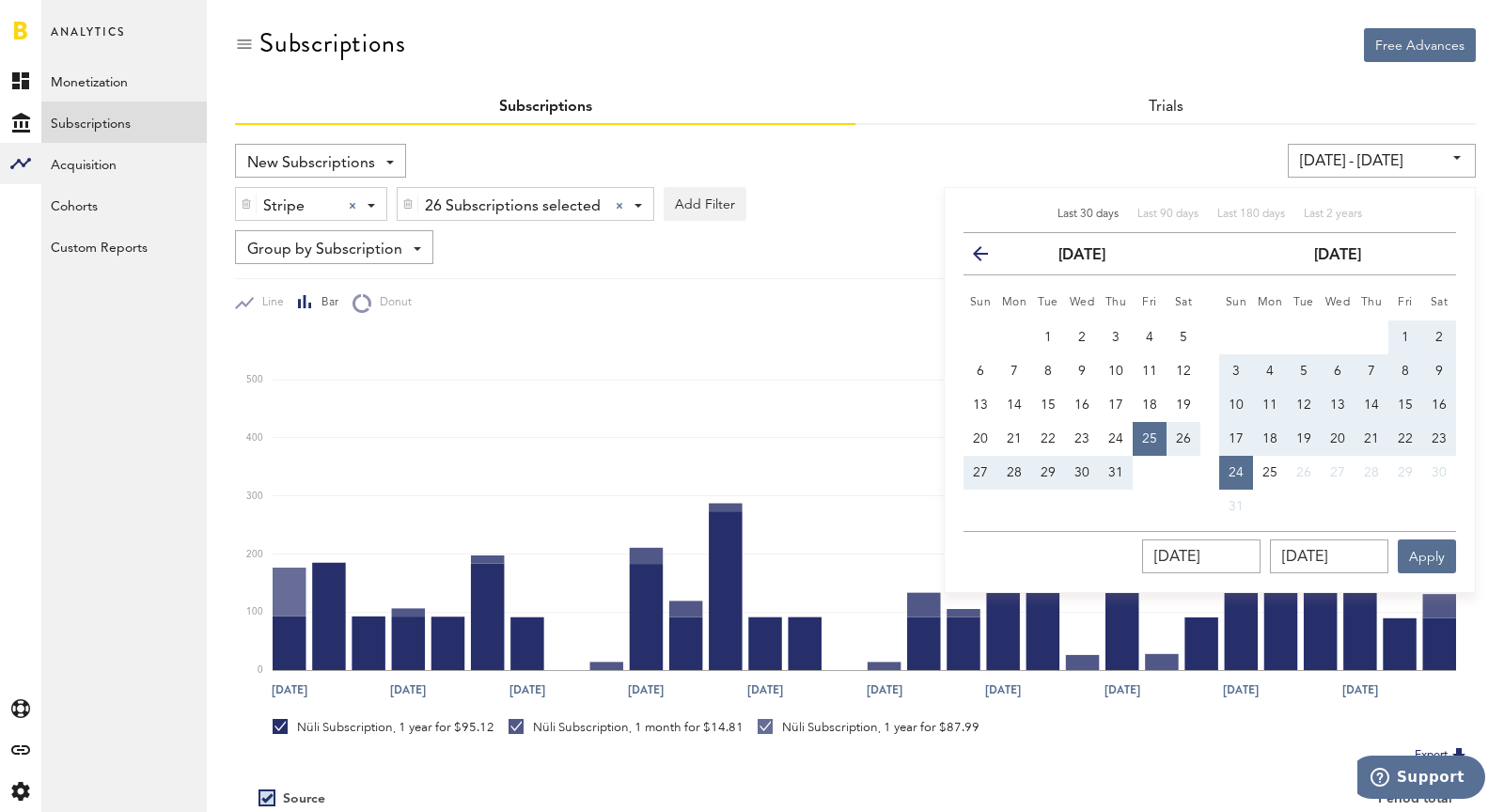
click at [1240, 432] on span "17" at bounding box center [1237, 439] width 15 height 14
type input "[DATE] - [DATE]"
type input "[DATE]"
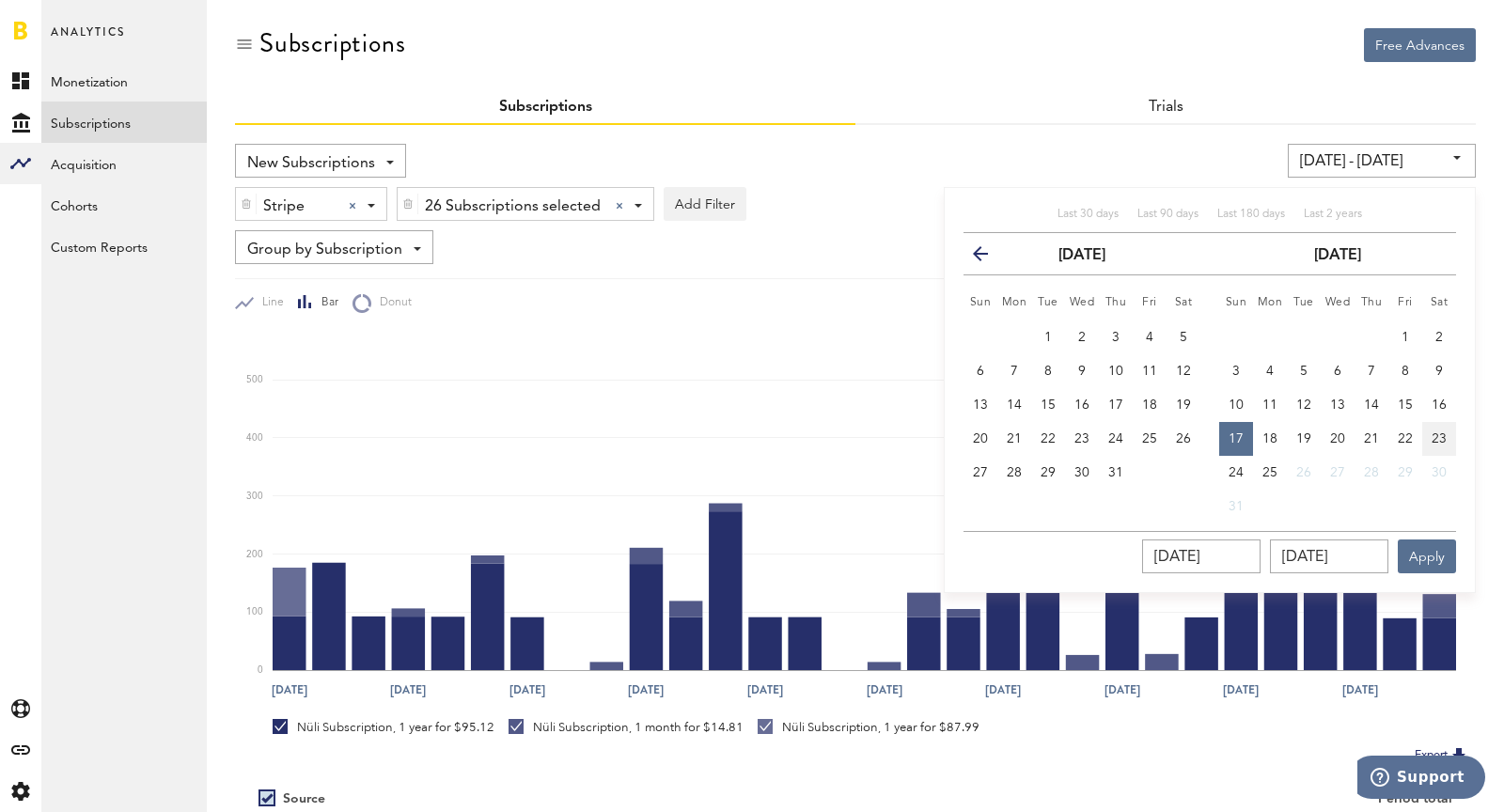
click at [1432, 439] on span "23" at bounding box center [1439, 439] width 15 height 14
type input "[DATE] - [DATE]"
type input "[DATE]"
click at [1431, 555] on button "Apply" at bounding box center [1427, 555] width 58 height 34
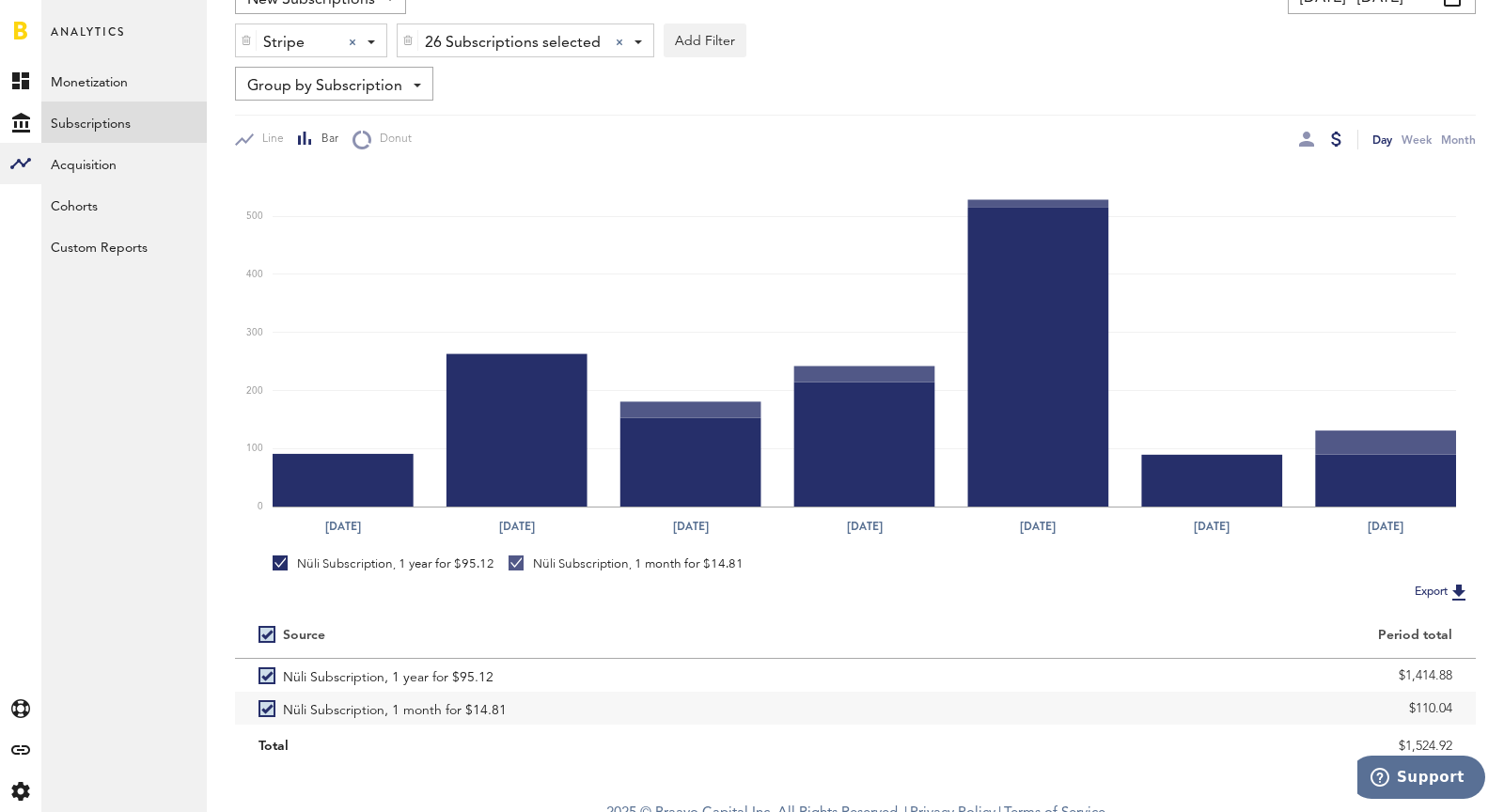
scroll to position [177, 0]
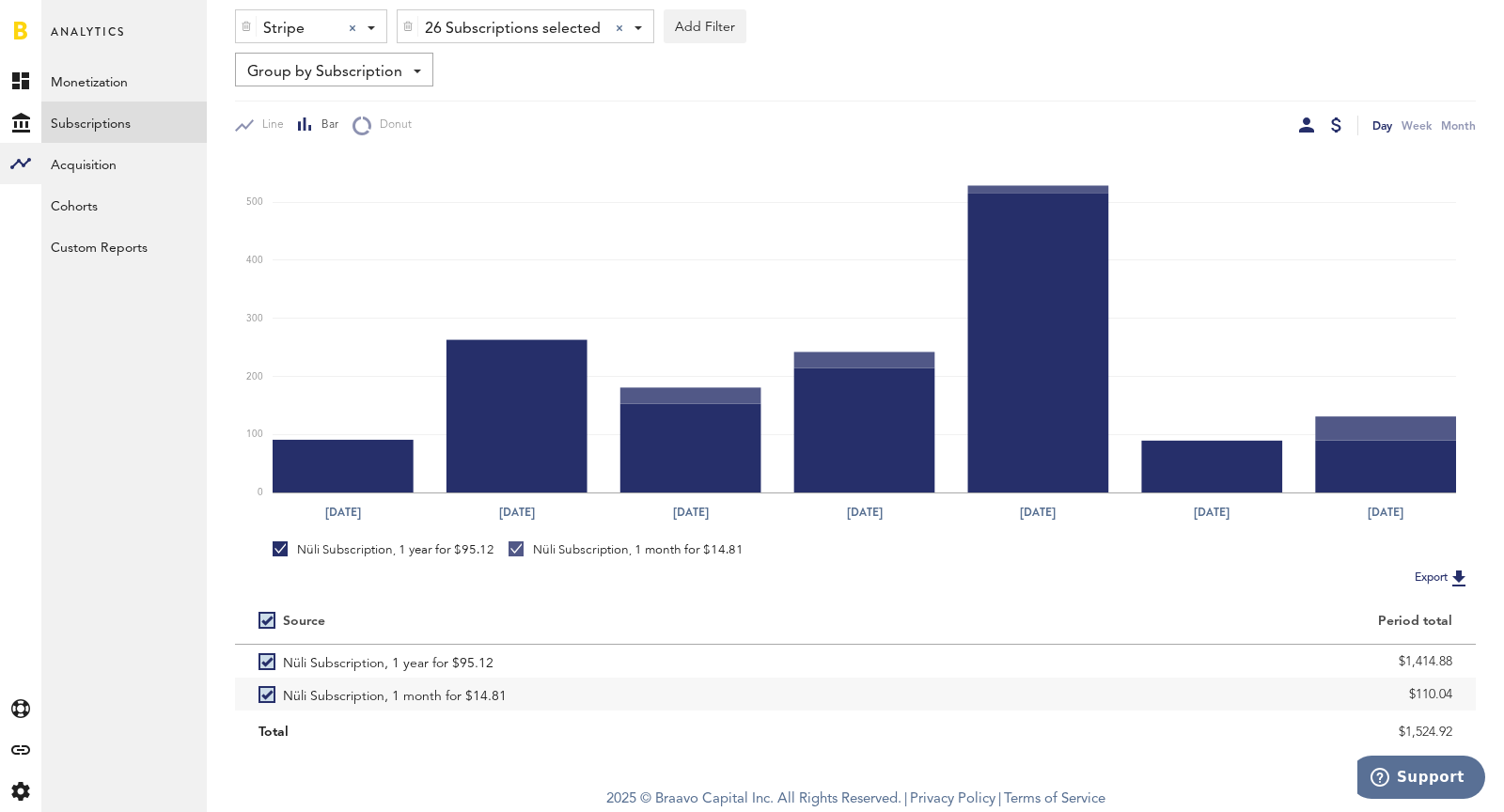
click at [1310, 129] on div at bounding box center [1307, 125] width 15 height 15
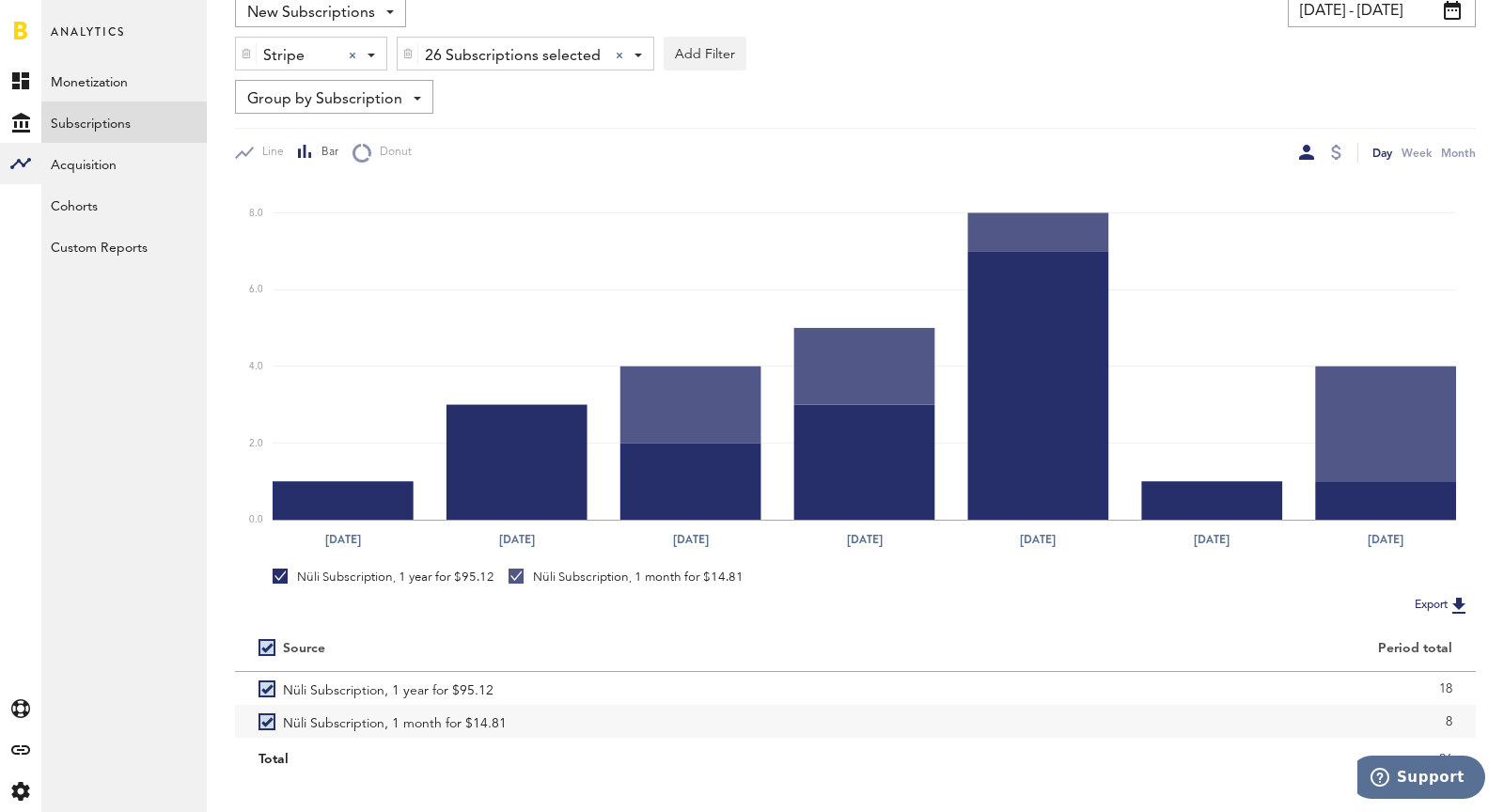
scroll to position [149, 0]
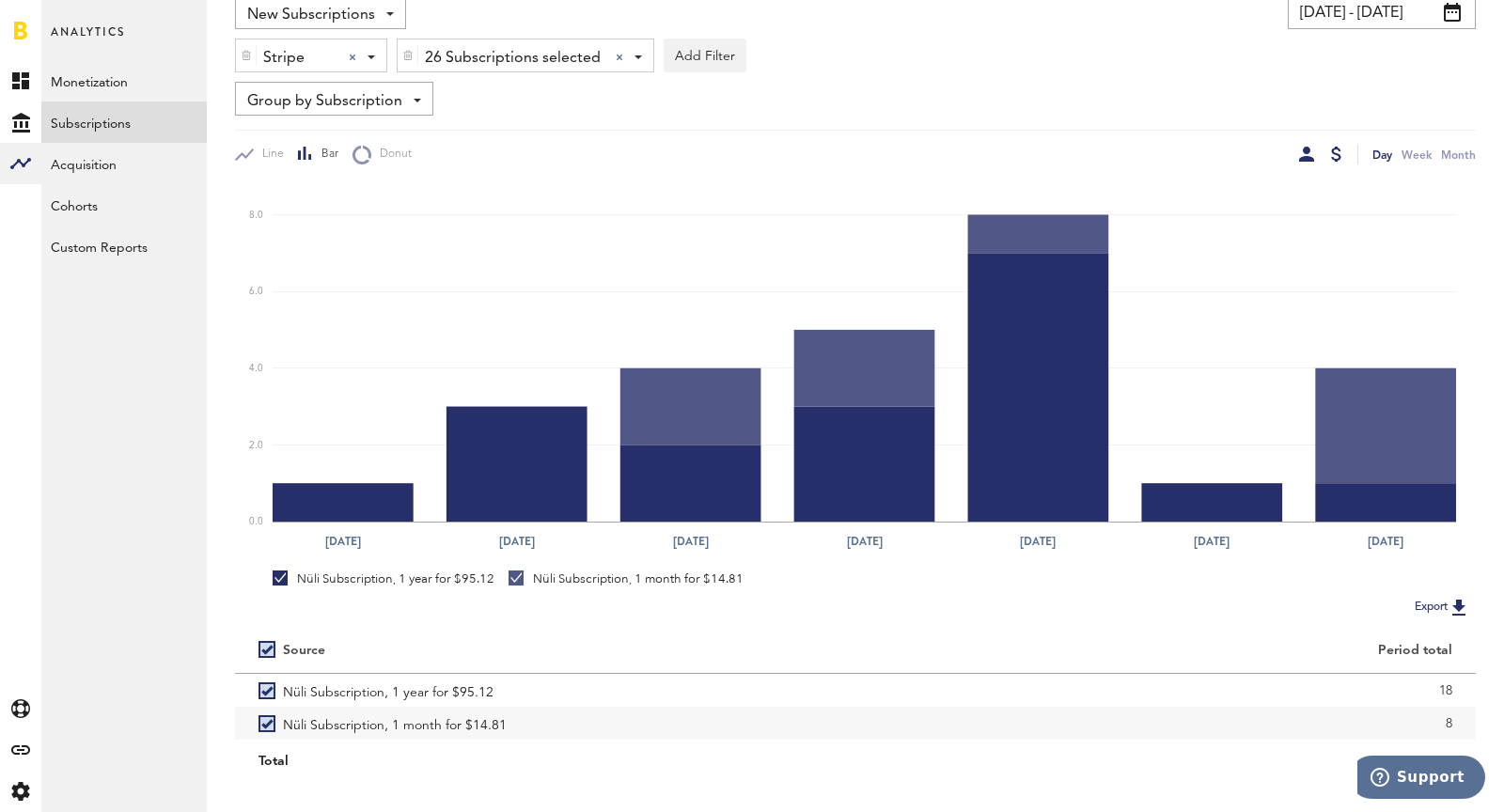
click at [1337, 158] on div at bounding box center [1336, 154] width 11 height 15
